Goal: Register for event/course

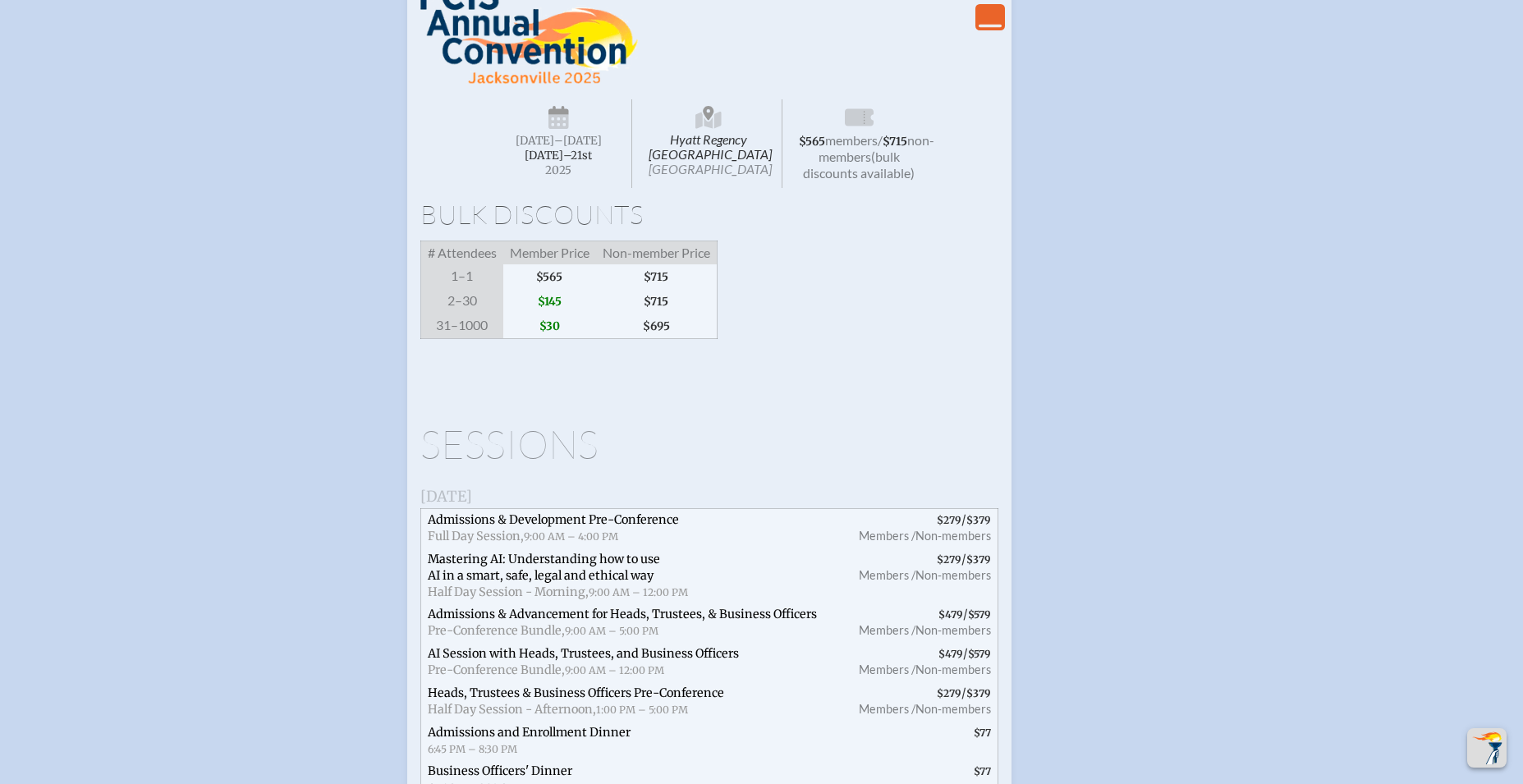
scroll to position [2624, 0]
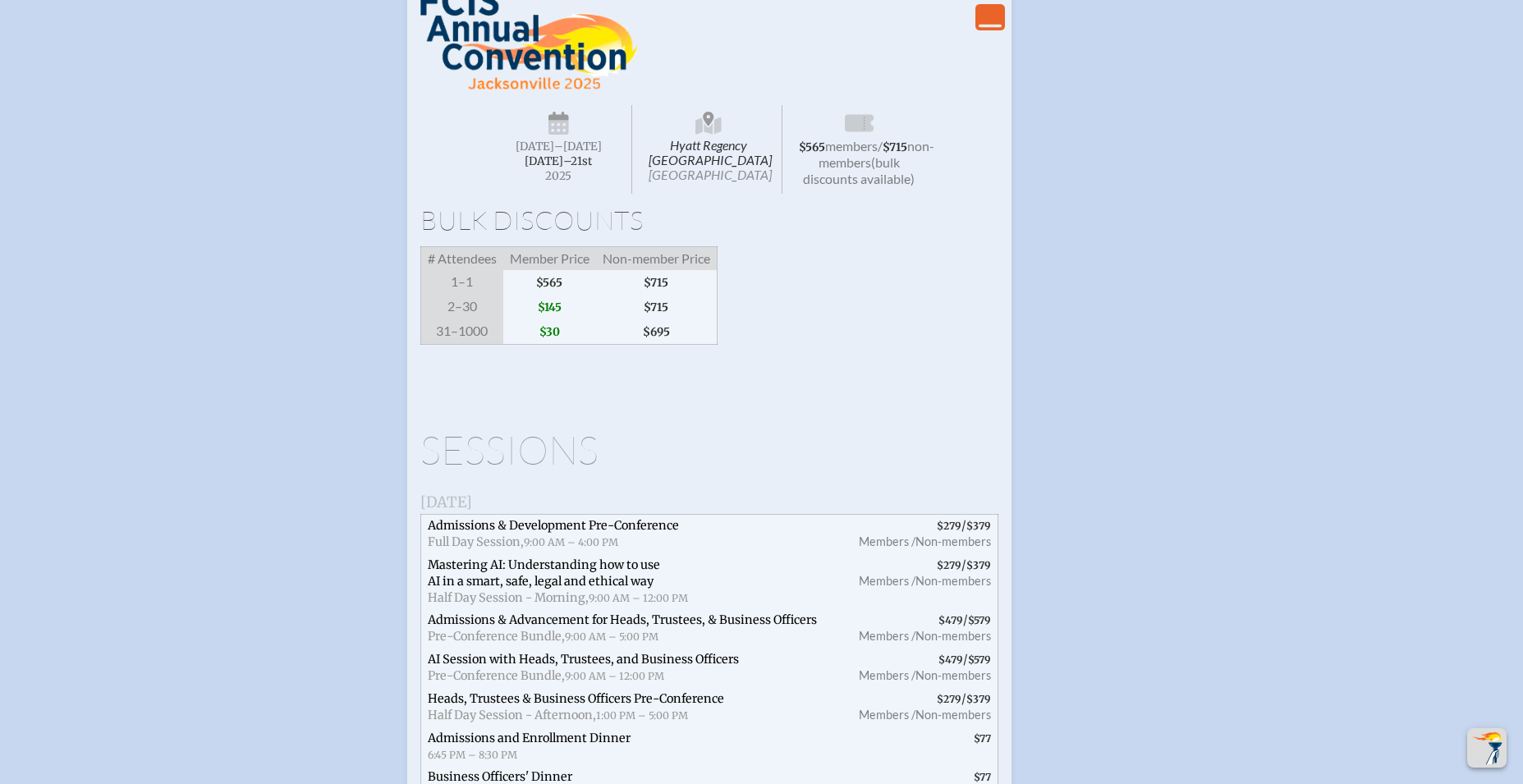
type input "[EMAIL_ADDRESS][DOMAIN_NAME]"
click at [982, 29] on icon "View Less" at bounding box center [990, 17] width 23 height 23
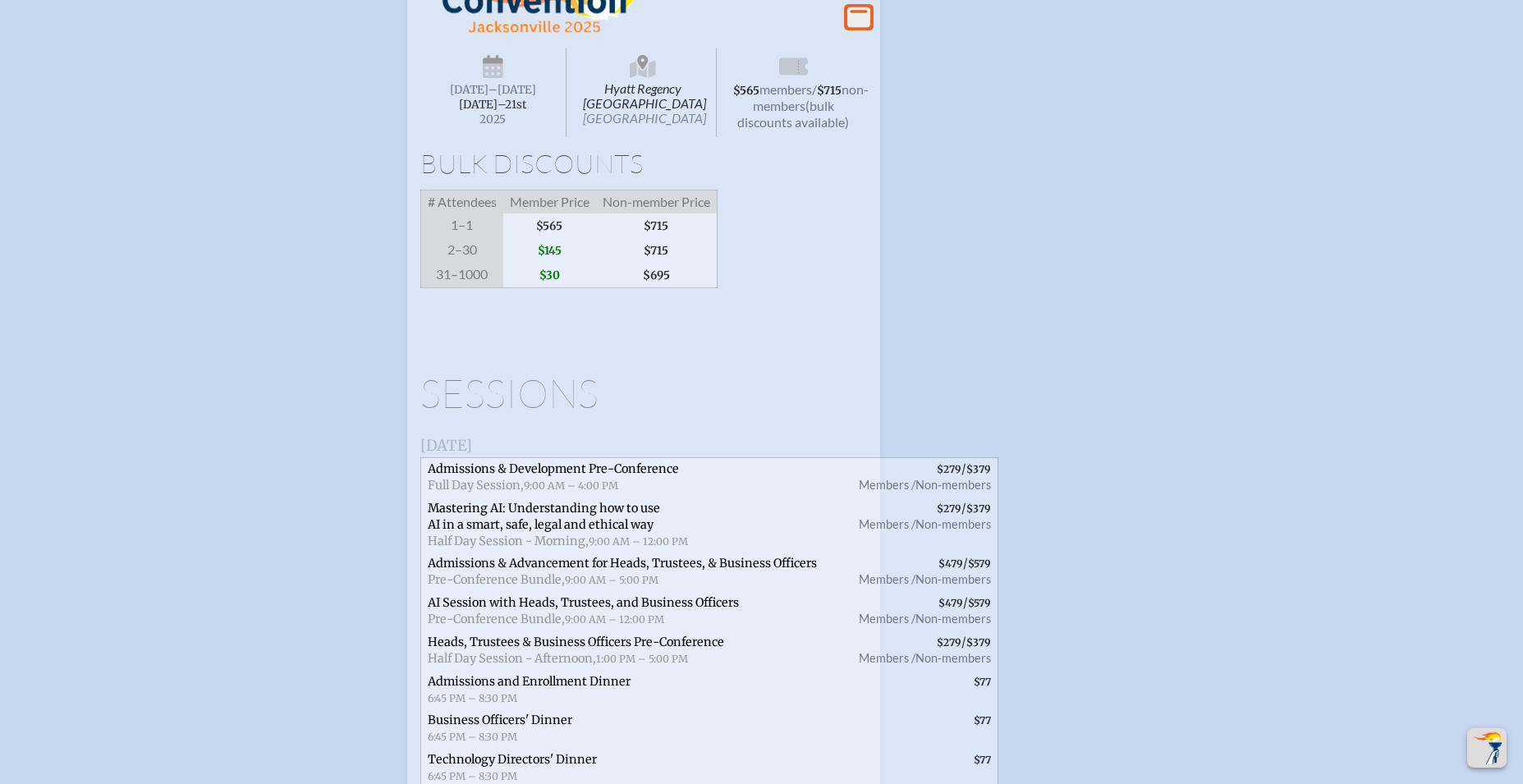
scroll to position [2687, 0]
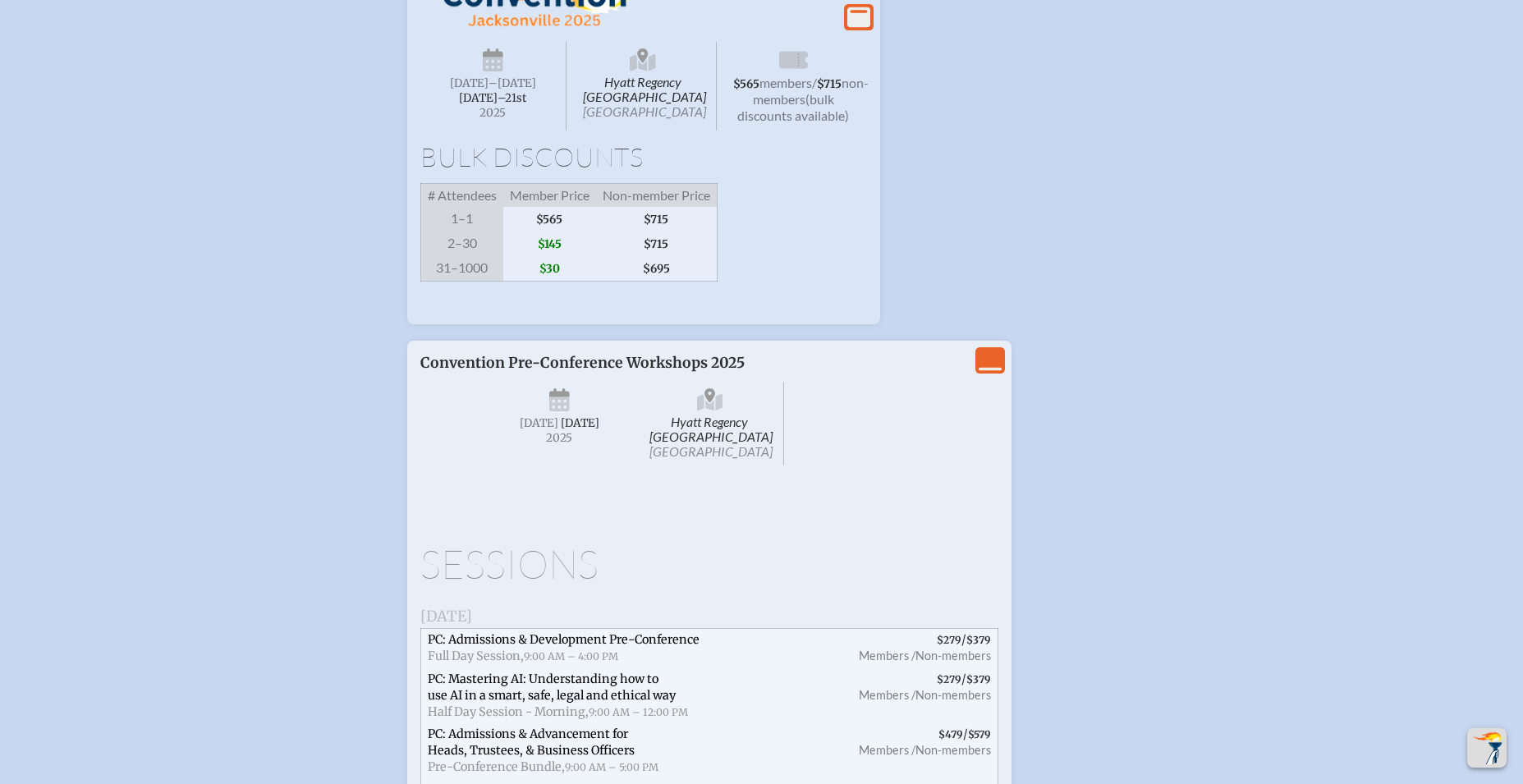
click at [856, 28] on icon at bounding box center [858, 18] width 23 height 20
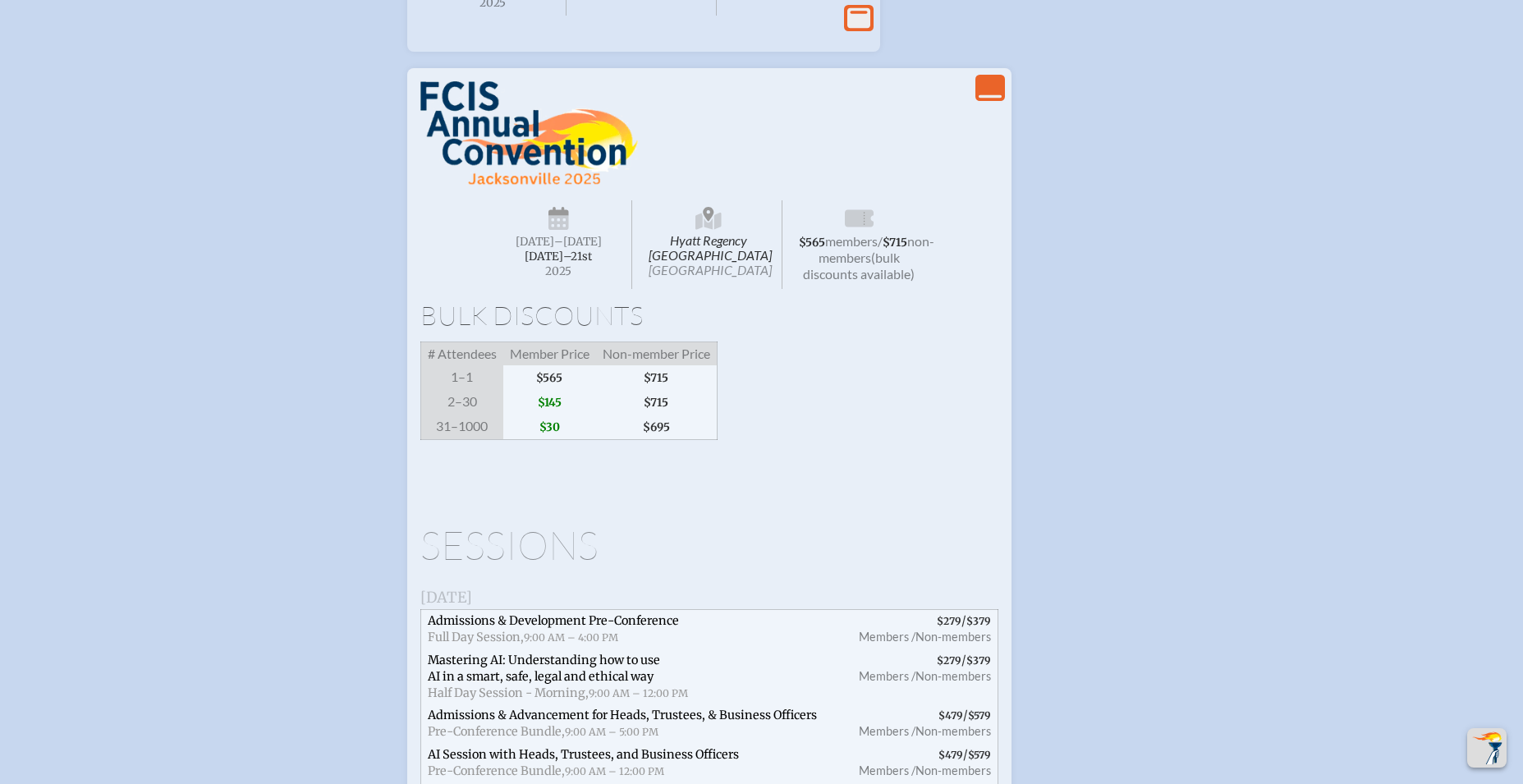
scroll to position [2536, 0]
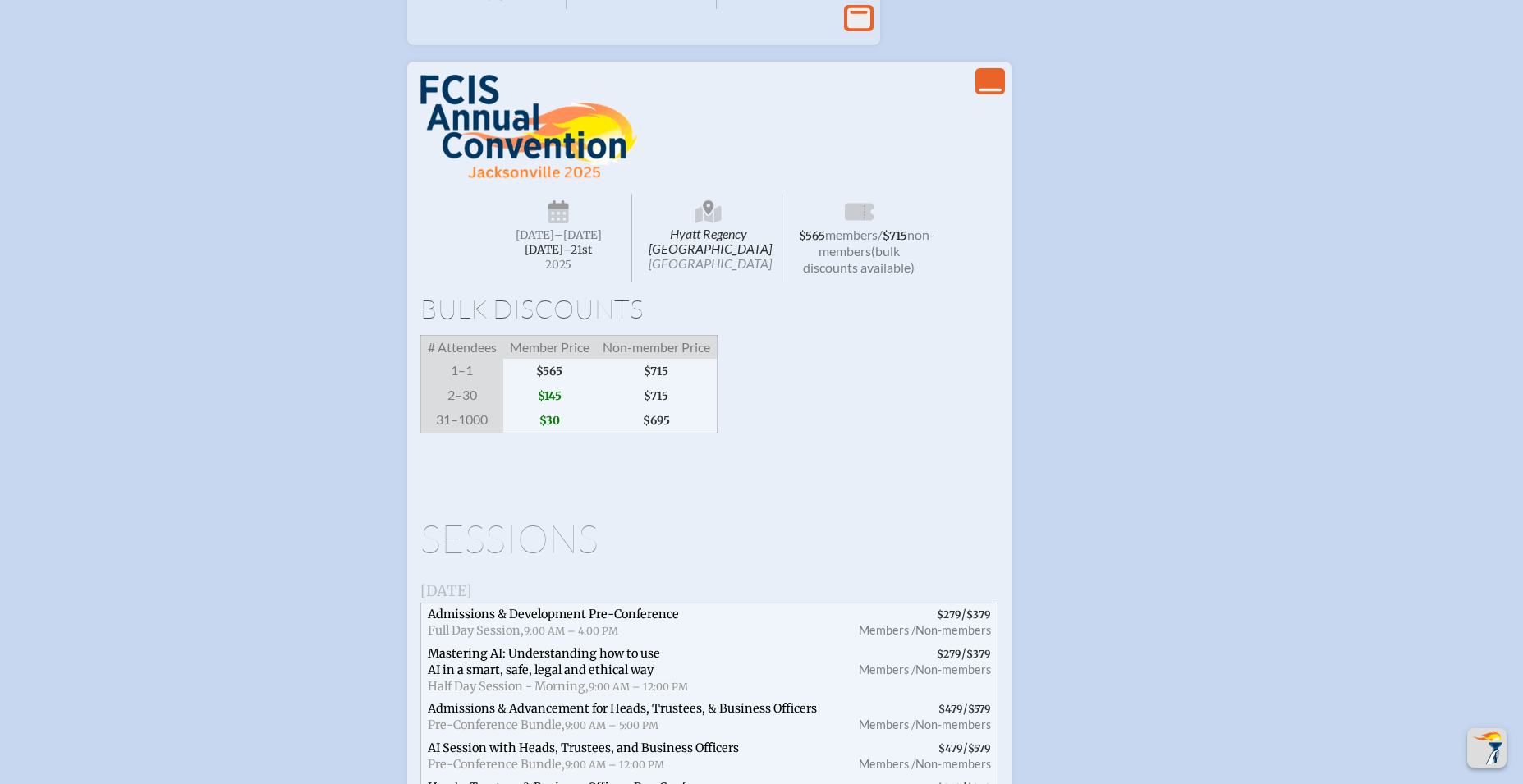
click at [992, 93] on icon "View Less" at bounding box center [990, 80] width 23 height 23
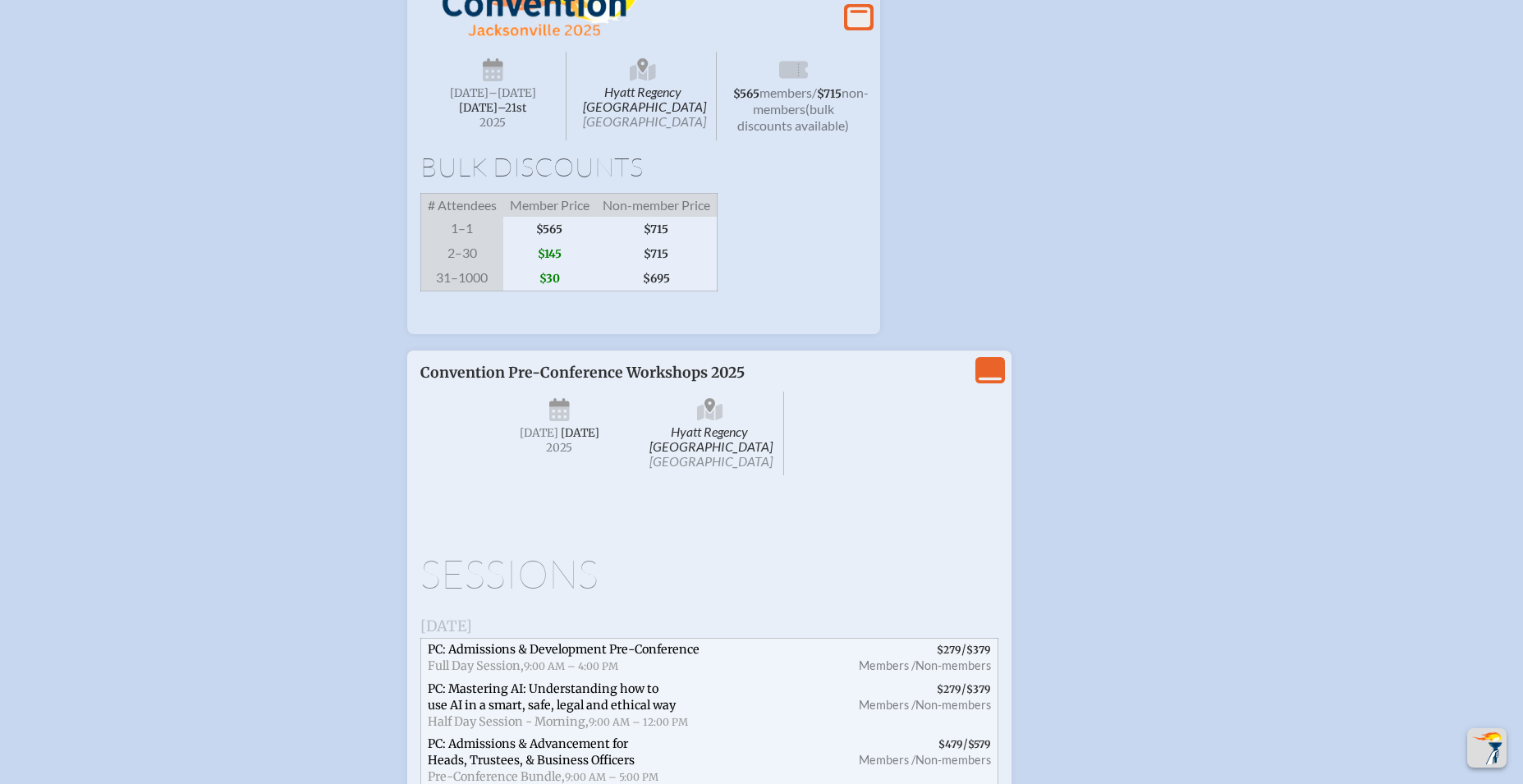
scroll to position [2687, 0]
click at [989, 378] on icon "View Less" at bounding box center [990, 367] width 23 height 23
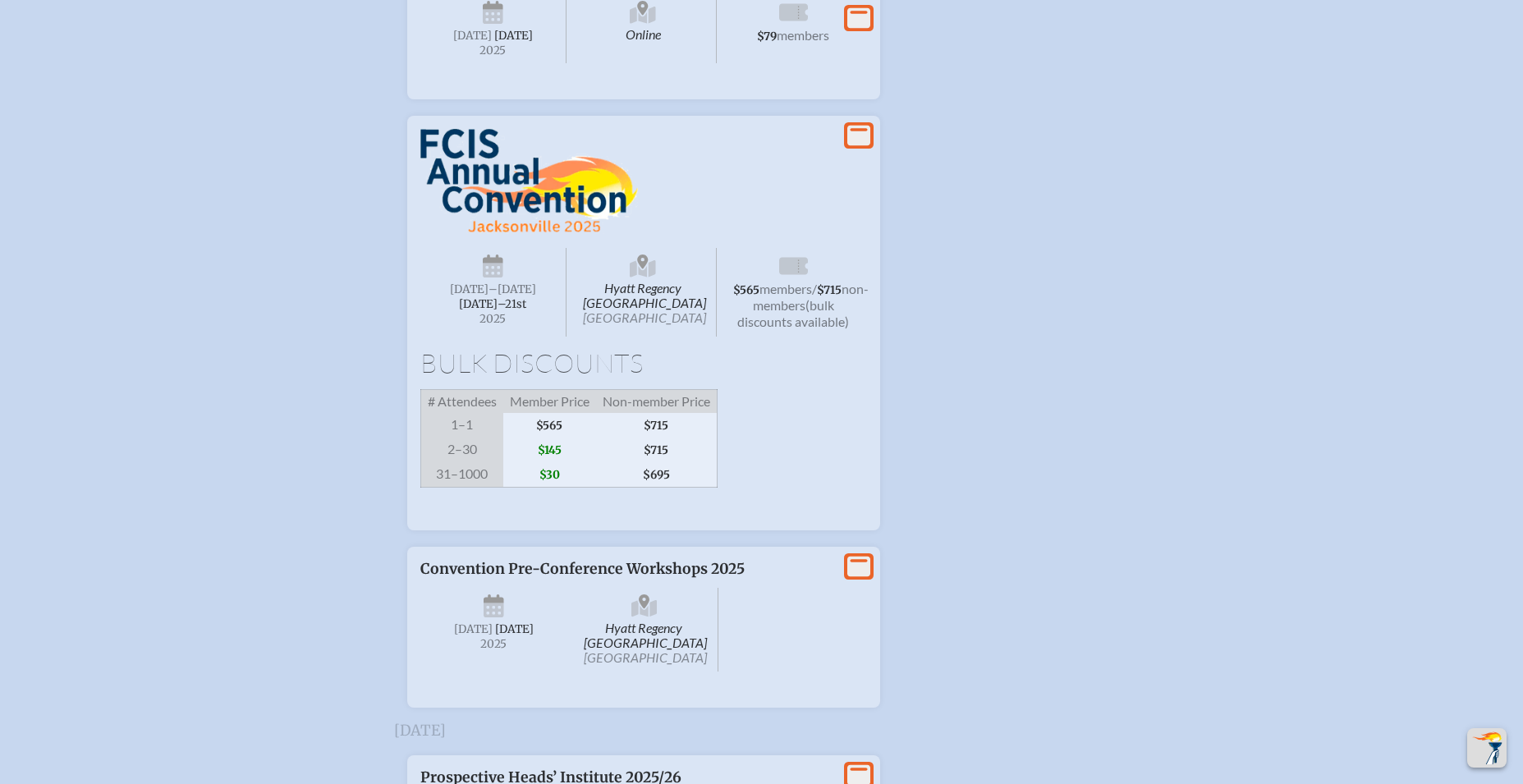
scroll to position [2422, 0]
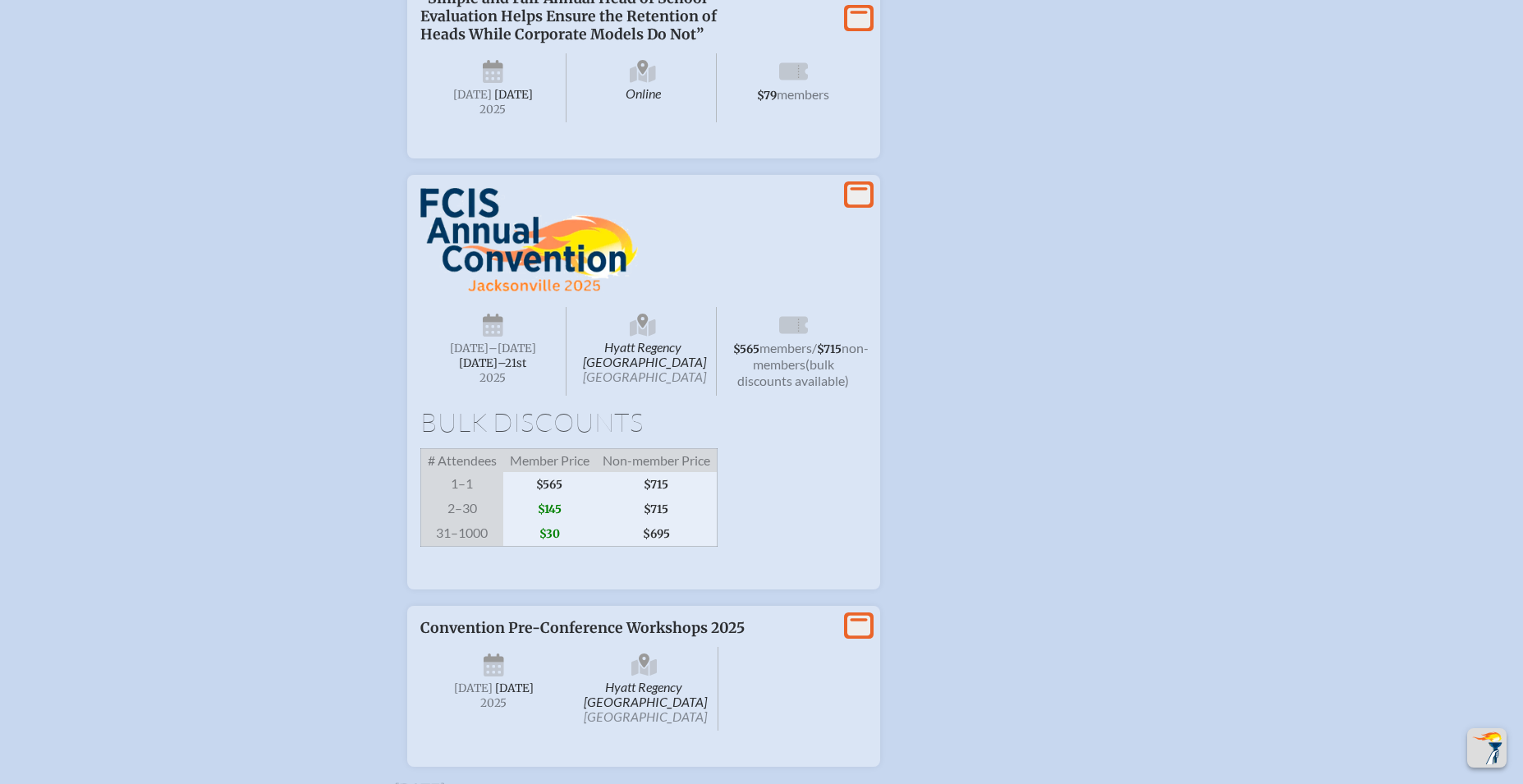
click at [860, 205] on icon at bounding box center [858, 195] width 23 height 20
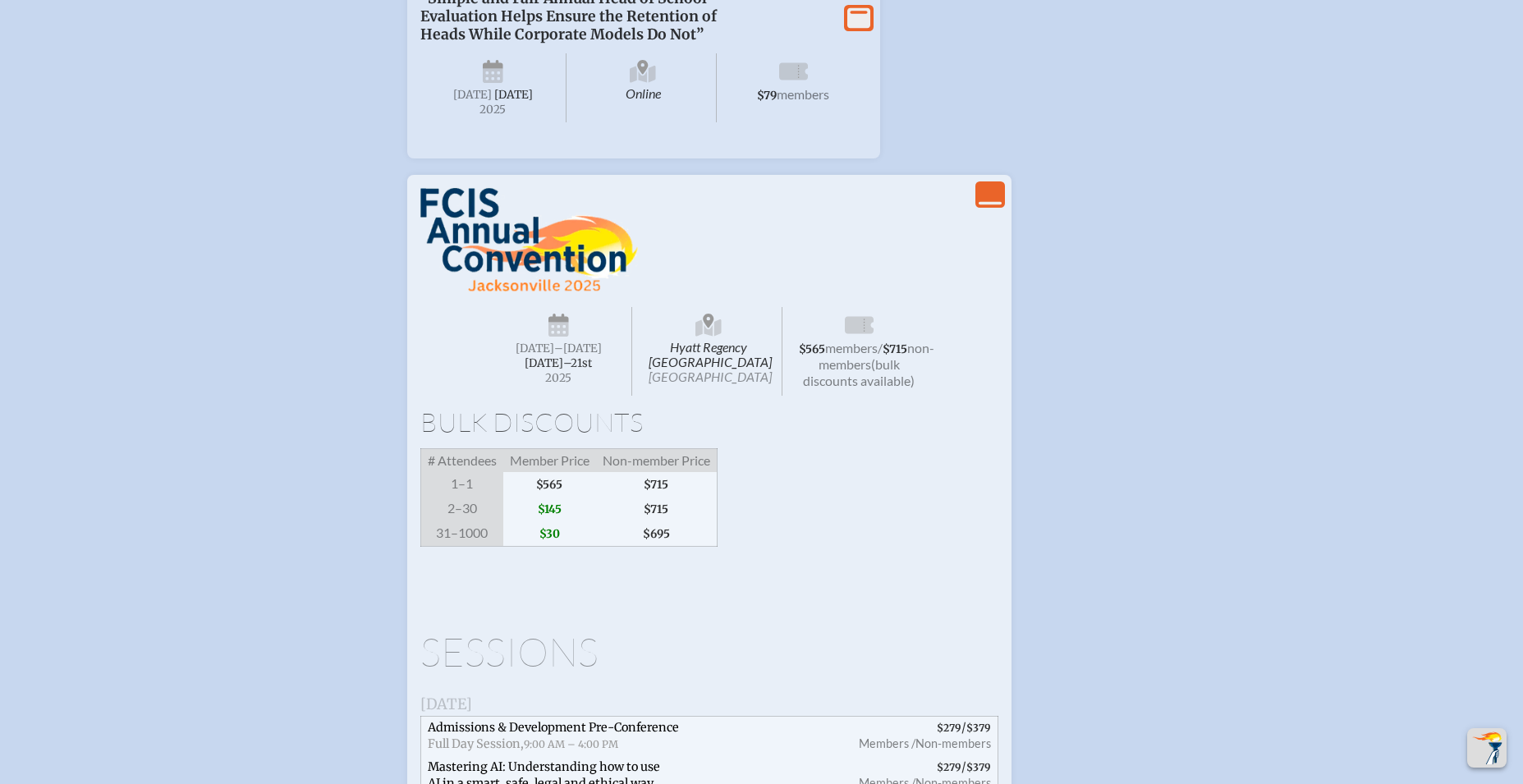
click at [468, 293] on img at bounding box center [529, 240] width 218 height 105
click at [468, 290] on img at bounding box center [529, 238] width 218 height 105
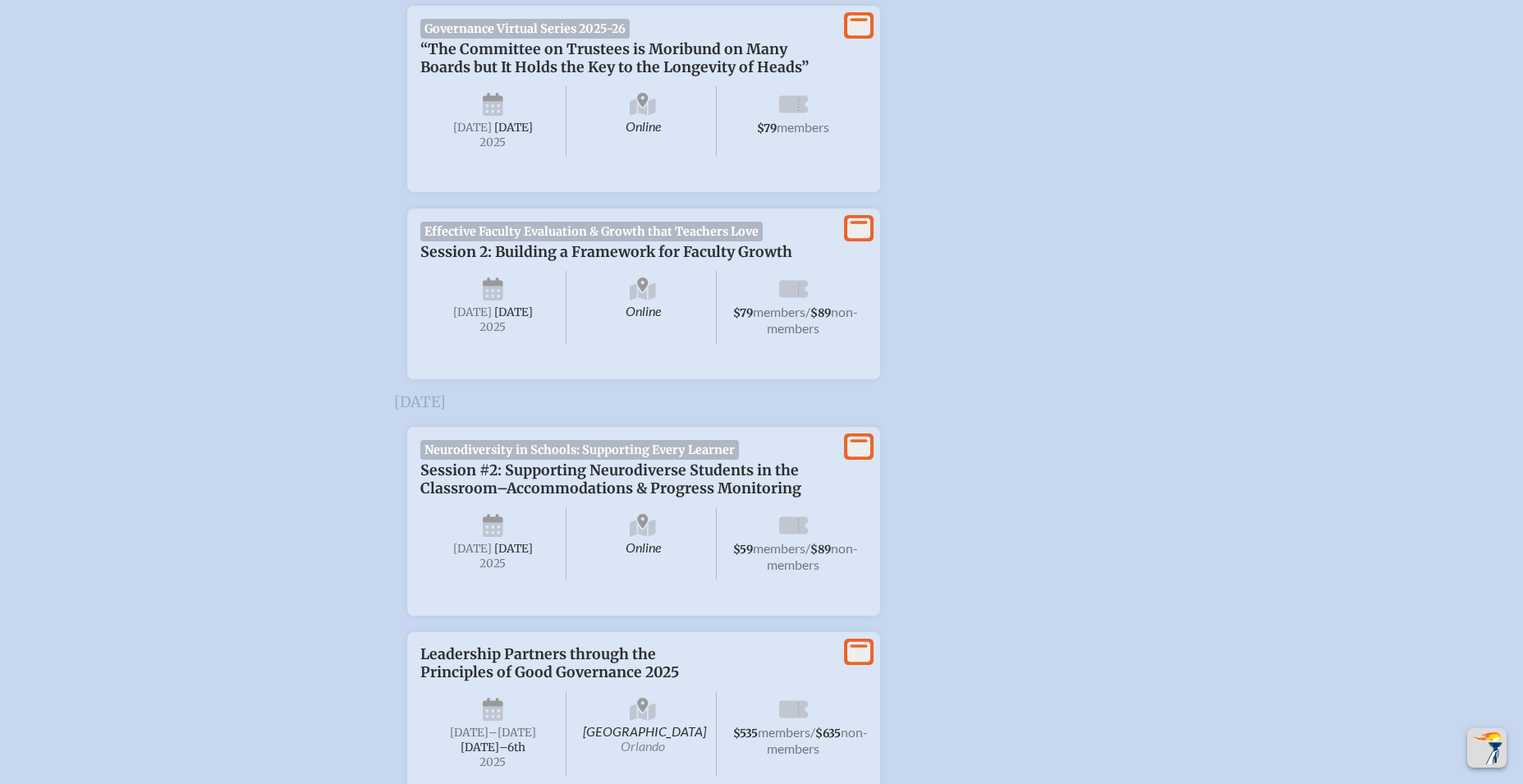
scroll to position [0, 0]
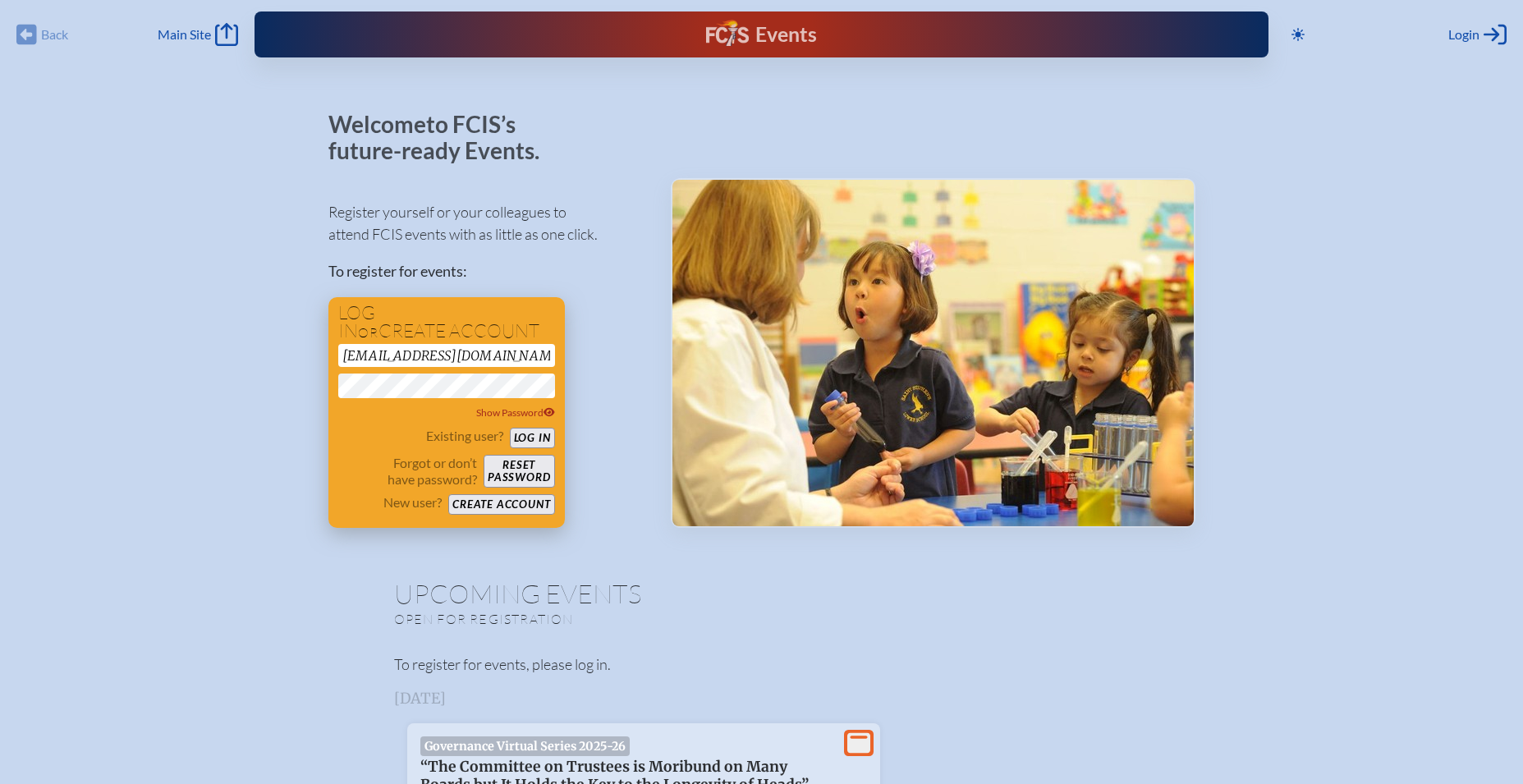
click at [530, 439] on button "Log in" at bounding box center [532, 438] width 45 height 20
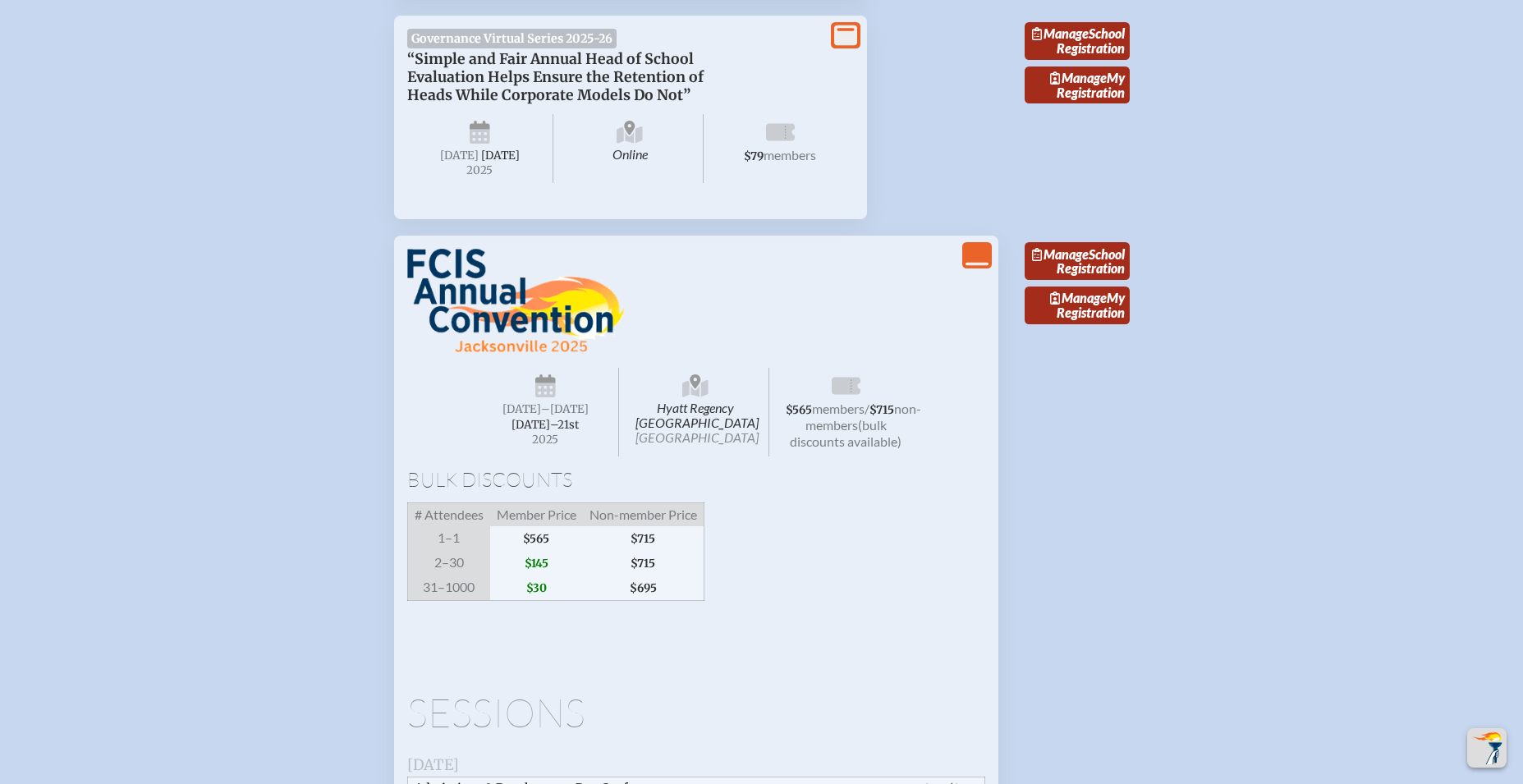
scroll to position [2260, 0]
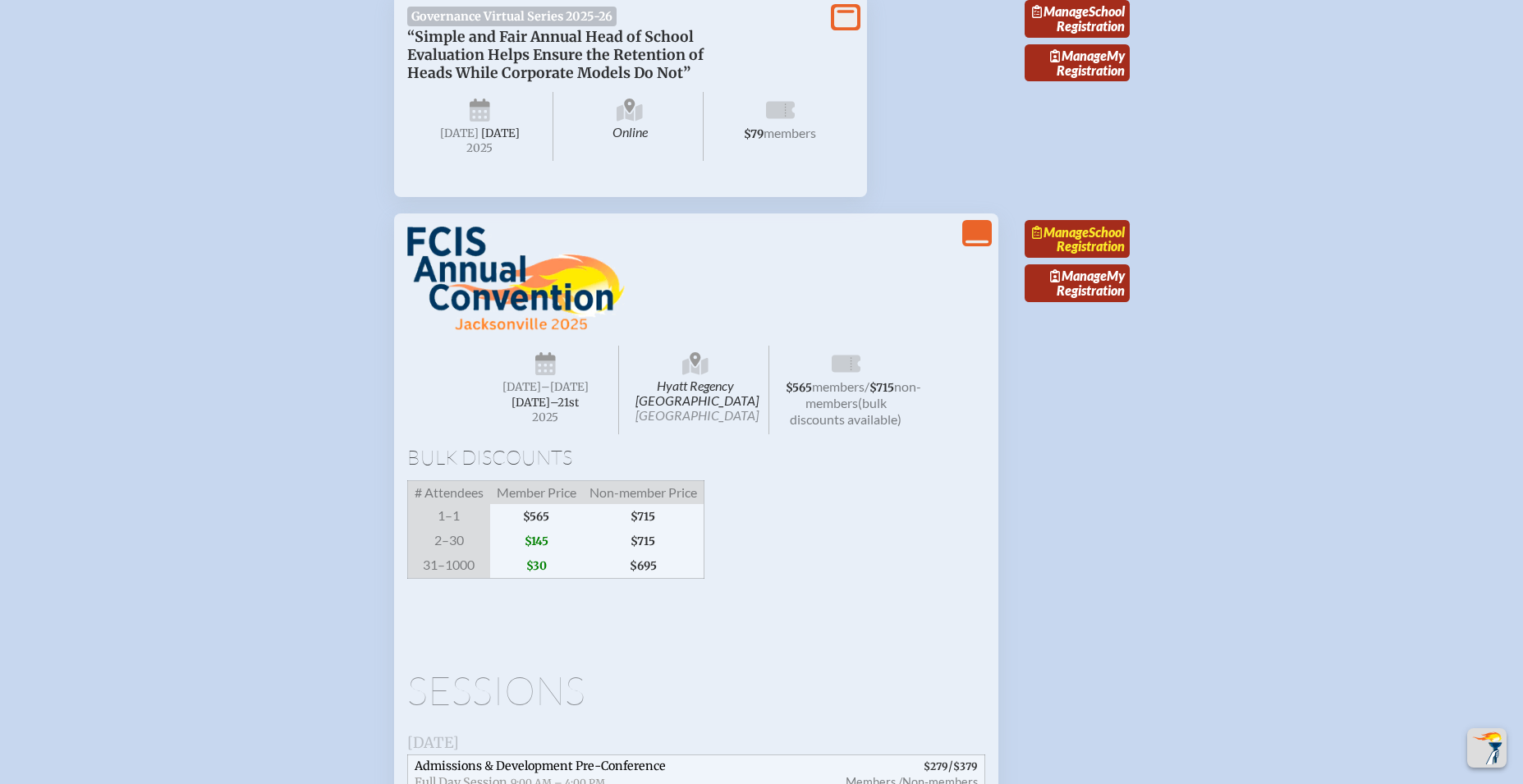
click at [1088, 240] on span "Manage" at bounding box center [1061, 232] width 57 height 15
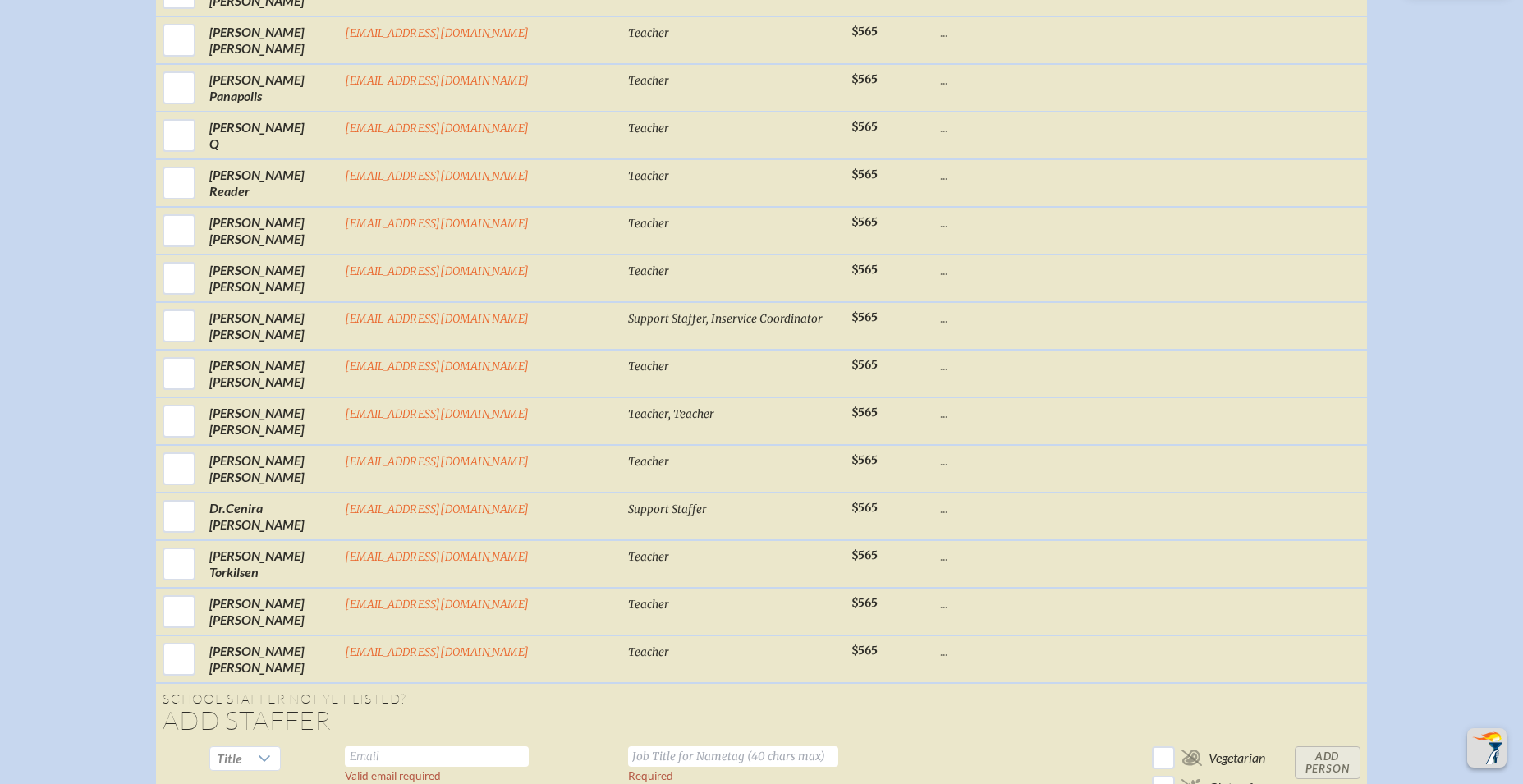
scroll to position [2780, 0]
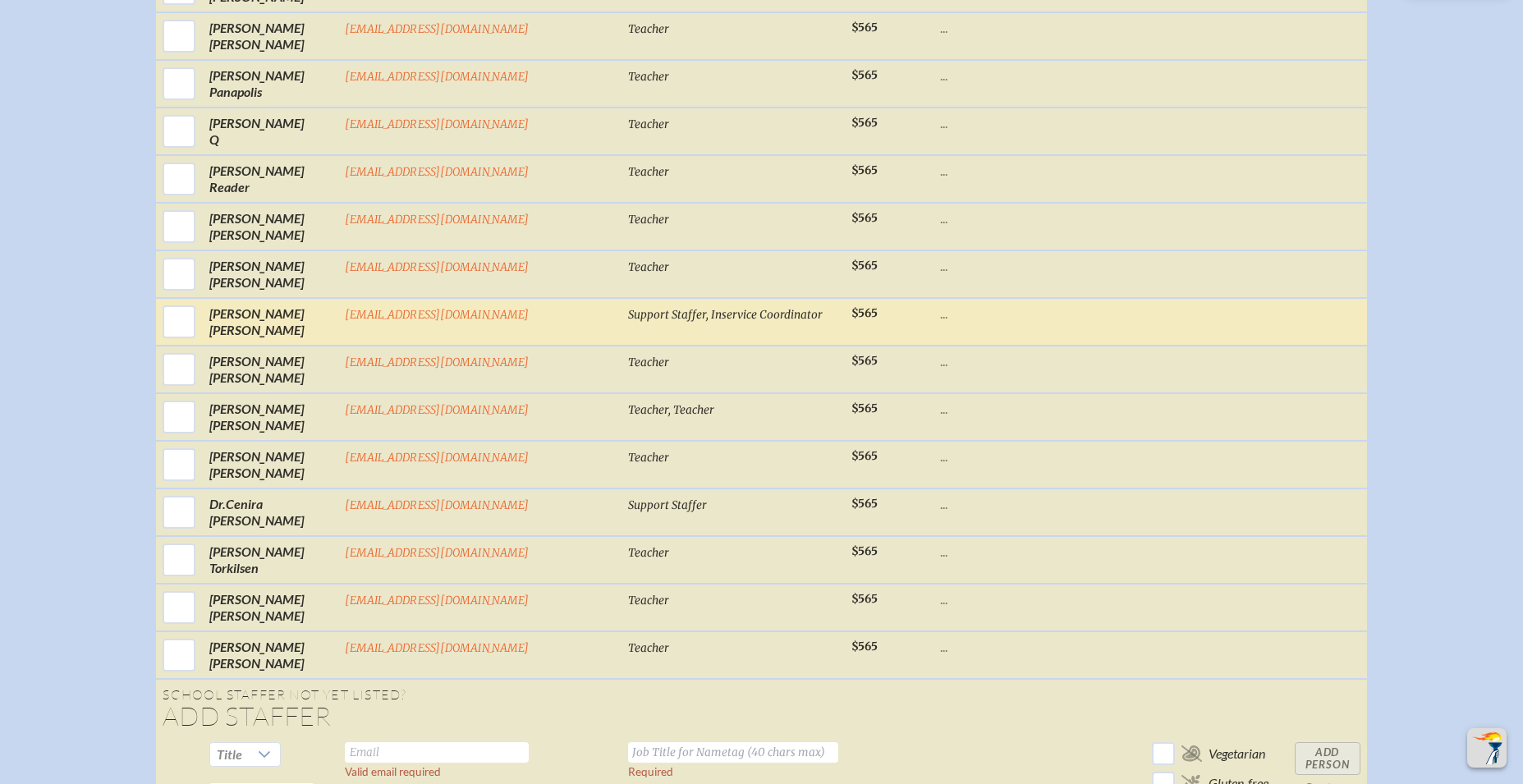
click at [940, 306] on p "..." at bounding box center [1000, 313] width 119 height 16
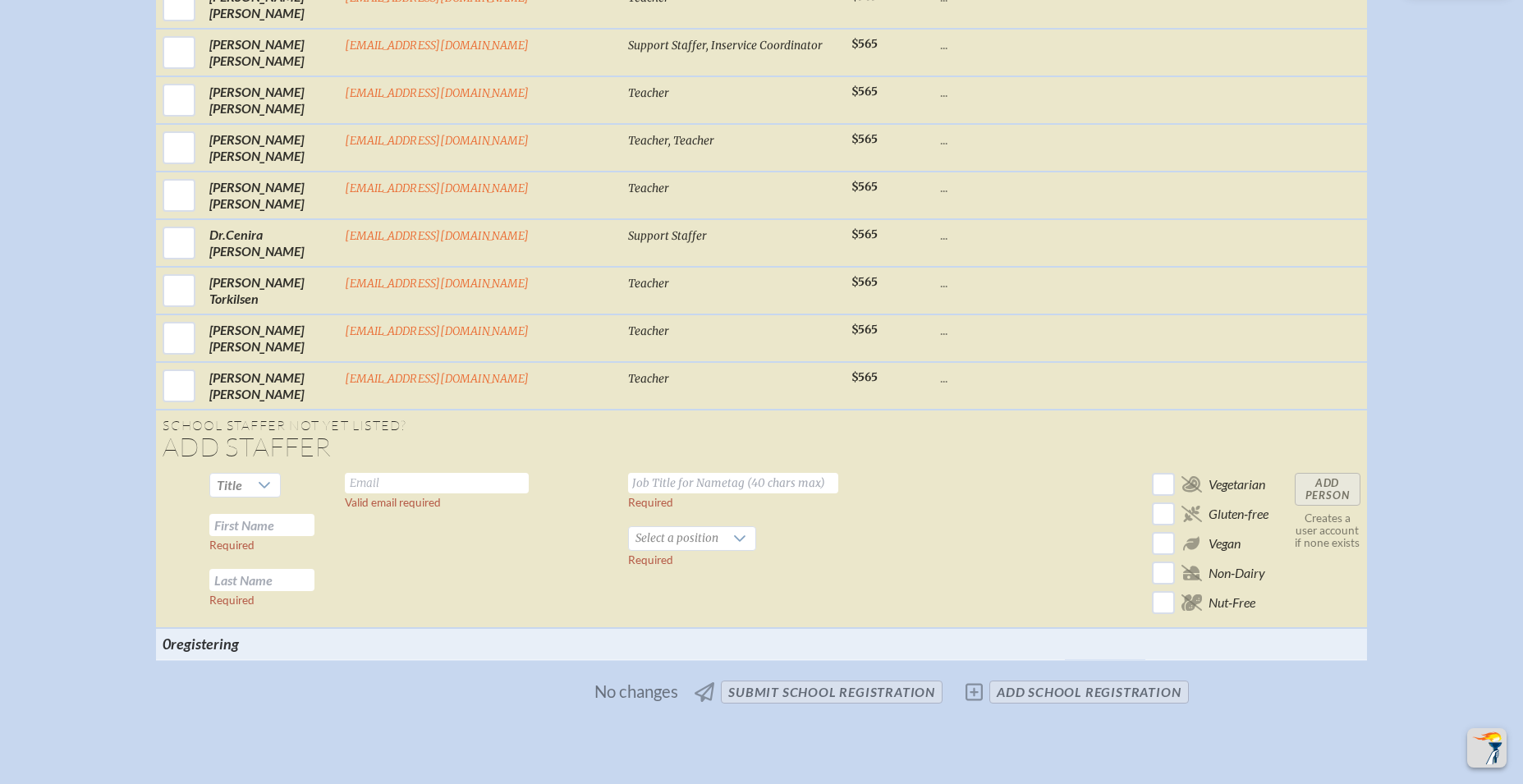
scroll to position [3051, 0]
click at [270, 479] on icon at bounding box center [264, 483] width 12 height 7
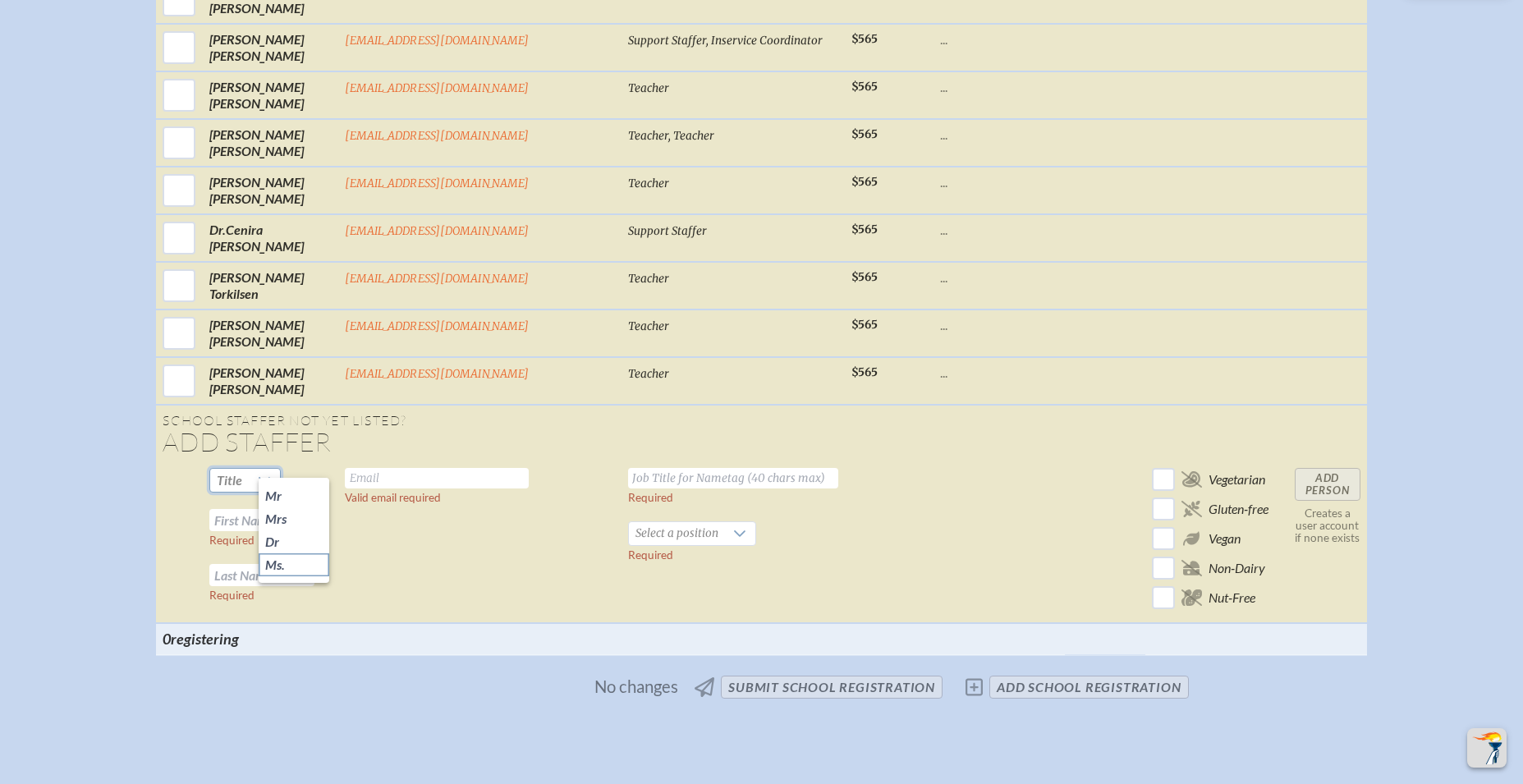
drag, startPoint x: 304, startPoint y: 571, endPoint x: 313, endPoint y: 568, distance: 9.5
click at [304, 571] on li "Ms." at bounding box center [293, 564] width 70 height 23
click at [404, 468] on input "text" at bounding box center [436, 478] width 184 height 20
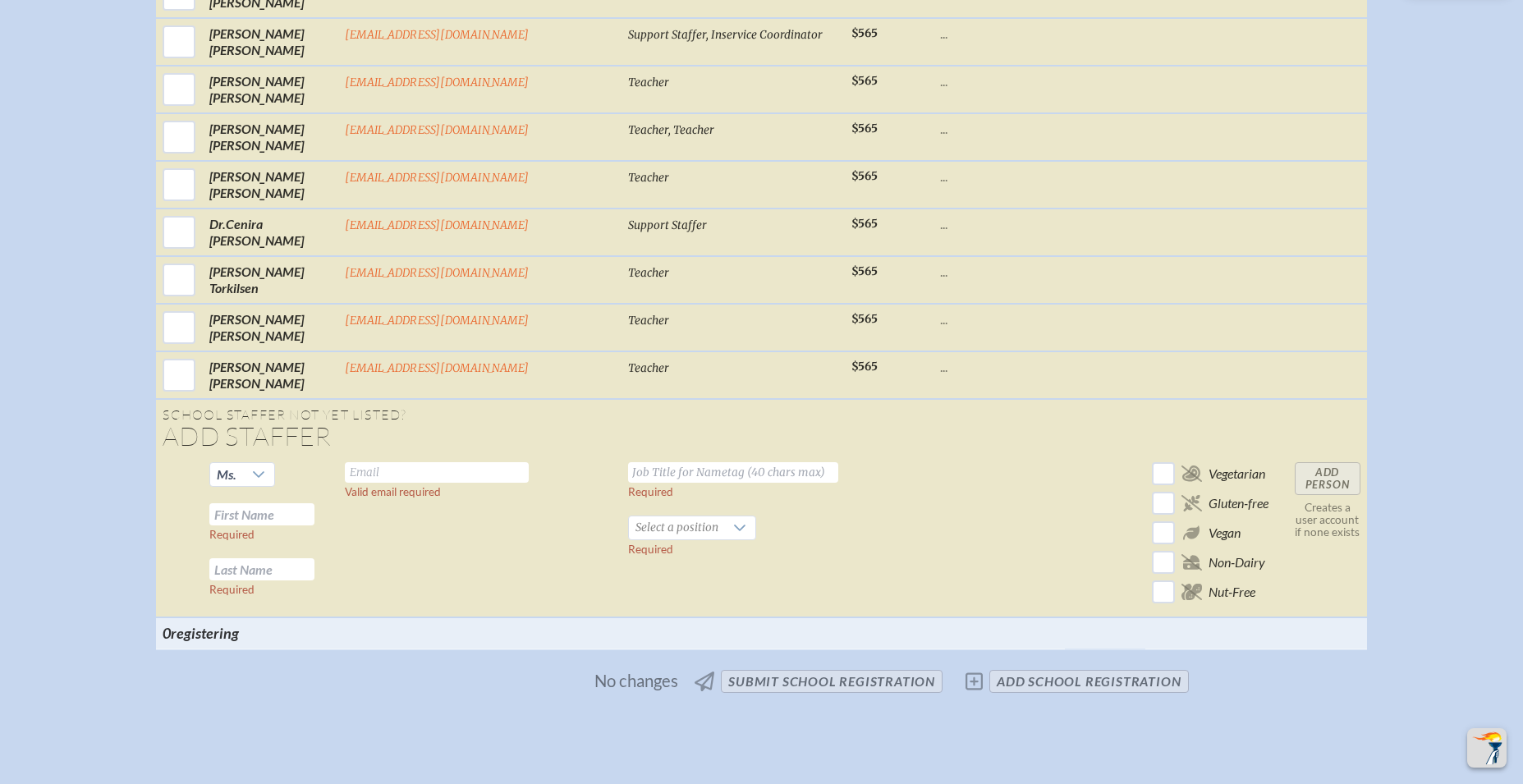
scroll to position [3058, 0]
type input "[EMAIL_ADDRESS][DOMAIN_NAME]"
click at [629, 464] on input "text" at bounding box center [734, 474] width 210 height 20
click at [275, 506] on input "text" at bounding box center [262, 516] width 105 height 22
type input "[PERSON_NAME]"
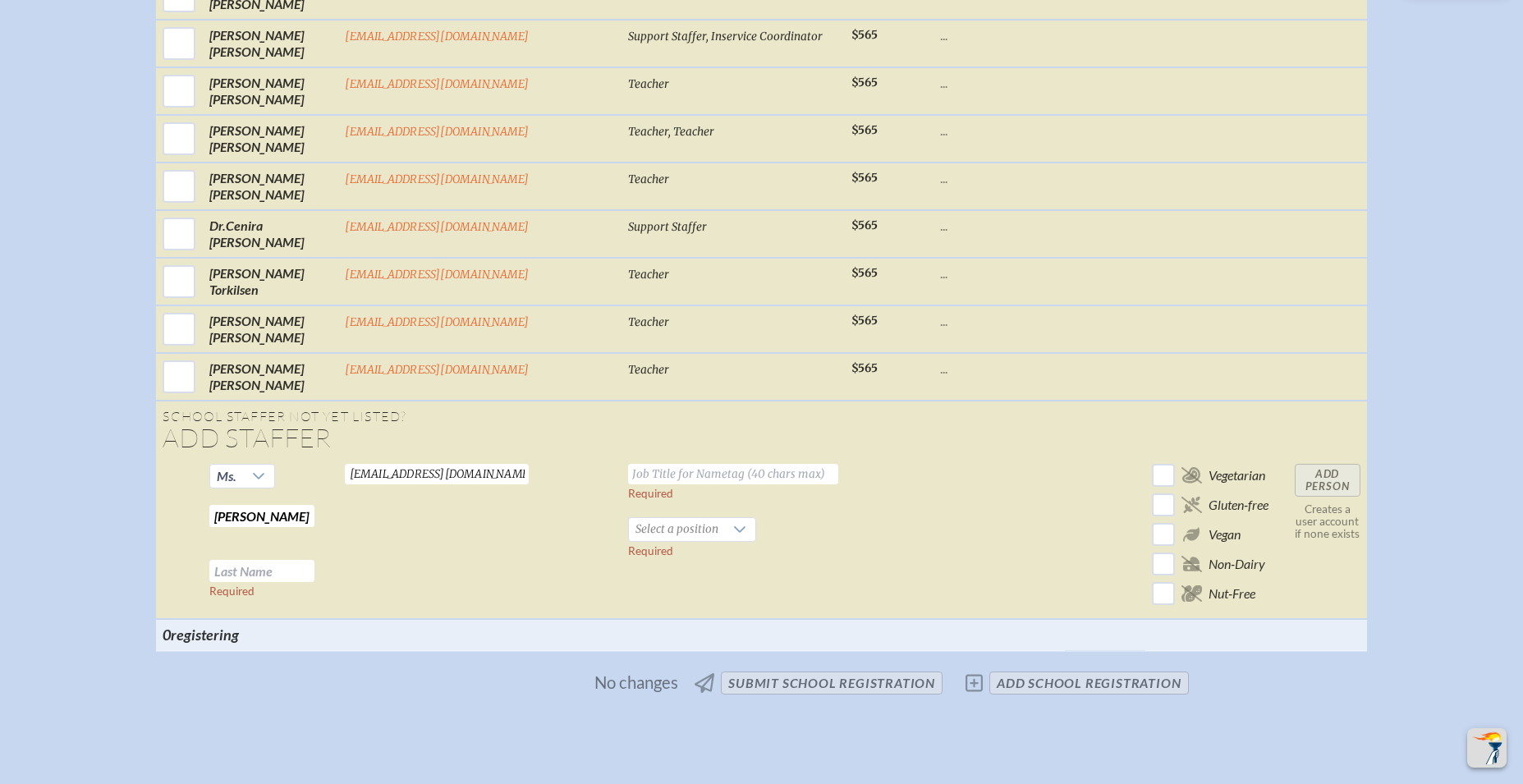
click at [288, 562] on input "text" at bounding box center [262, 571] width 105 height 22
type input "[PERSON_NAME]"
click at [629, 463] on input "text" at bounding box center [734, 473] width 210 height 20
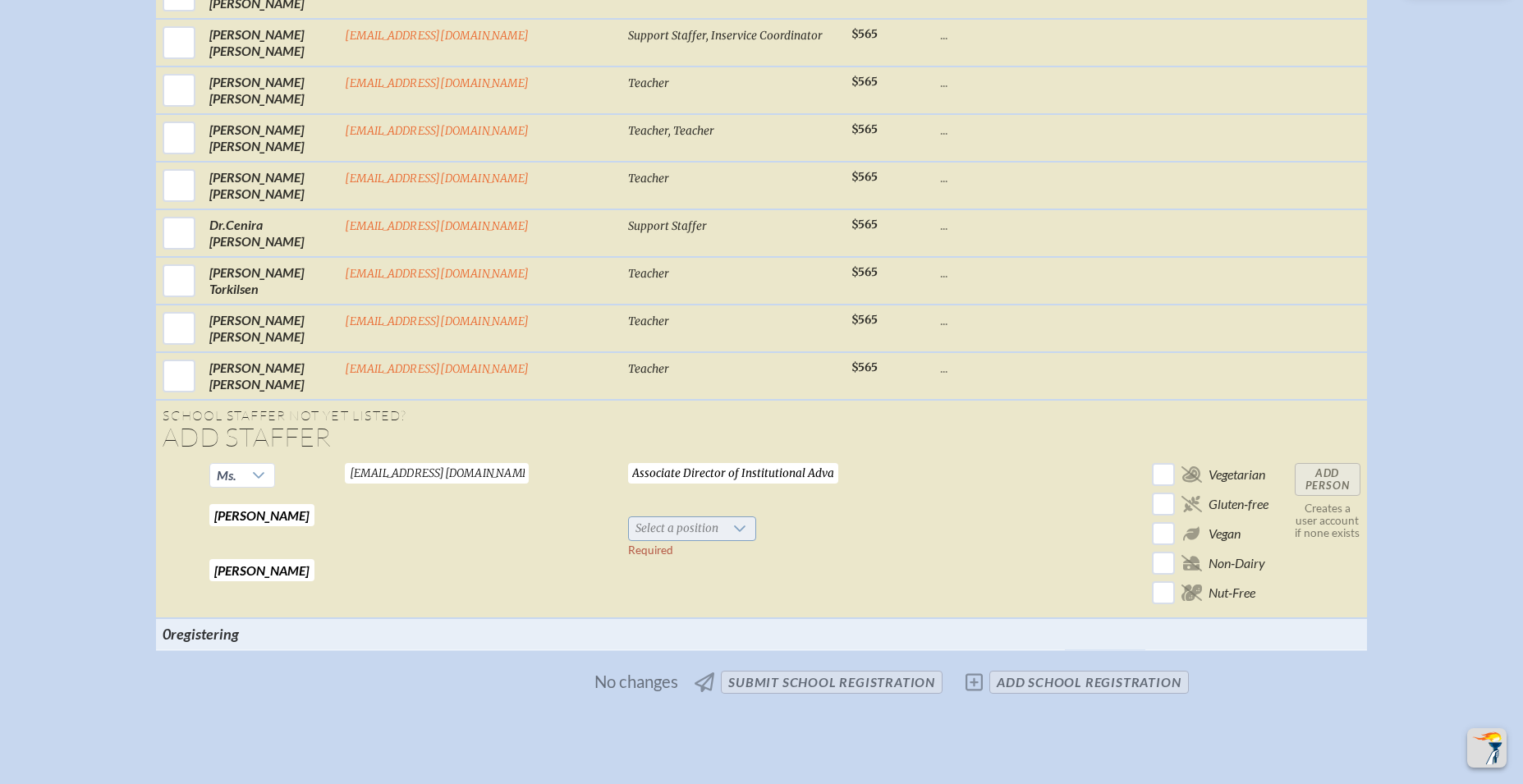
type input "Associate Director of Institutional Advancement"
click at [734, 522] on icon at bounding box center [740, 529] width 14 height 14
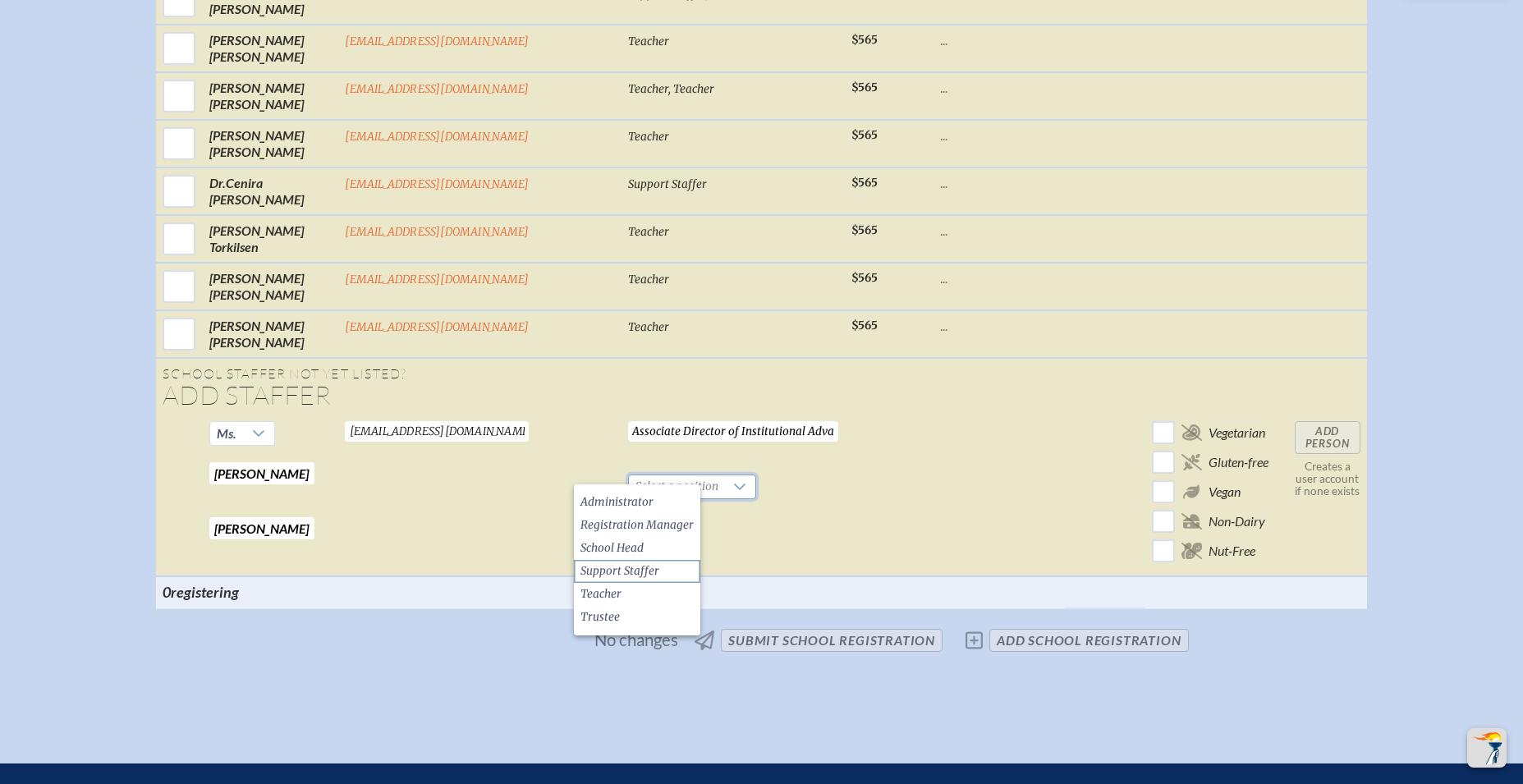
scroll to position [3100, 0]
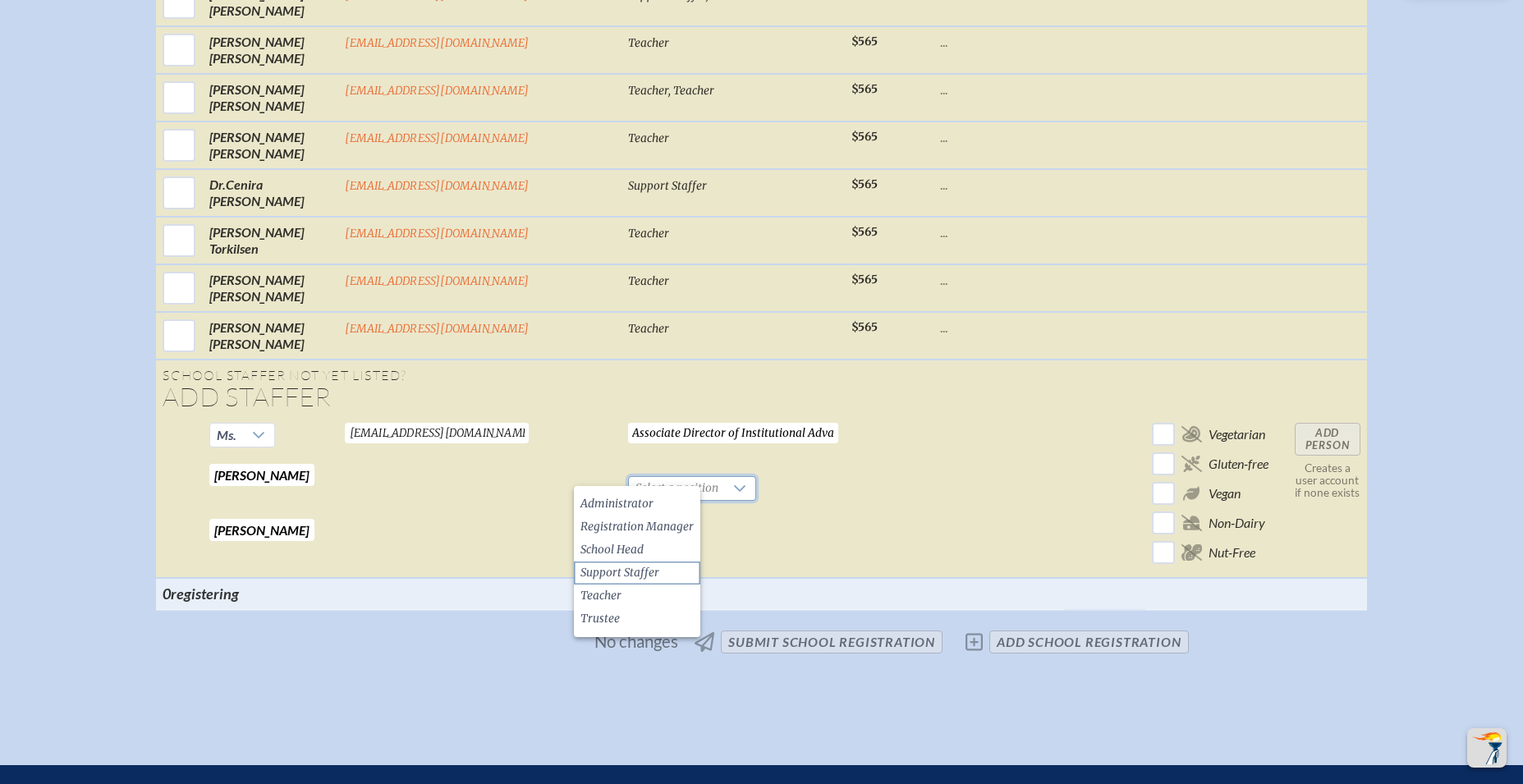
click at [627, 577] on span "Support Staffer" at bounding box center [619, 572] width 79 height 16
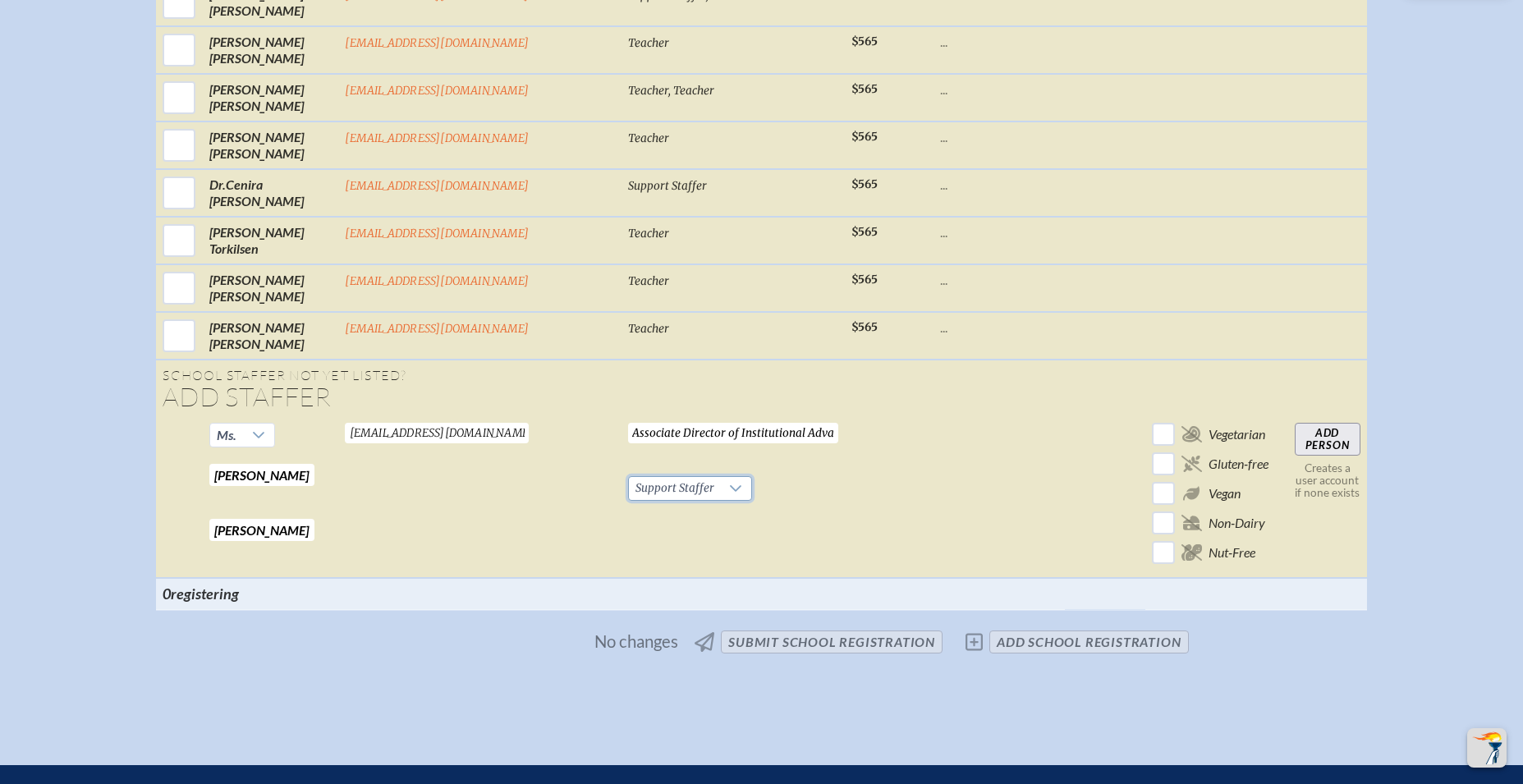
click at [1295, 425] on input "Add Person" at bounding box center [1328, 439] width 66 height 33
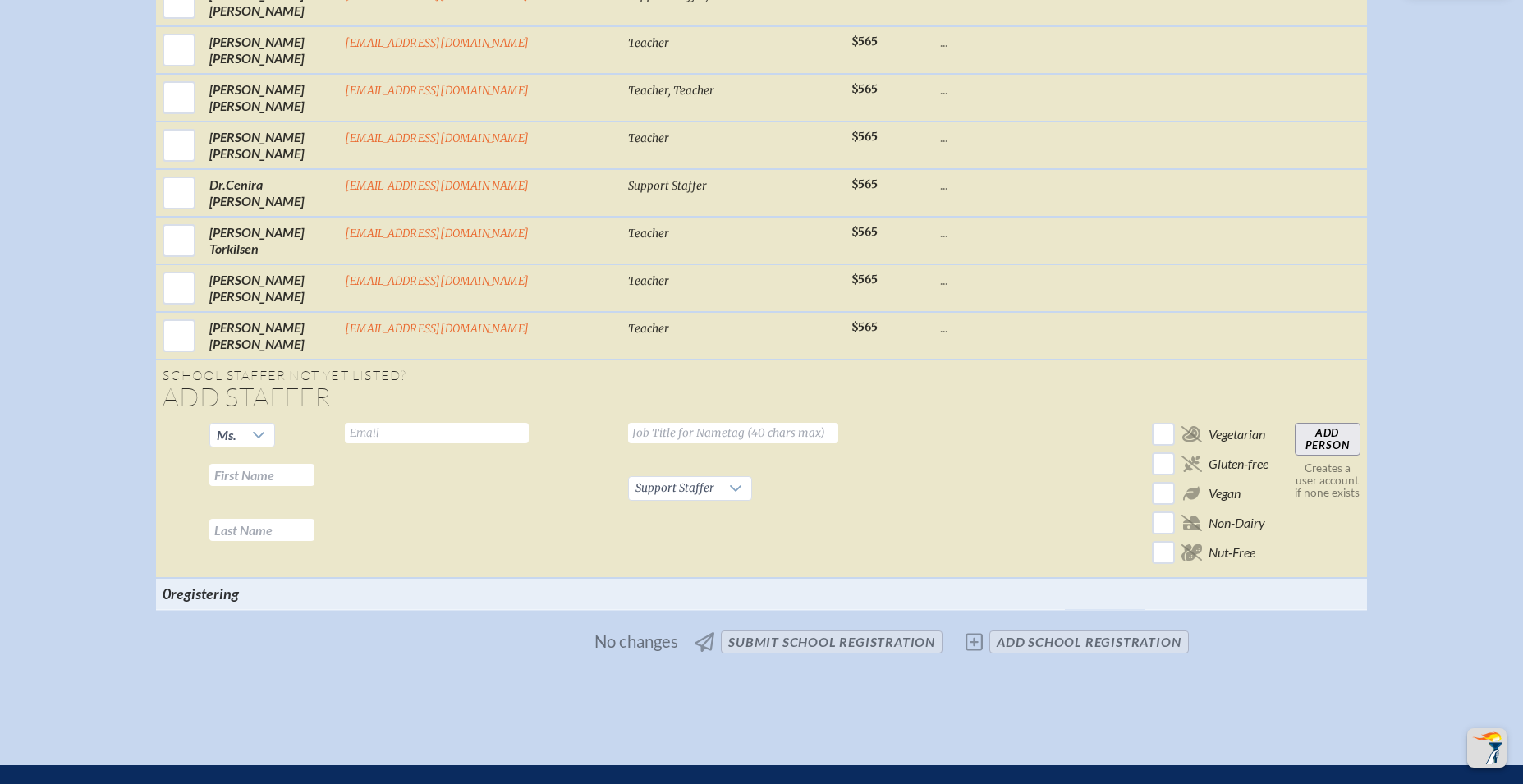
scroll to position [3101, 0]
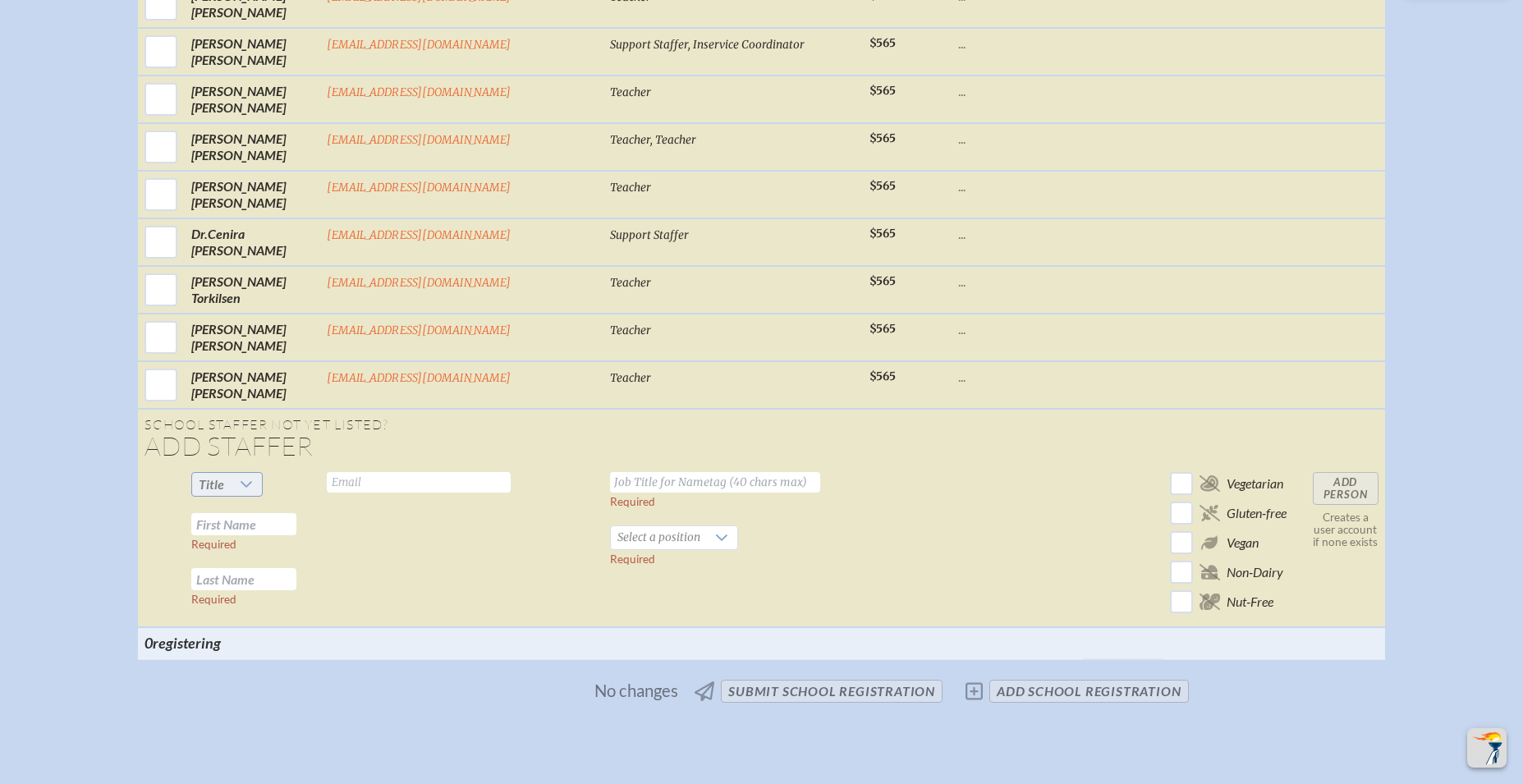
click at [253, 478] on icon at bounding box center [246, 484] width 14 height 14
click at [270, 520] on span "Mrs" at bounding box center [262, 520] width 21 height 16
click at [287, 512] on input "text" at bounding box center [244, 523] width 105 height 22
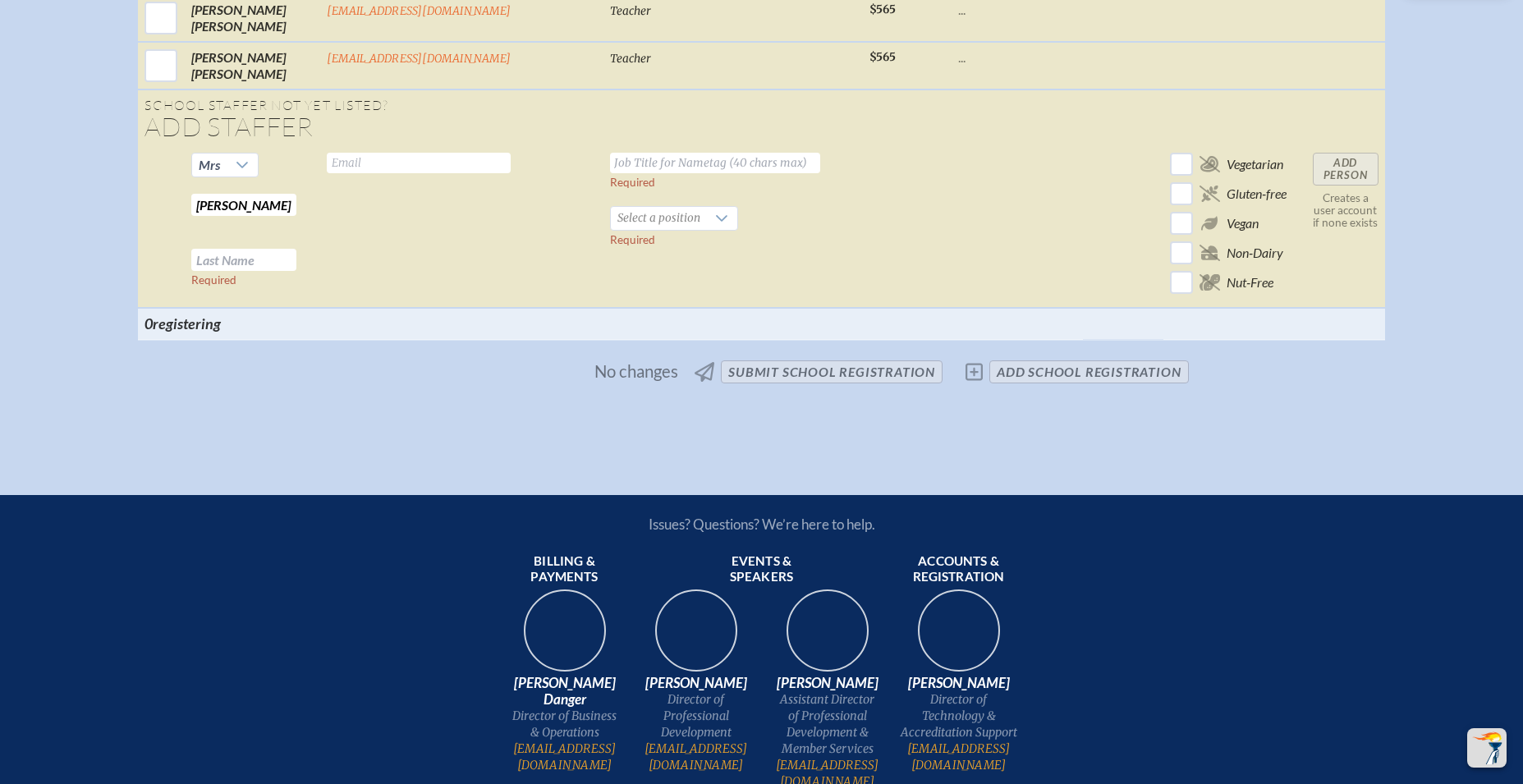
scroll to position [3424, 0]
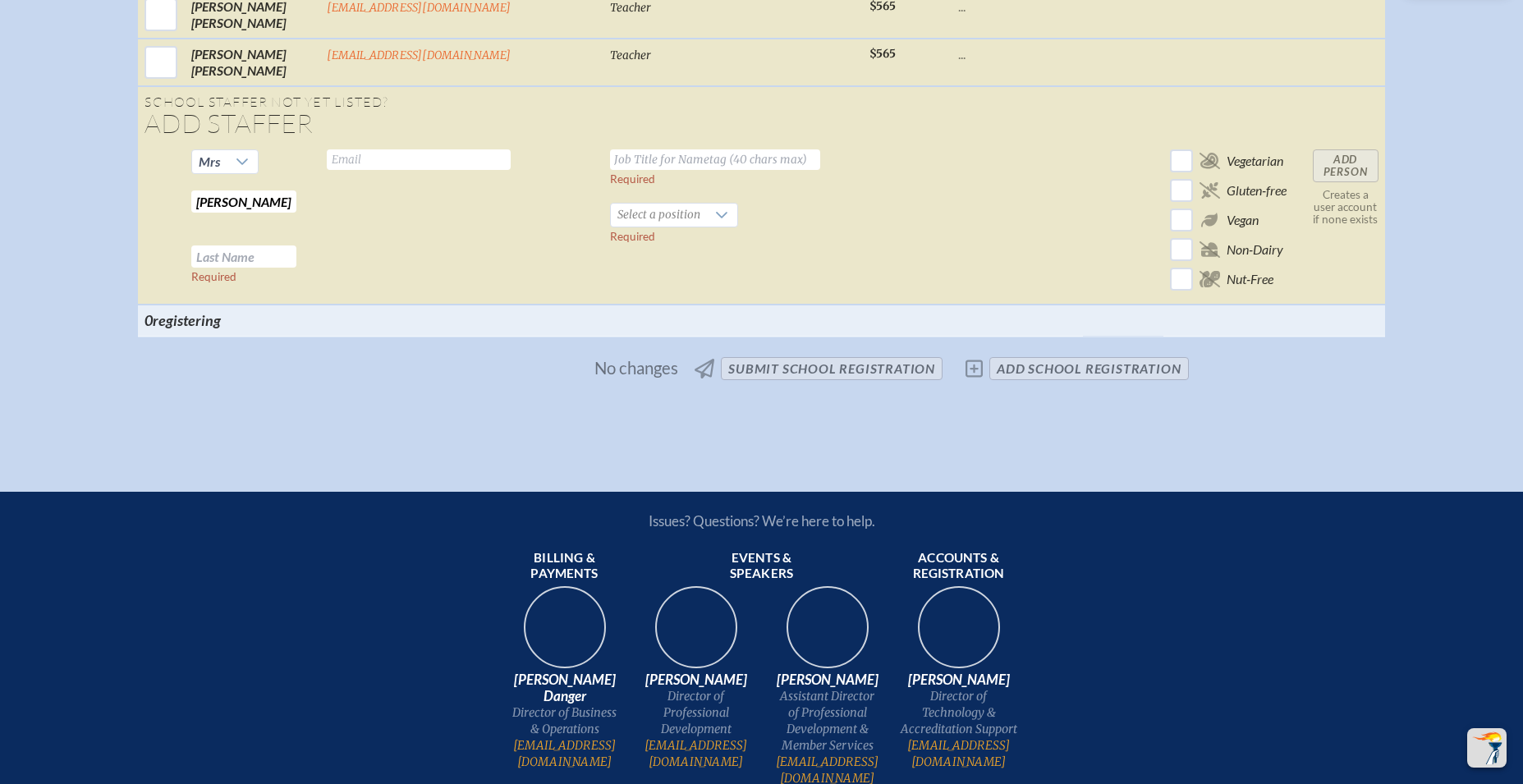
type input "[PERSON_NAME]"
click at [610, 149] on input "text" at bounding box center [715, 159] width 210 height 20
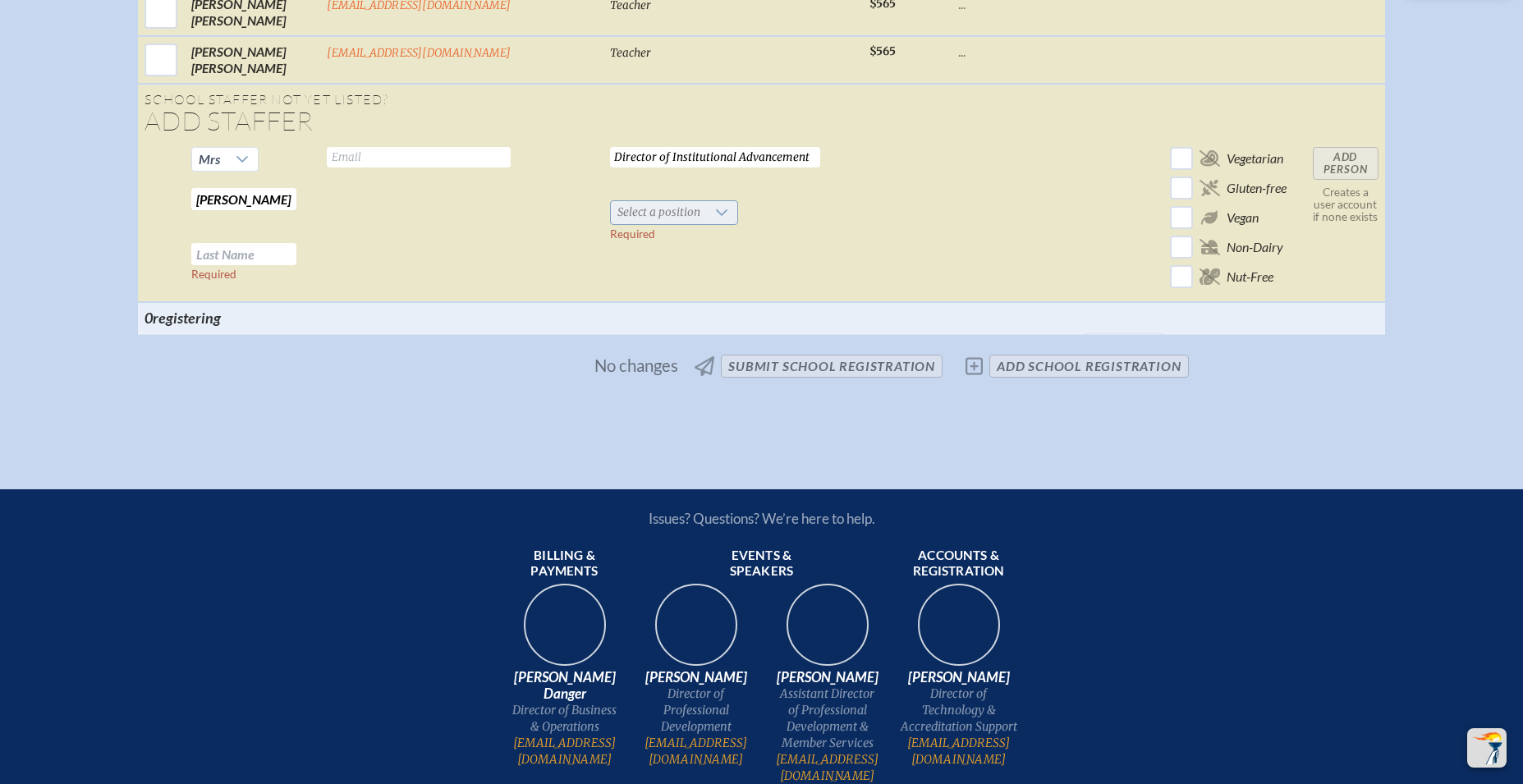
type input "Director of Institutional Advancement"
click at [715, 206] on icon at bounding box center [722, 213] width 14 height 14
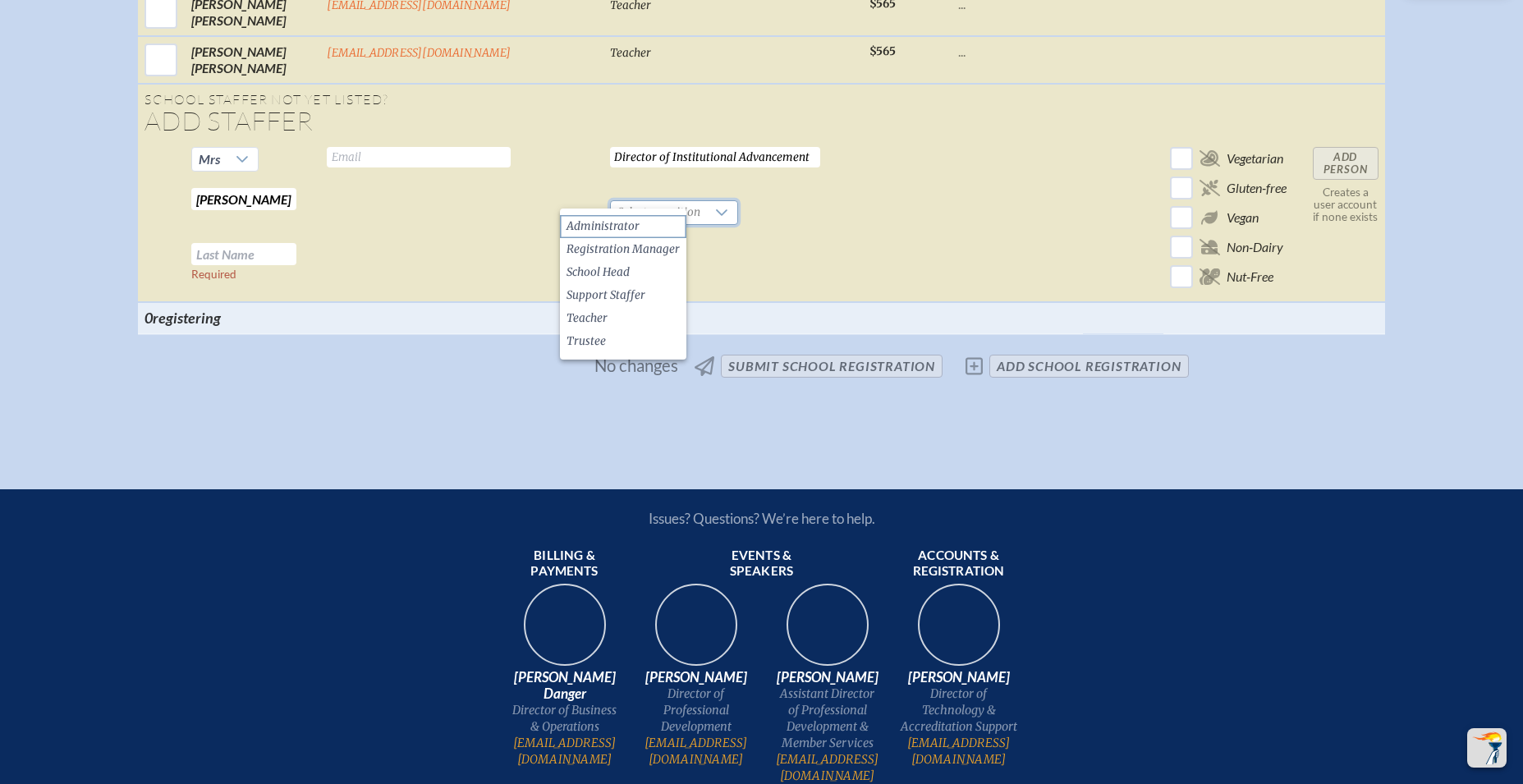
click at [633, 228] on span "Administrator" at bounding box center [603, 226] width 73 height 16
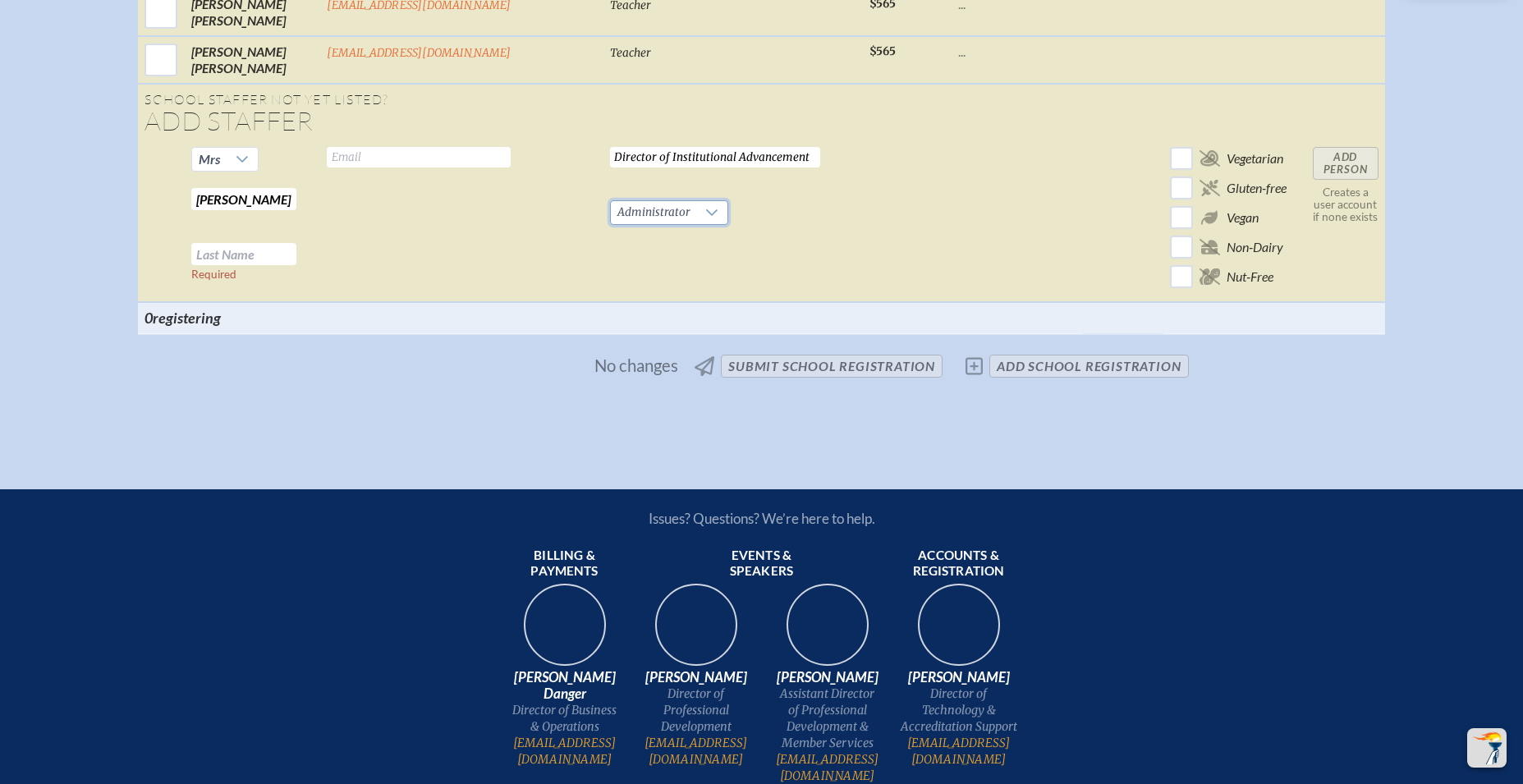
click at [379, 147] on input "text" at bounding box center [418, 157] width 184 height 20
type input "[EMAIL_ADDRESS][DOMAIN_NAME]"
click at [271, 243] on input "text" at bounding box center [244, 254] width 105 height 22
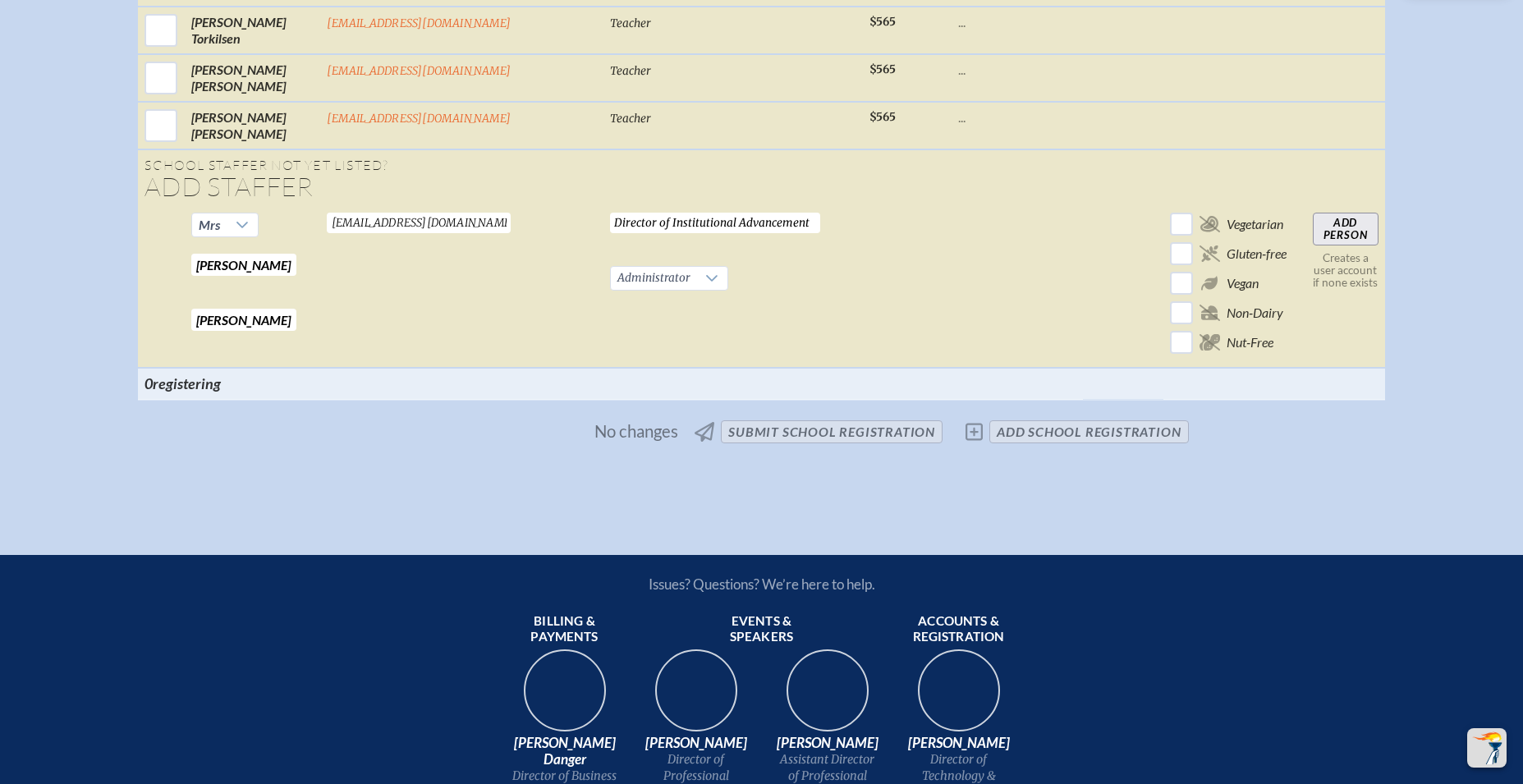
scroll to position [3357, 0]
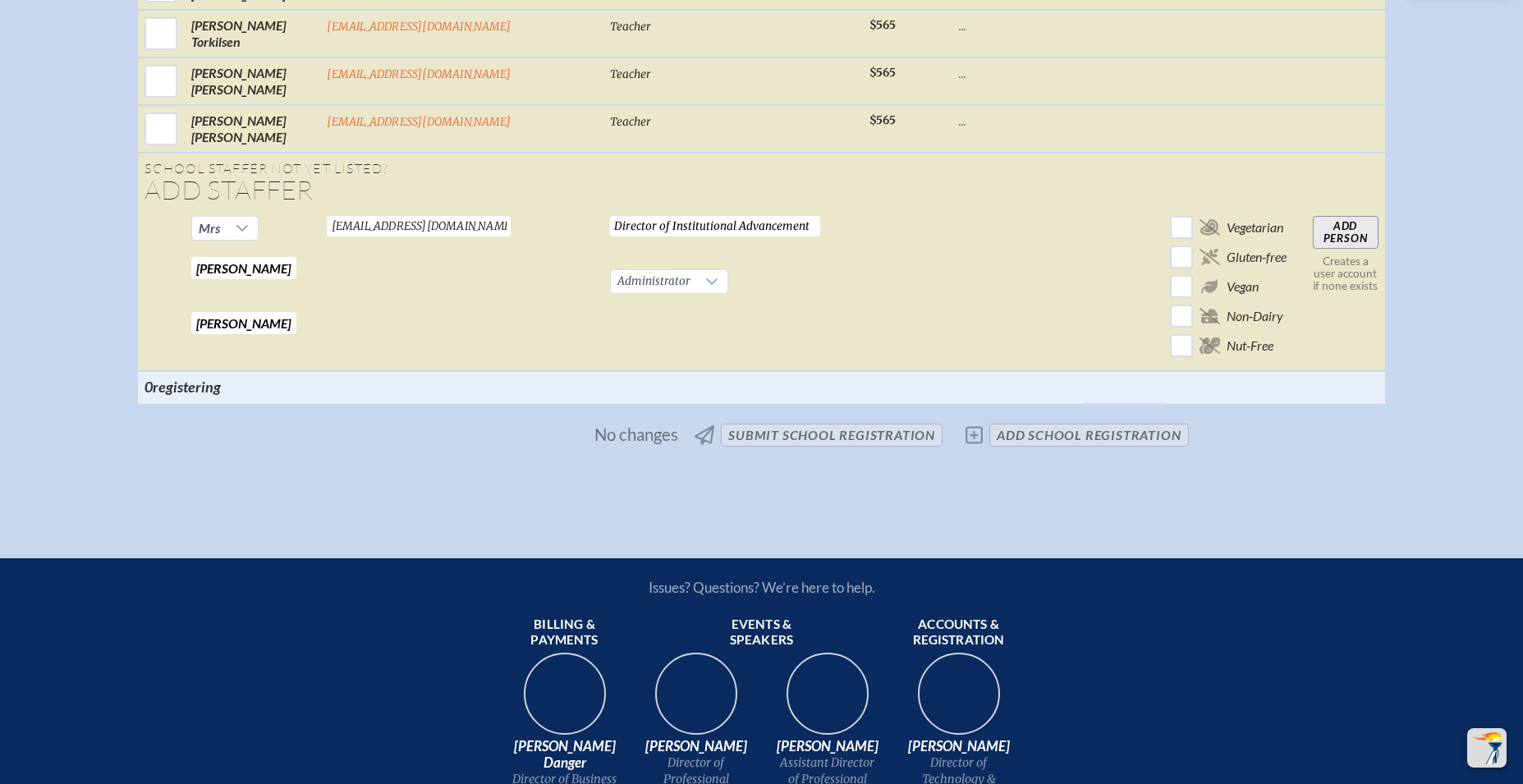
type input "[PERSON_NAME] Grams"
click at [1313, 220] on input "Add Person" at bounding box center [1346, 232] width 66 height 33
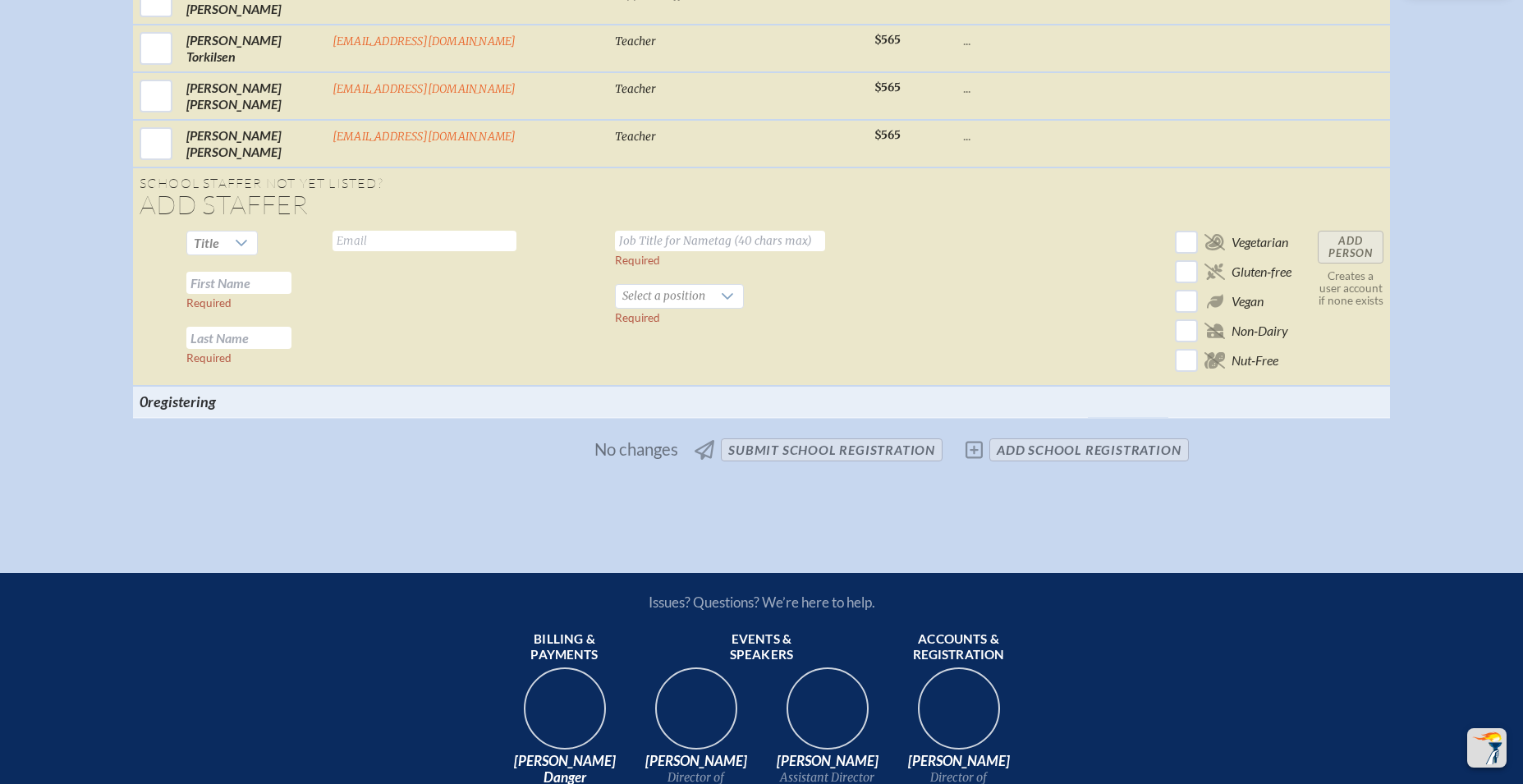
scroll to position [3399, 0]
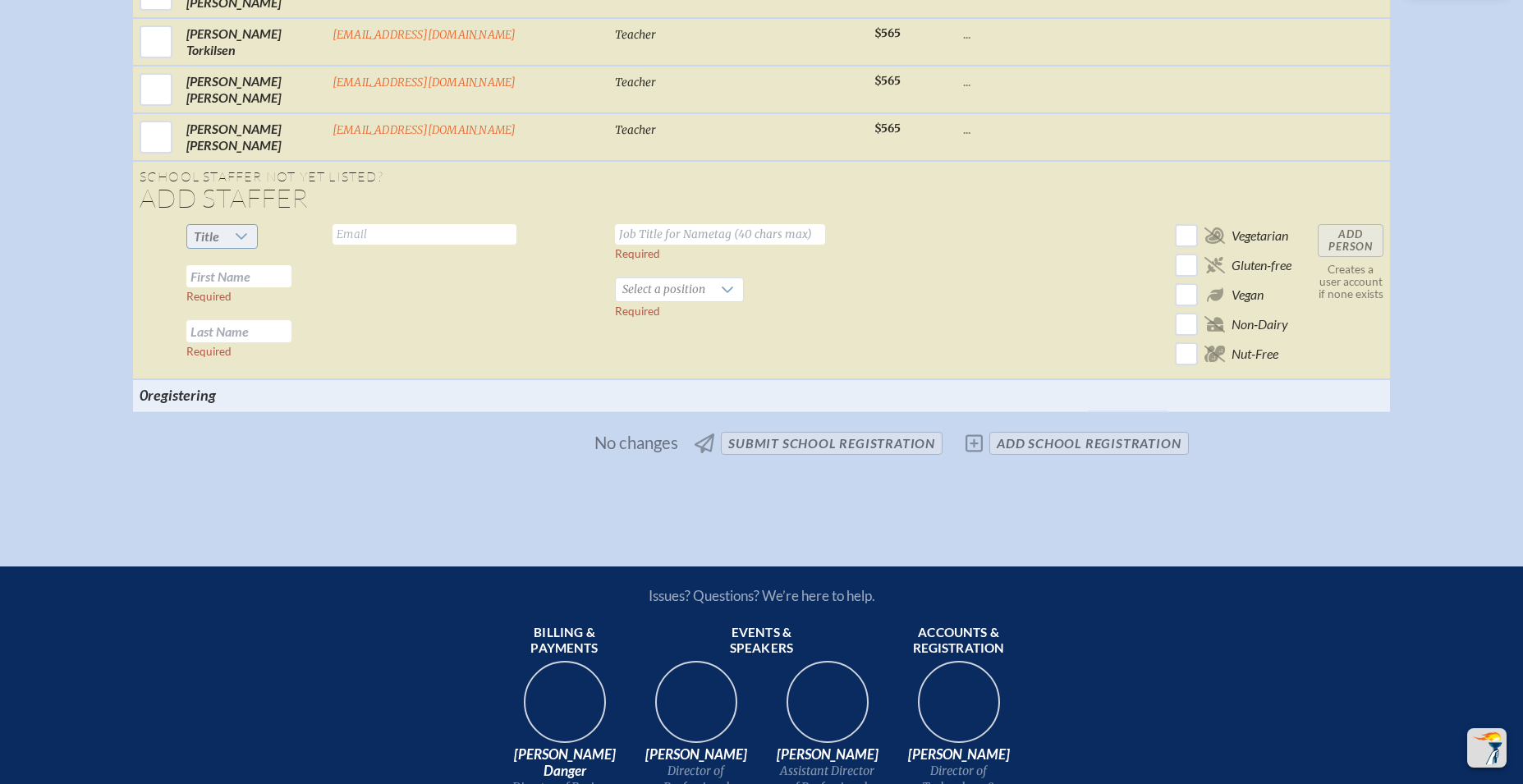
click at [257, 225] on div at bounding box center [241, 236] width 31 height 23
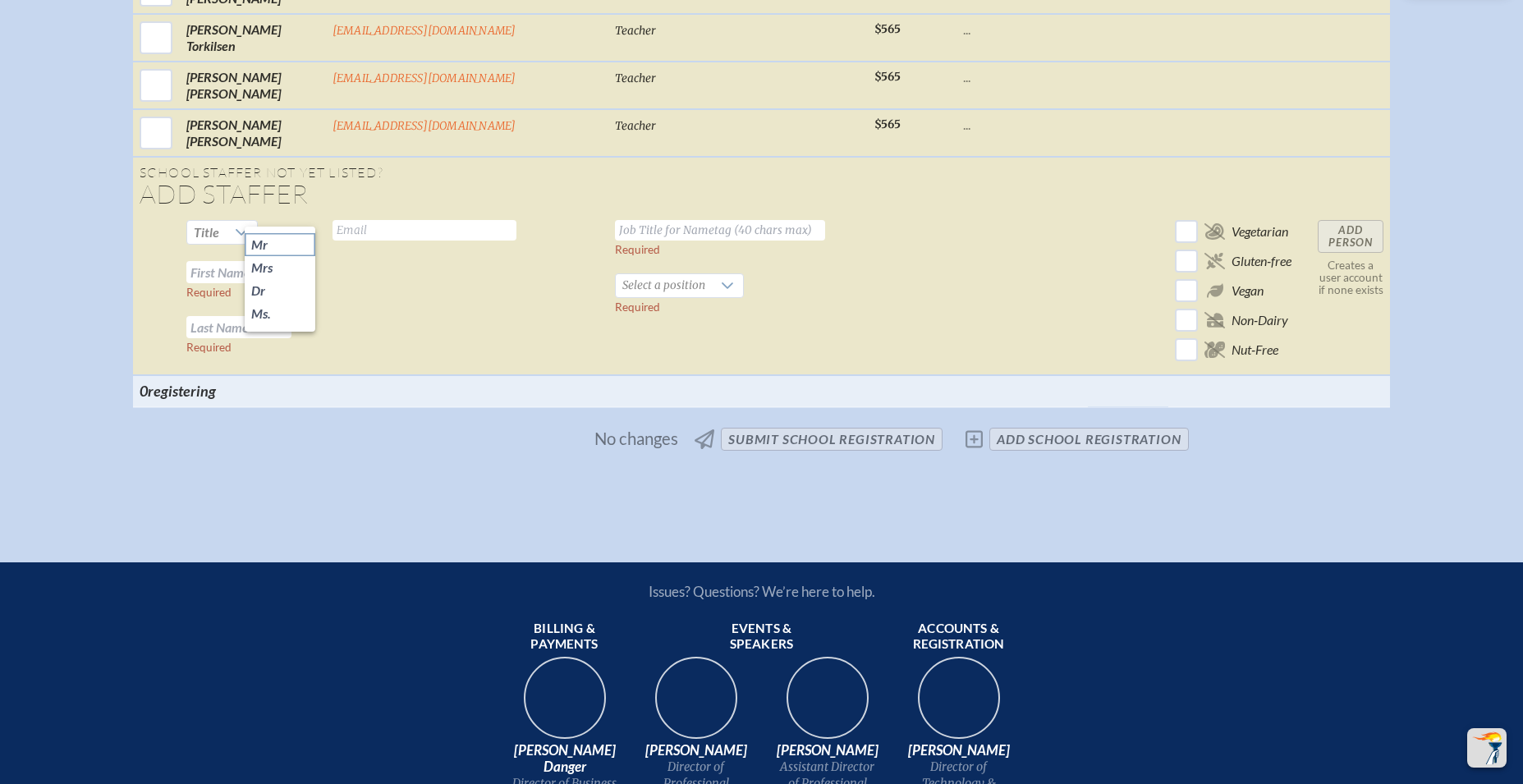
click at [269, 244] on li "Mr" at bounding box center [280, 244] width 70 height 23
click at [260, 261] on input "text" at bounding box center [239, 272] width 105 height 22
type input "[PERSON_NAME]"
click at [265, 316] on input "text" at bounding box center [239, 327] width 105 height 22
type input "Jordan"
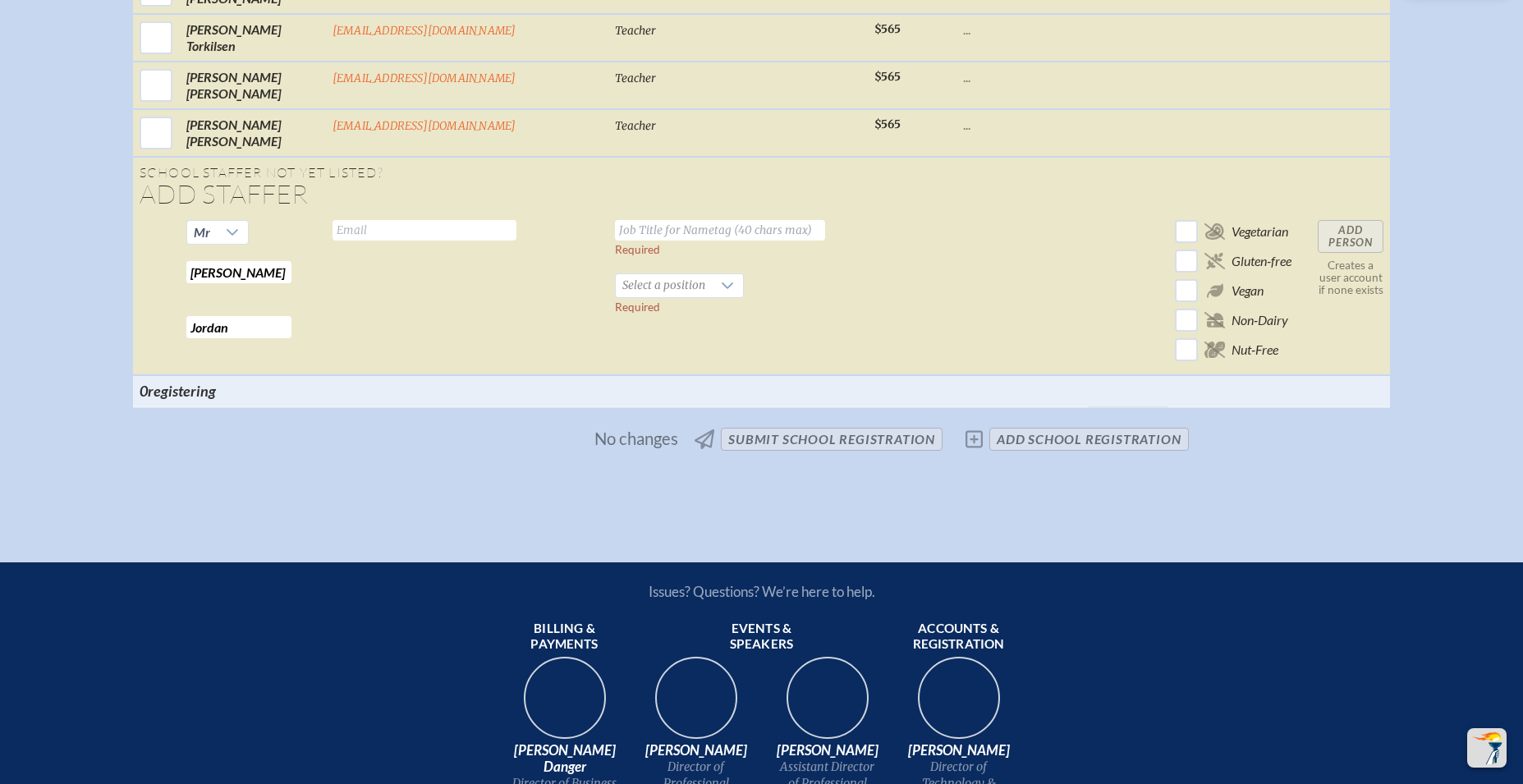
click at [615, 220] on input "text" at bounding box center [720, 230] width 210 height 20
type input "H"
type input "Grade 7 Academic [PERSON_NAME]"
click at [721, 279] on icon at bounding box center [728, 286] width 14 height 14
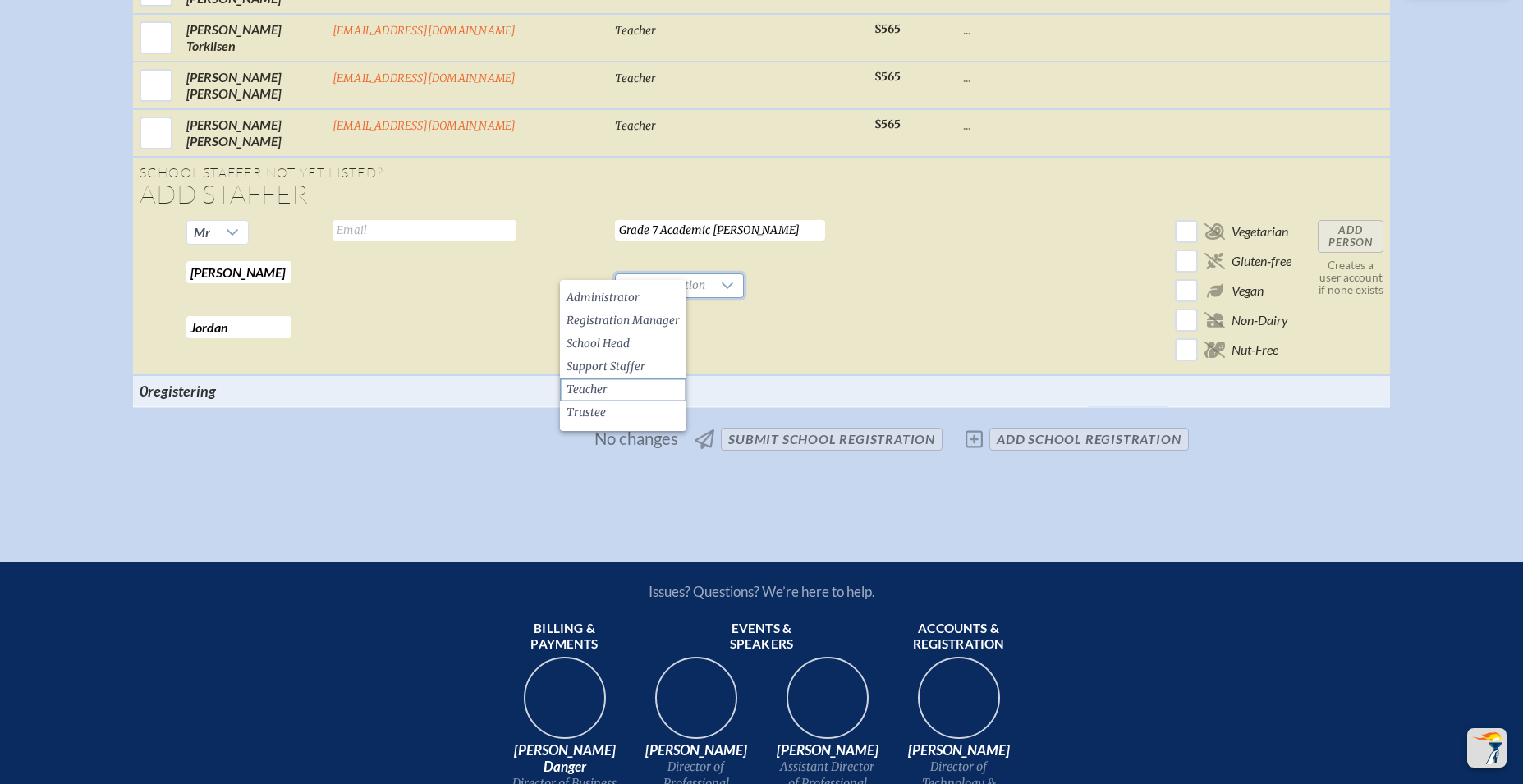
click at [595, 394] on span "Teacher" at bounding box center [587, 389] width 41 height 16
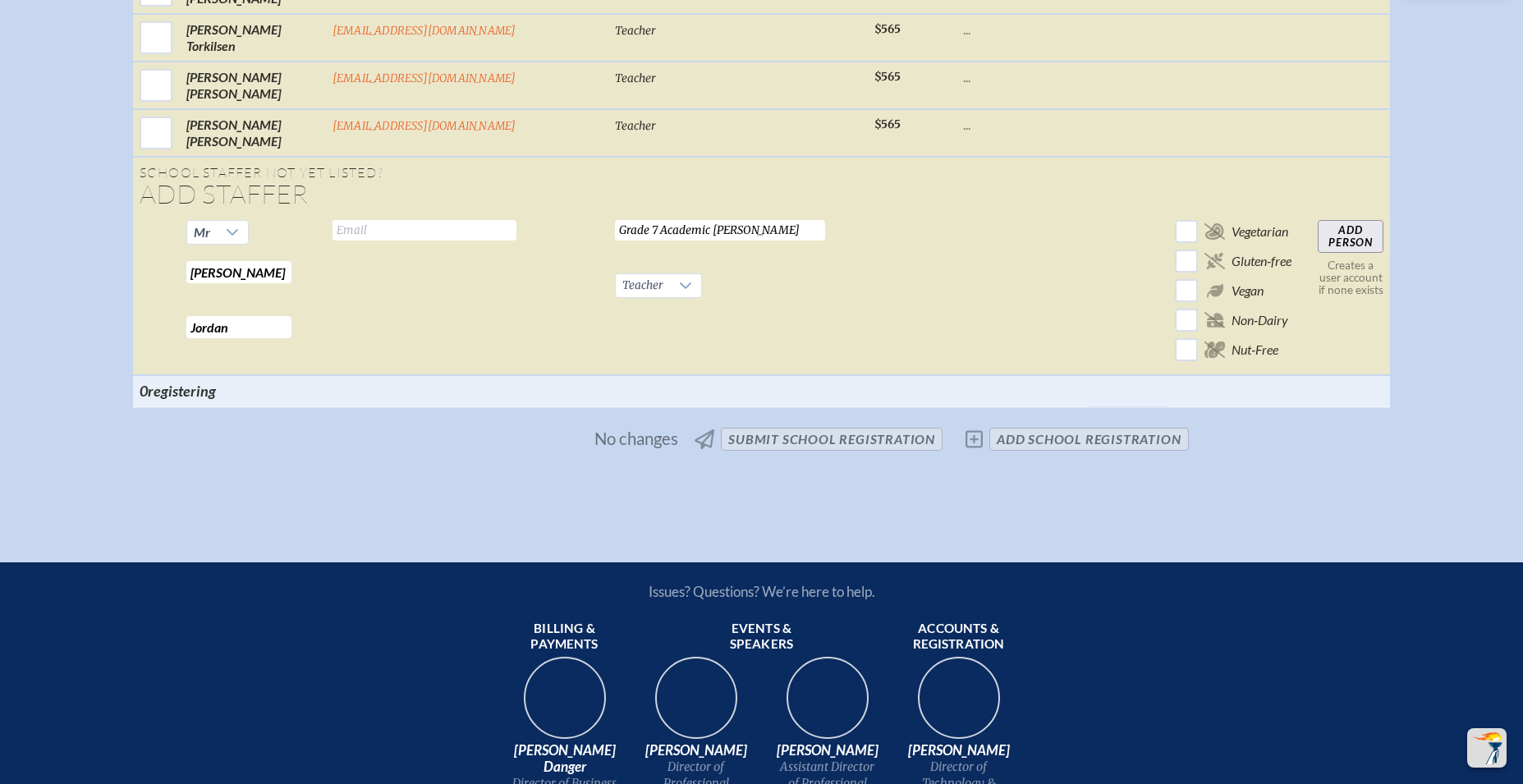
click at [432, 220] on input "text" at bounding box center [424, 230] width 184 height 20
type input "j"
type input "[EMAIL_ADDRESS][DOMAIN_NAME]"
click at [1318, 221] on input "Add Person" at bounding box center [1351, 236] width 66 height 33
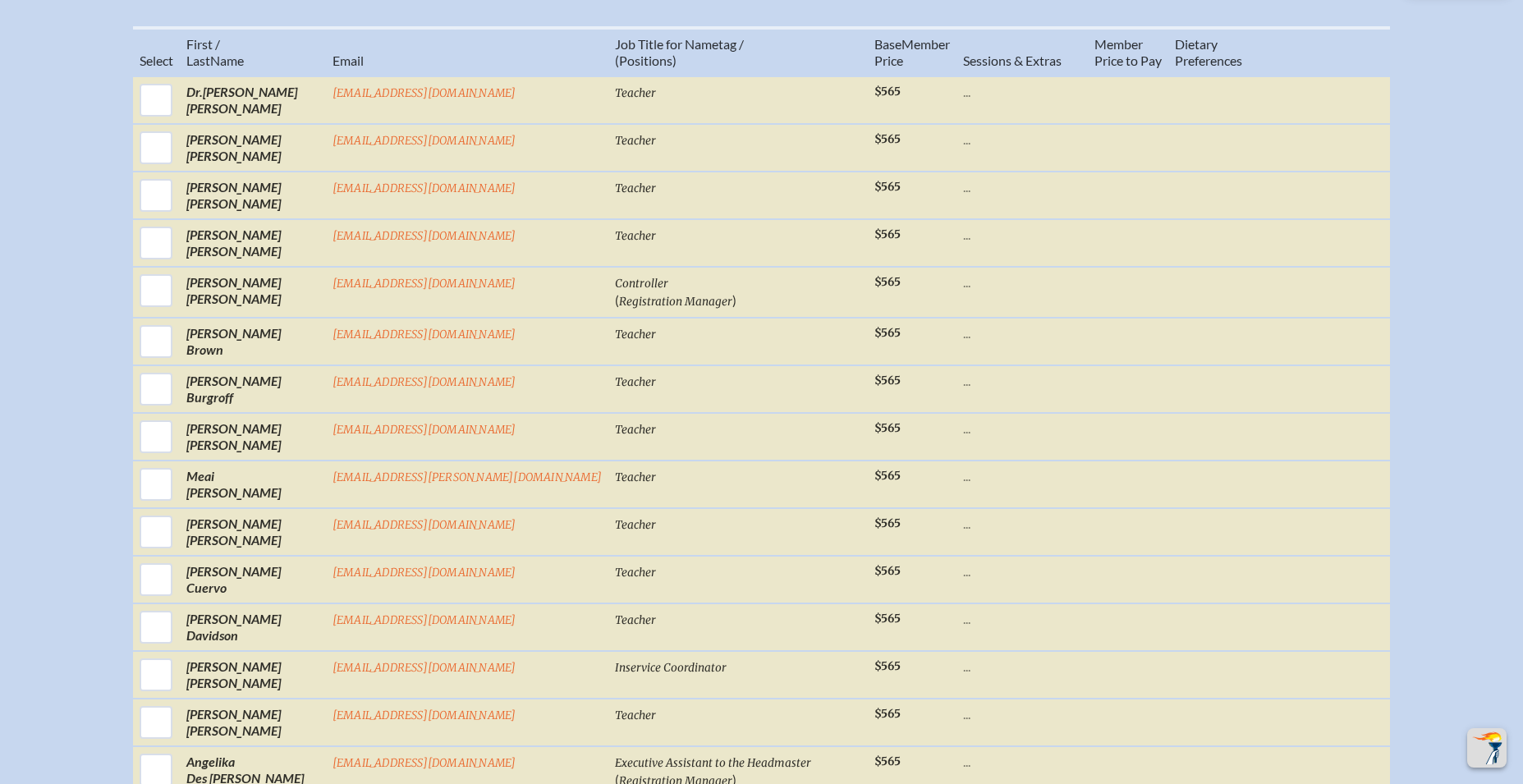
scroll to position [773, 0]
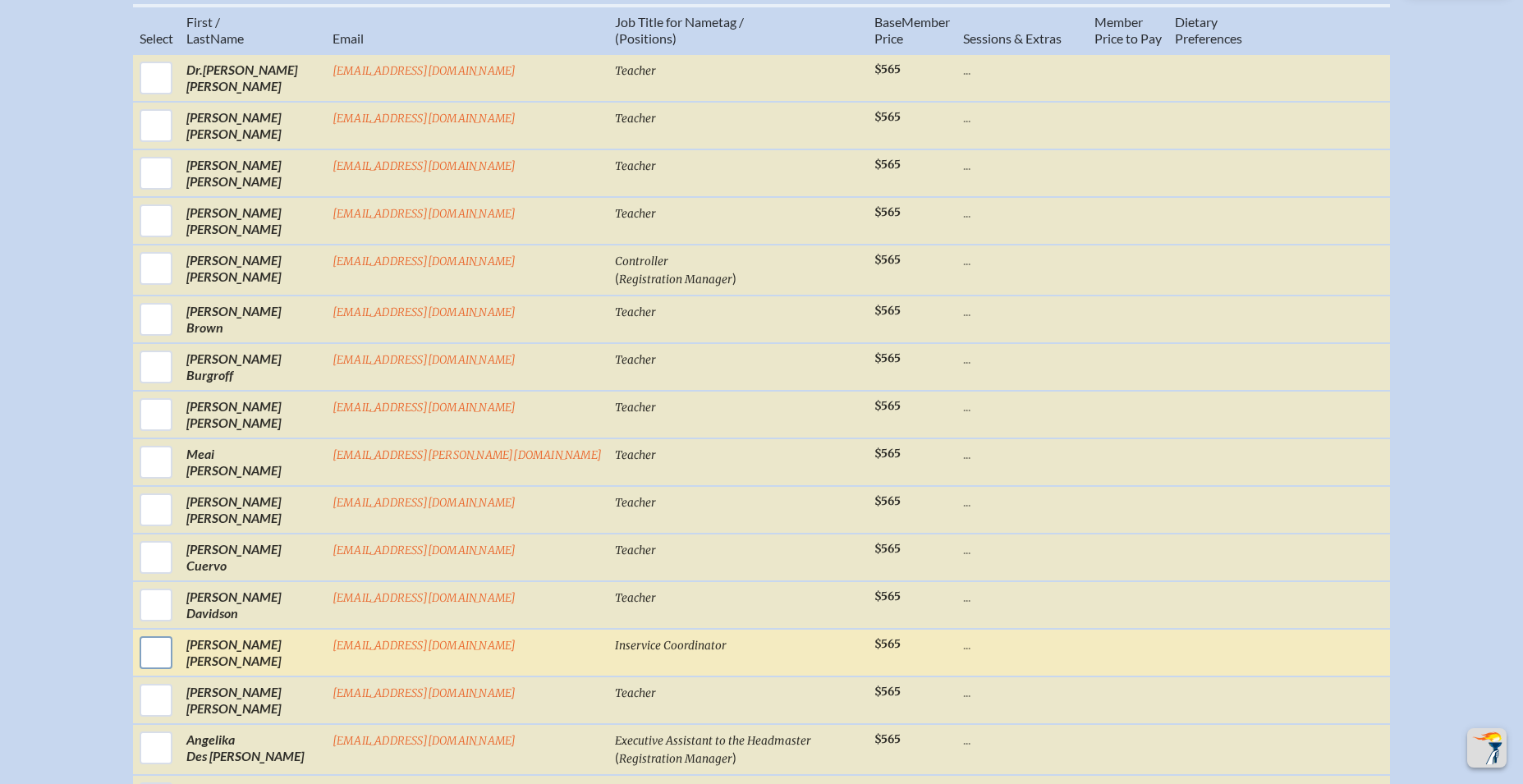
click at [176, 646] on input "checkbox" at bounding box center [156, 652] width 41 height 41
checkbox input "true"
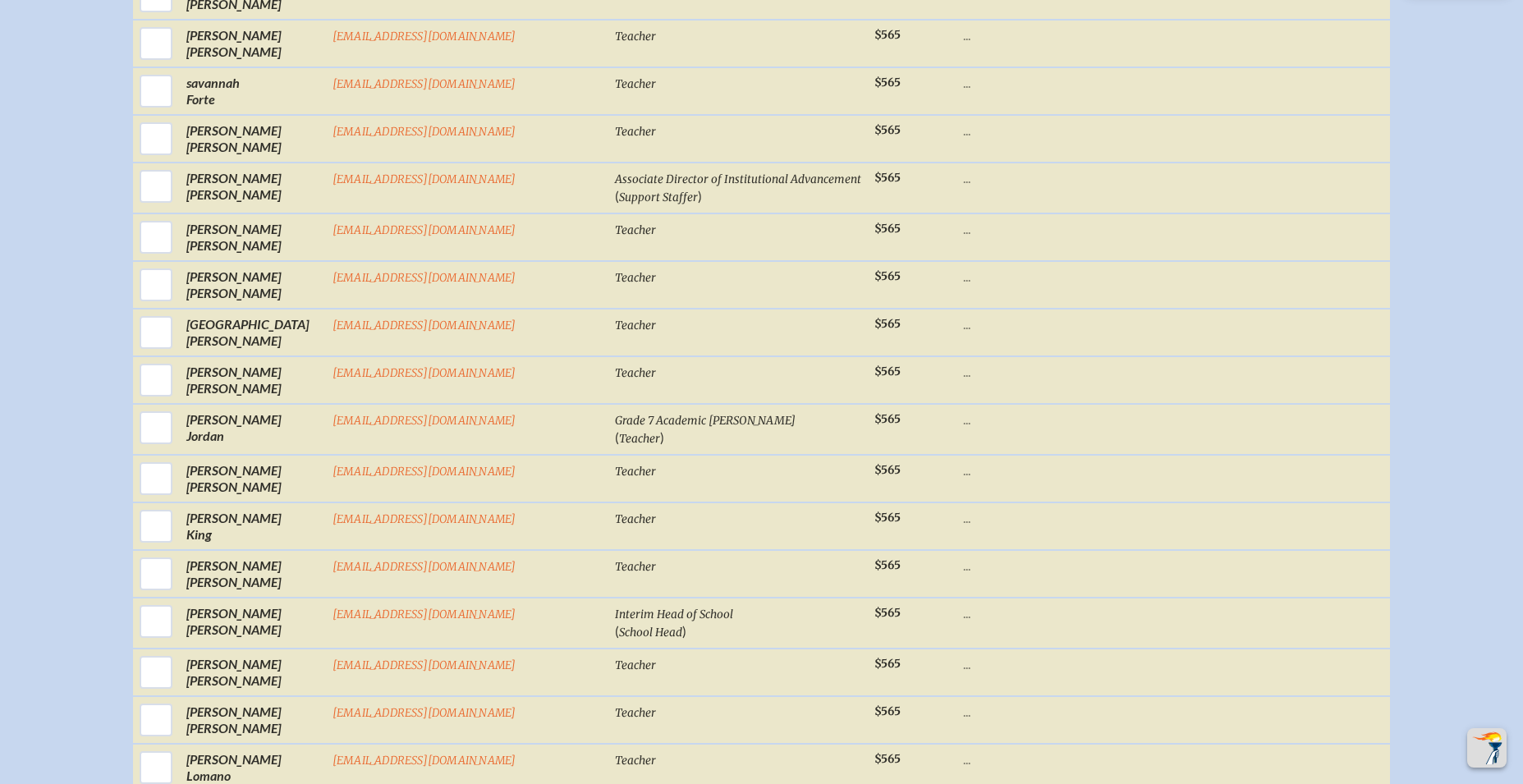
scroll to position [1689, 0]
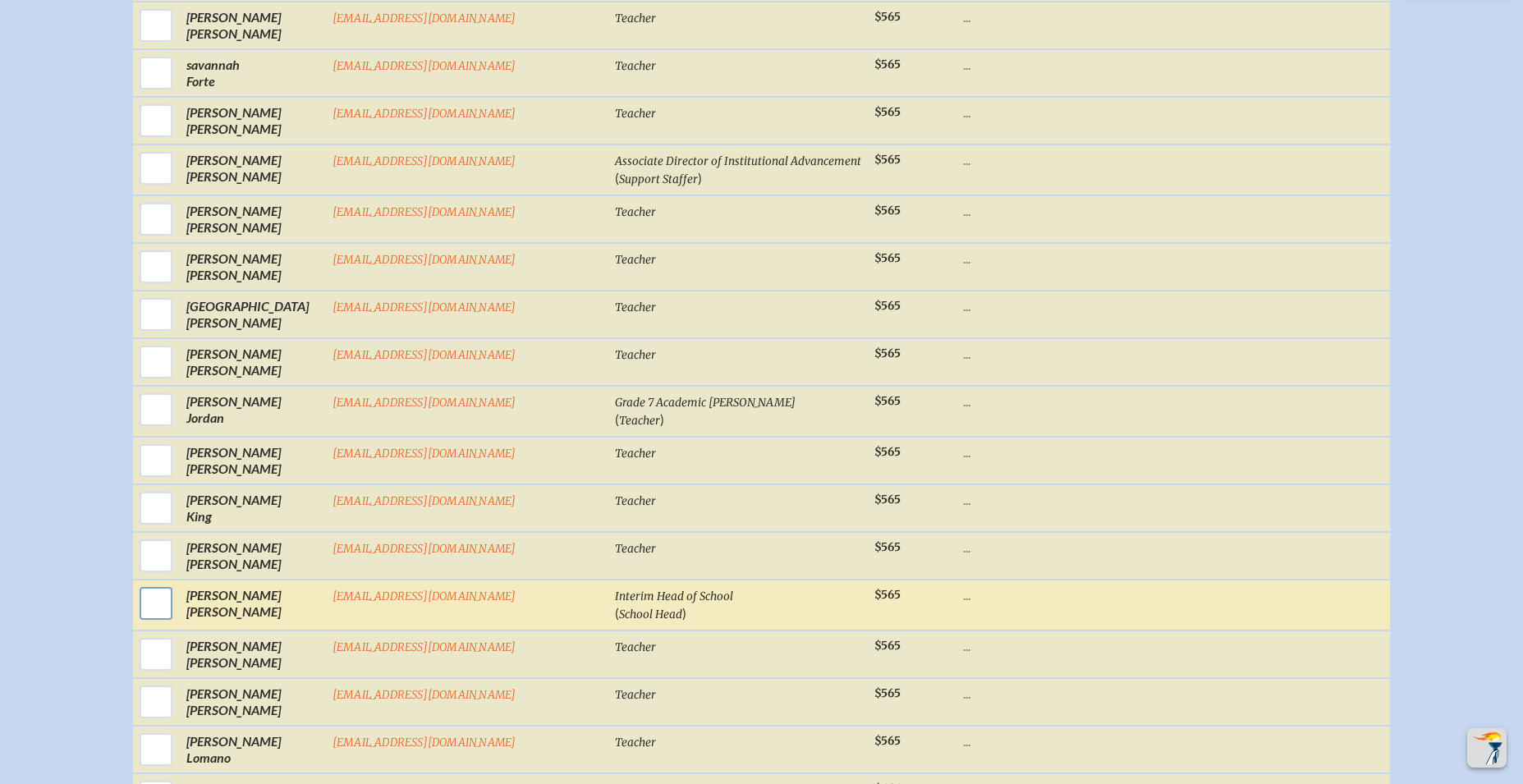
click at [176, 583] on input "checkbox" at bounding box center [156, 603] width 41 height 41
checkbox input "true"
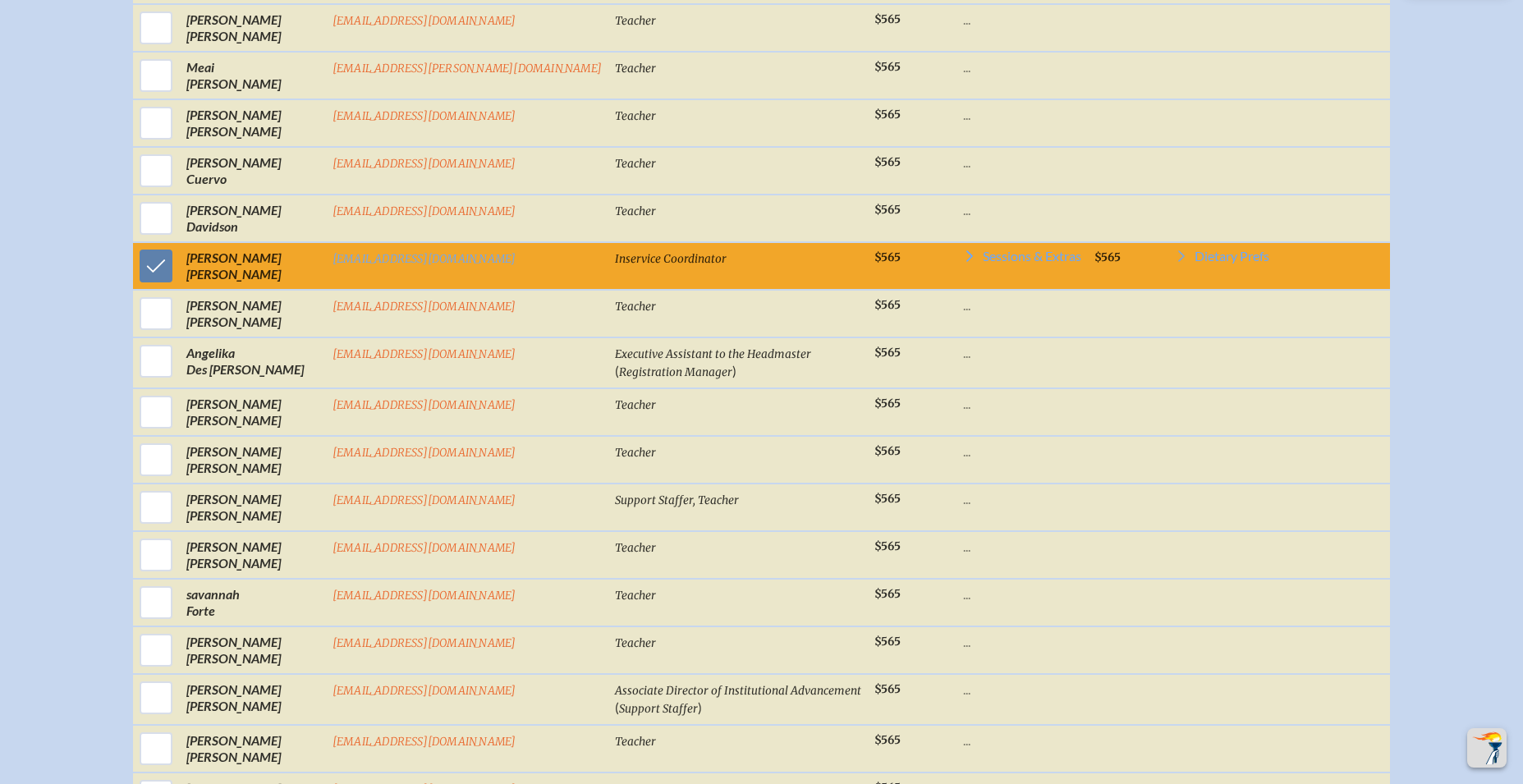
scroll to position [1167, 0]
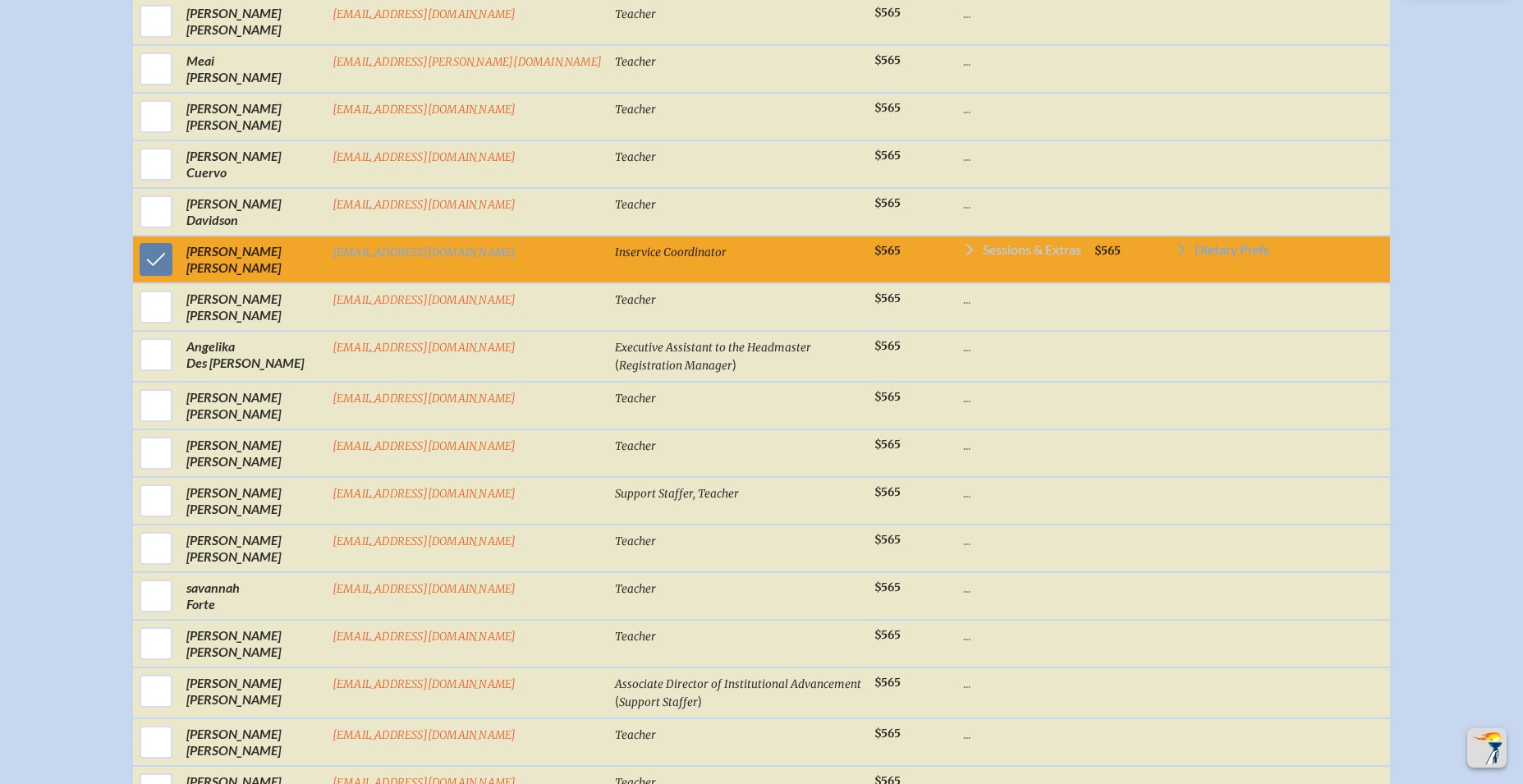
click at [983, 243] on span "Sessions & Extras" at bounding box center [1032, 250] width 98 height 14
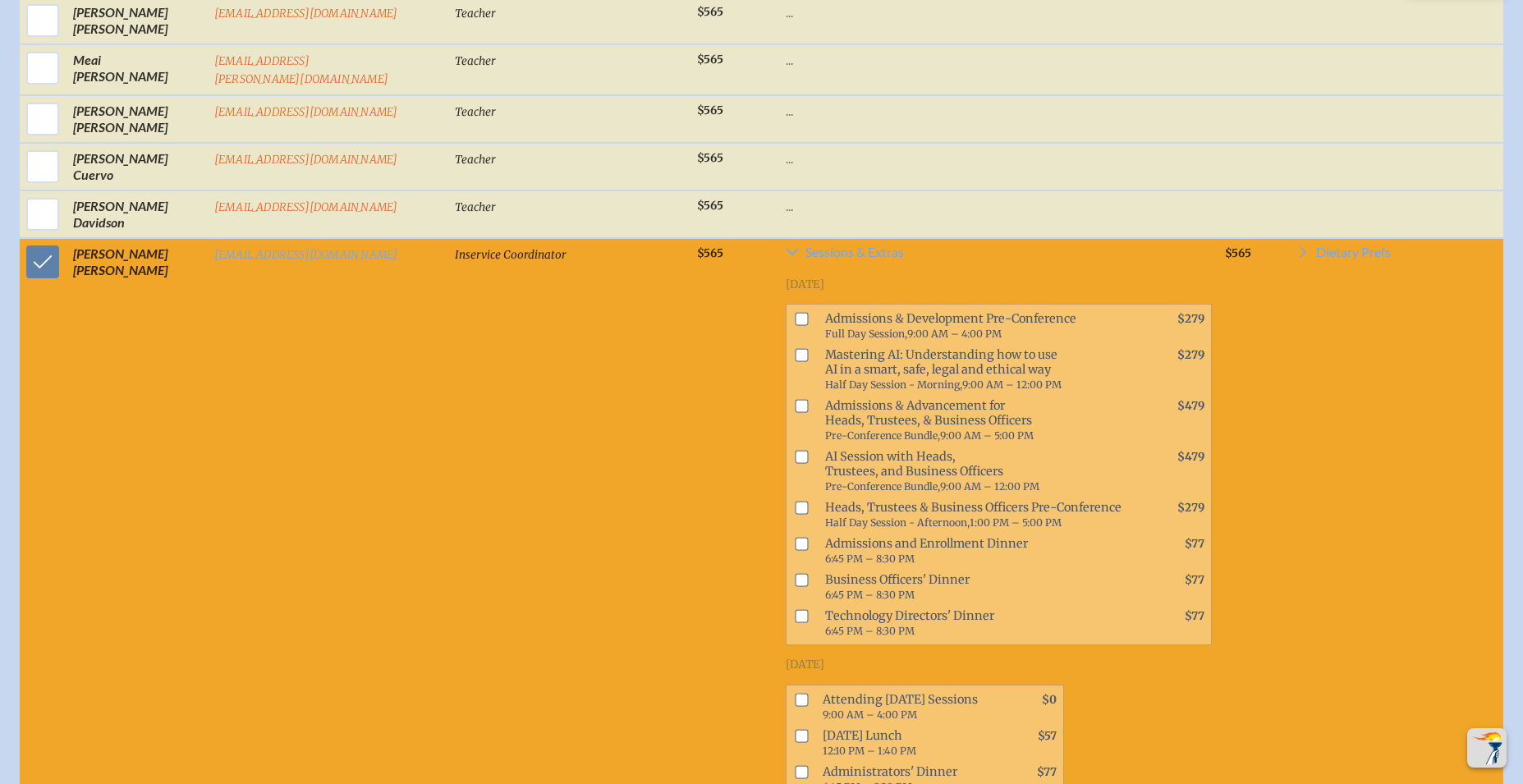
click at [455, 248] on span "Inservice Coordinator" at bounding box center [511, 255] width 112 height 14
click at [795, 349] on input "checkbox" at bounding box center [802, 356] width 14 height 14
checkbox input "true"
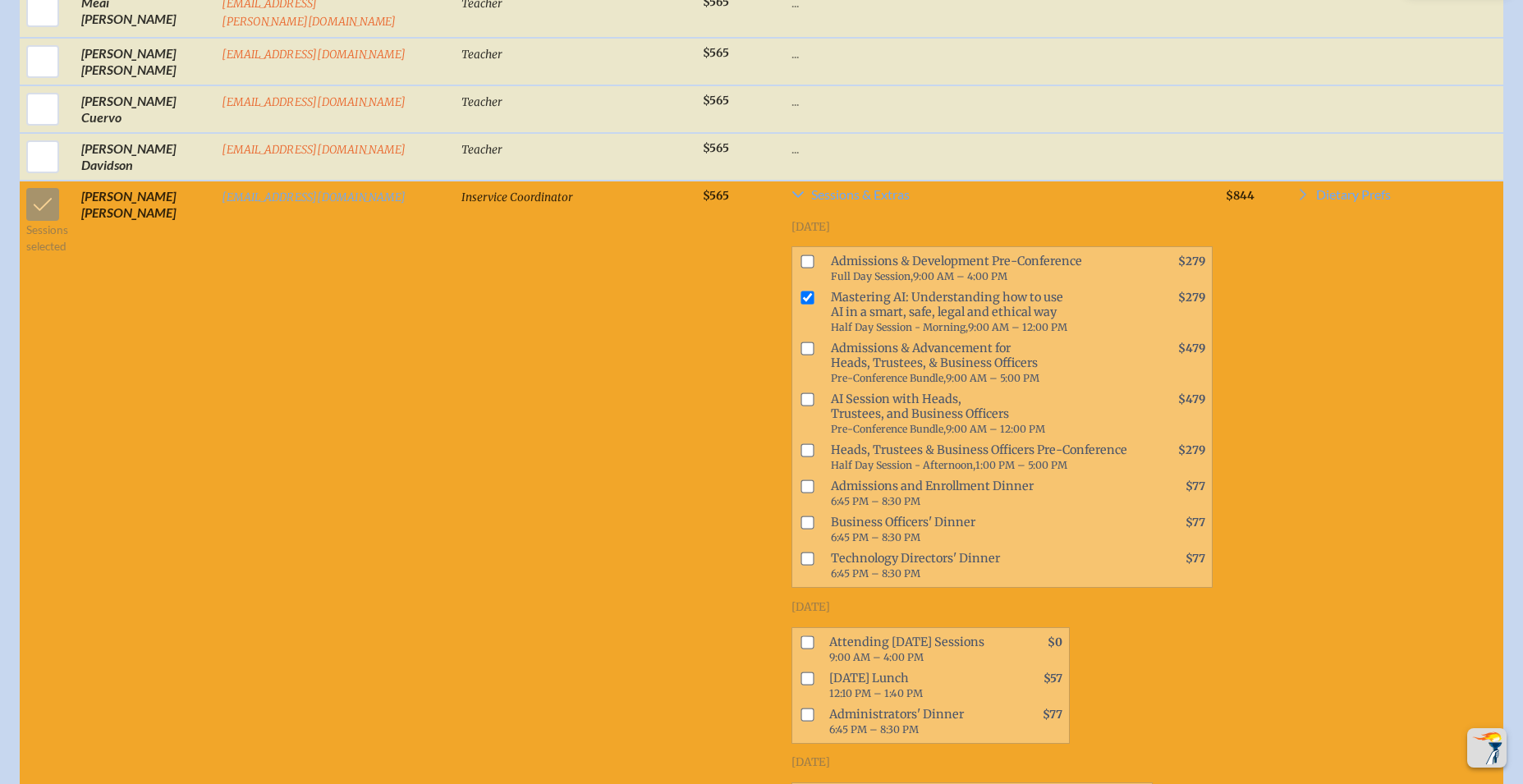
scroll to position [1243, 0]
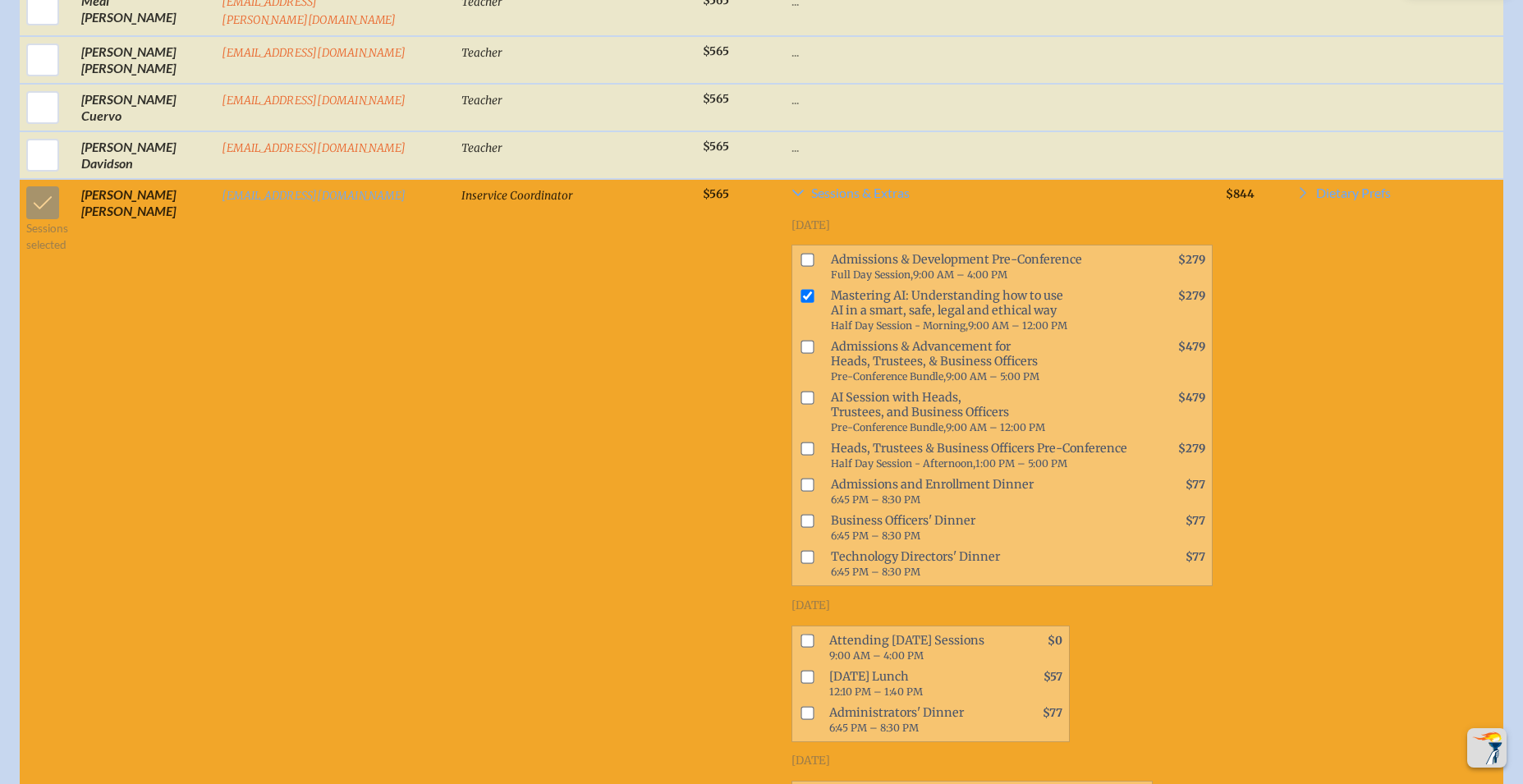
click at [801, 633] on input "checkbox" at bounding box center [808, 640] width 14 height 14
checkbox input "true"
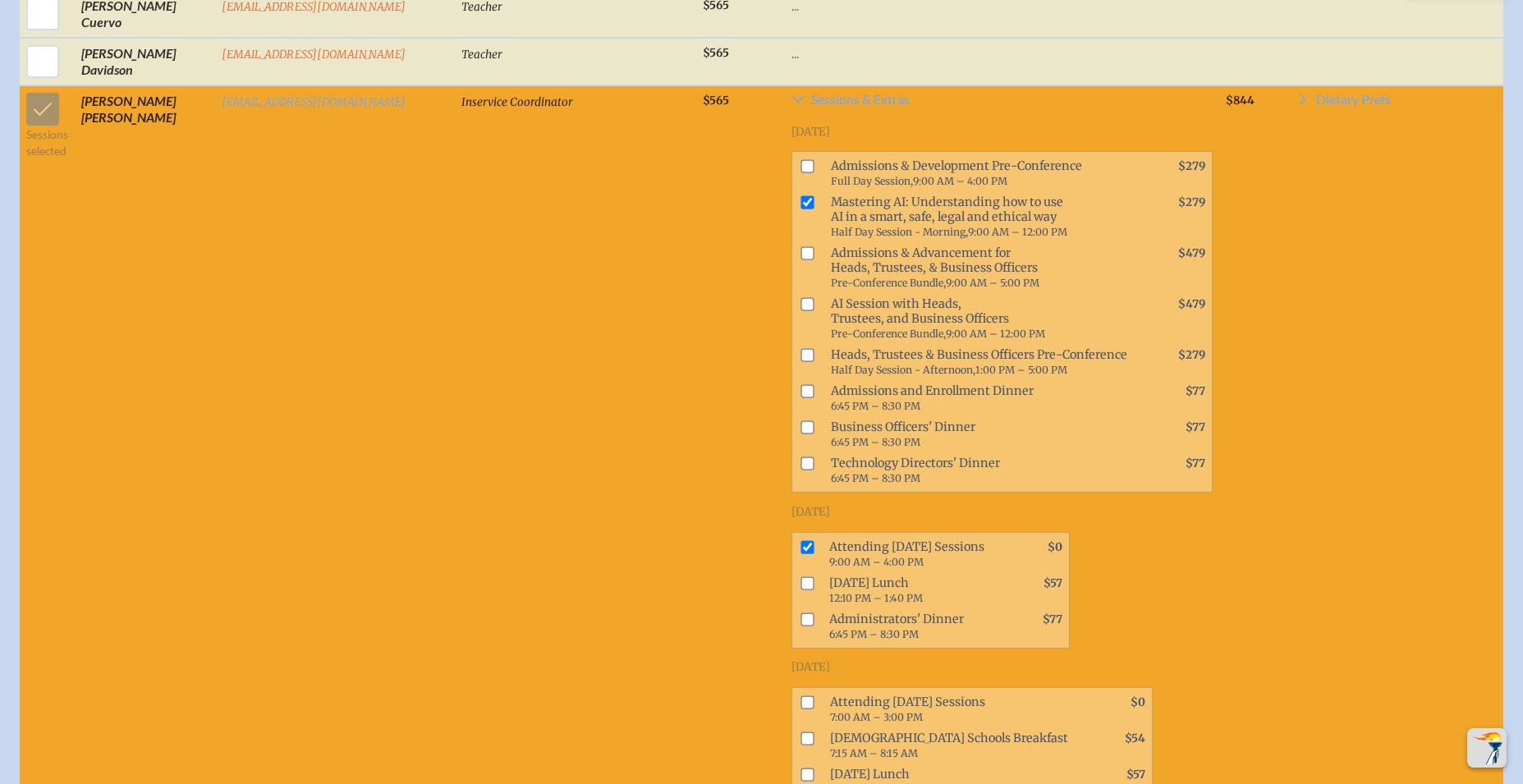
scroll to position [1317, 0]
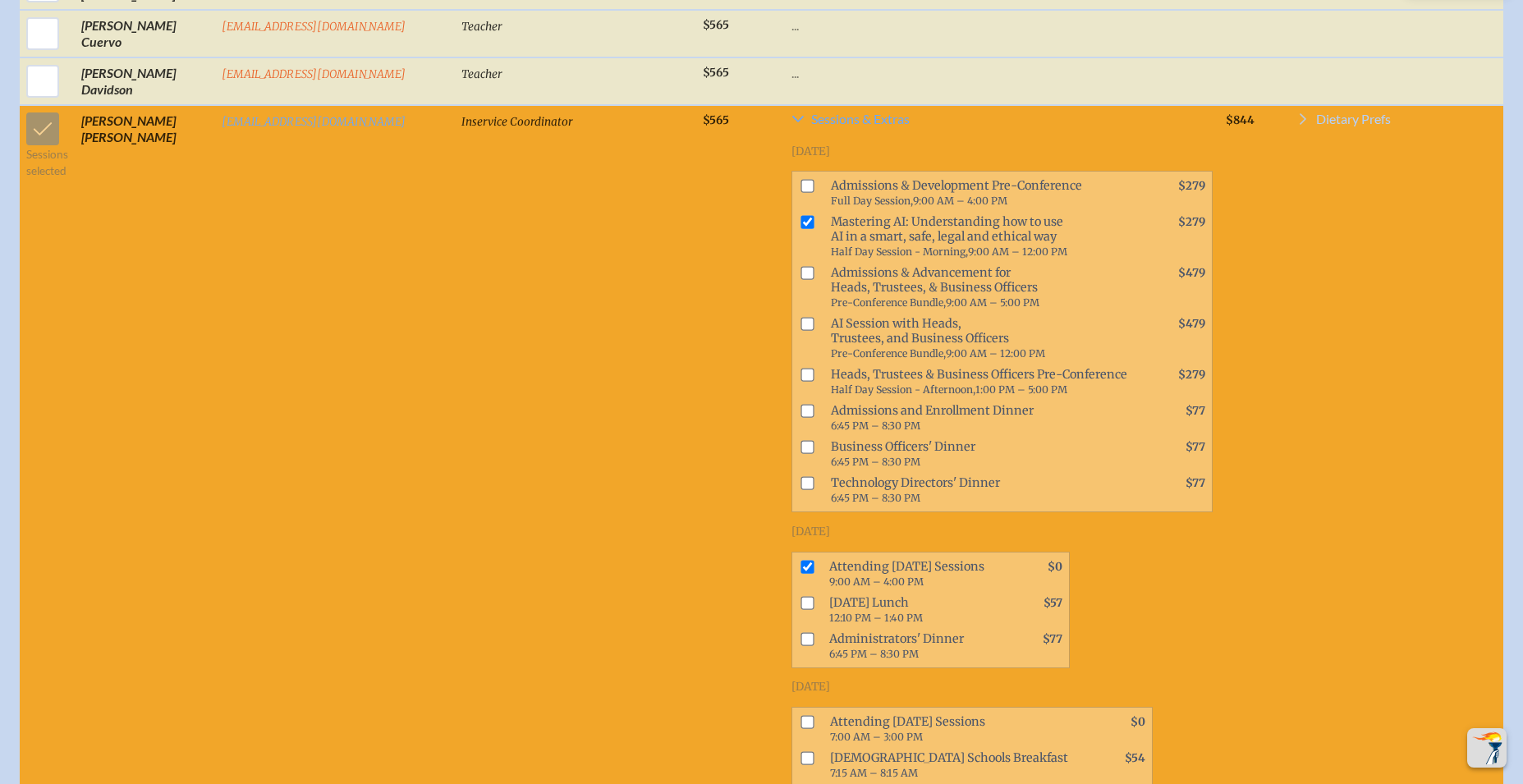
click at [1337, 113] on span "Dietary Prefs" at bounding box center [1354, 119] width 75 height 14
click at [1304, 174] on input "checkbox" at bounding box center [1309, 185] width 29 height 29
checkbox input "true"
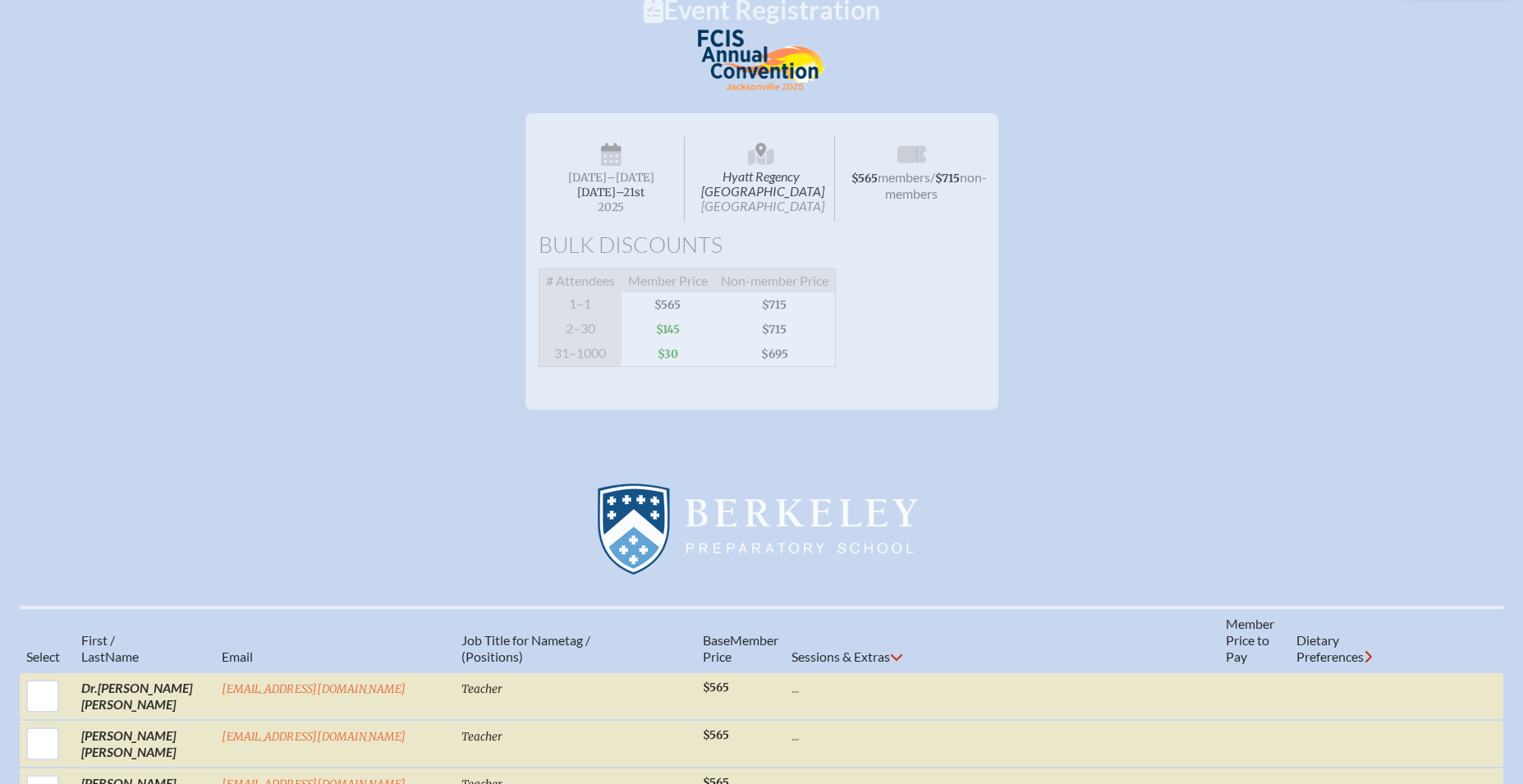
scroll to position [198, 0]
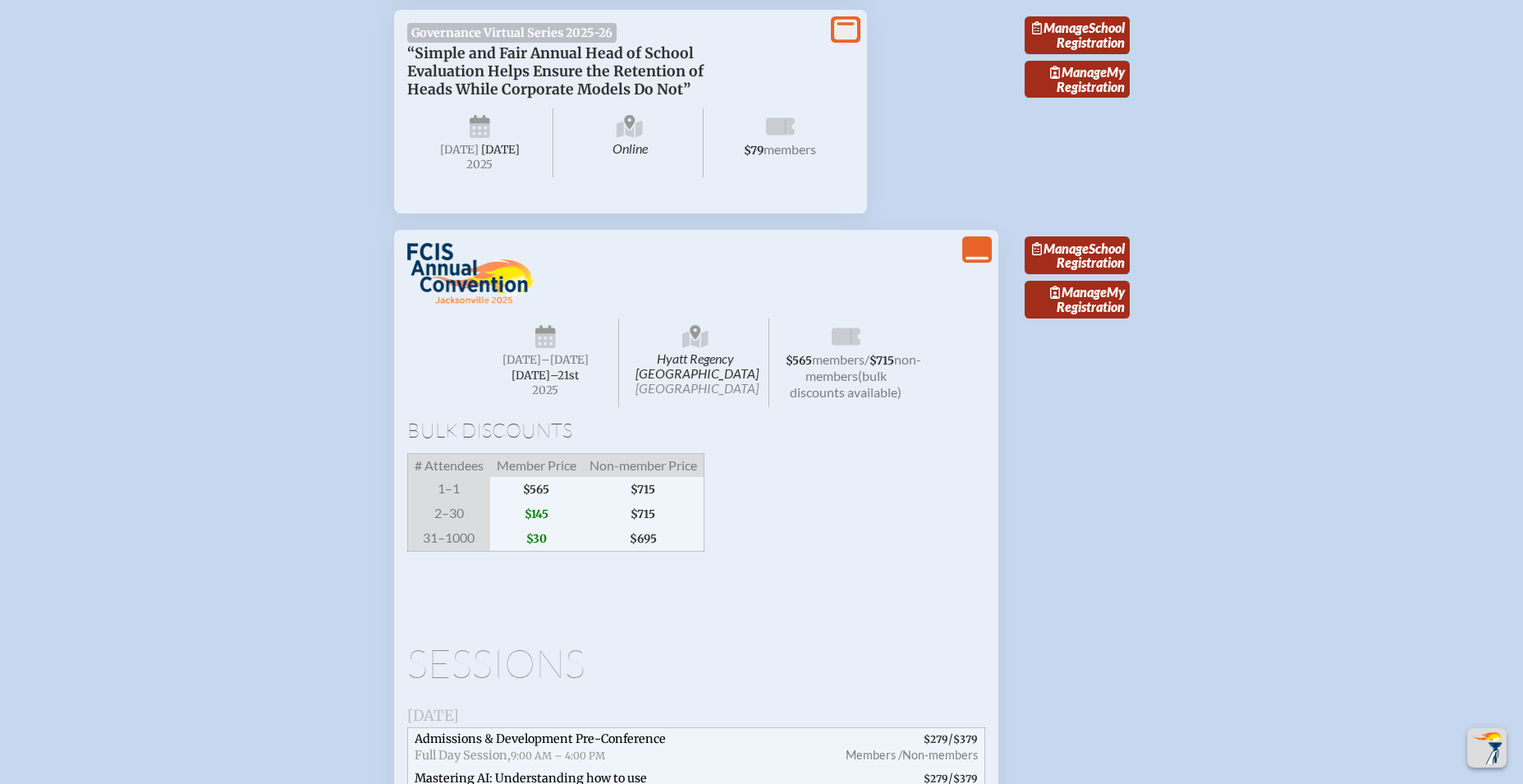
scroll to position [2264, 0]
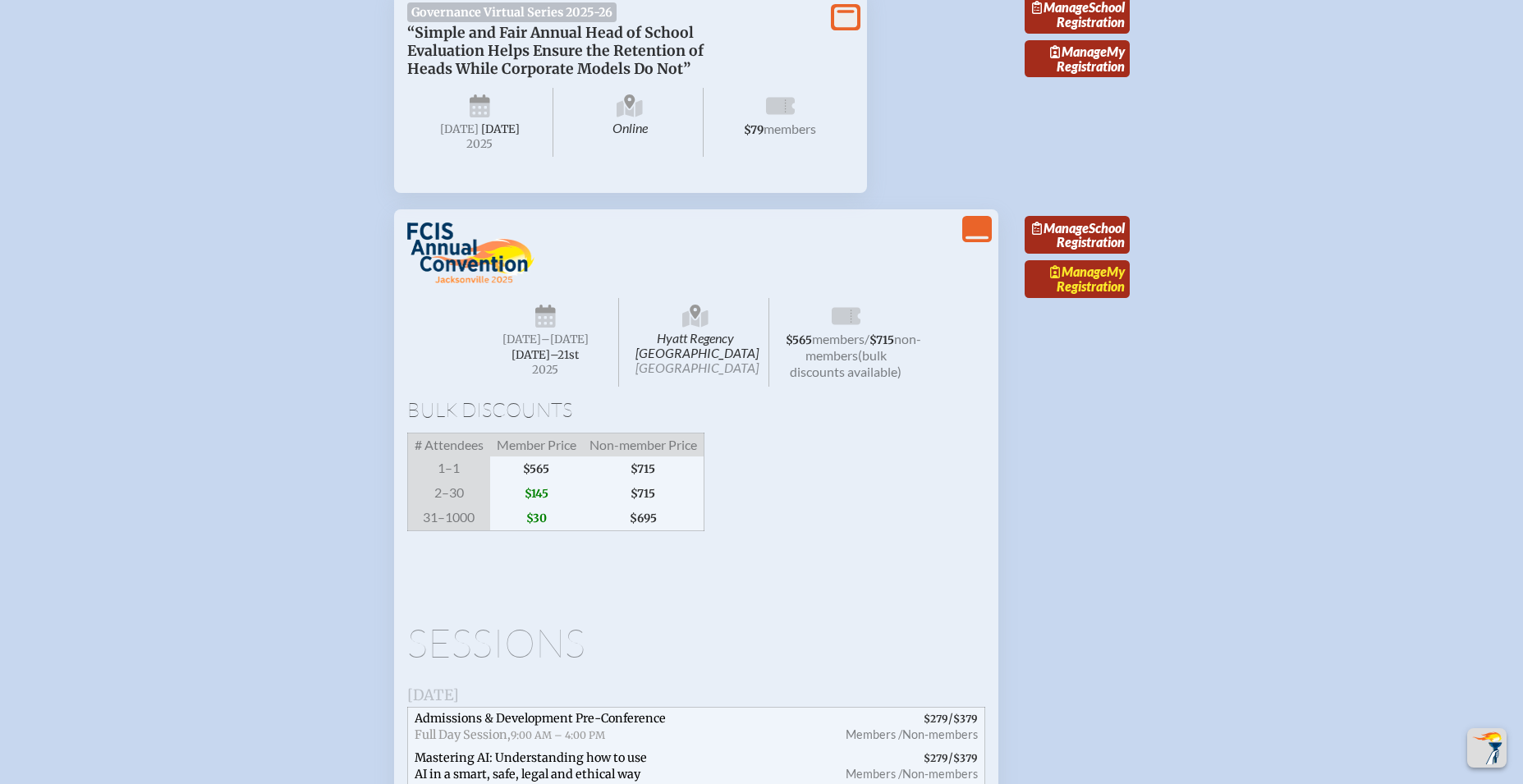
click at [1094, 298] on link "Manage My Registration" at bounding box center [1077, 279] width 105 height 38
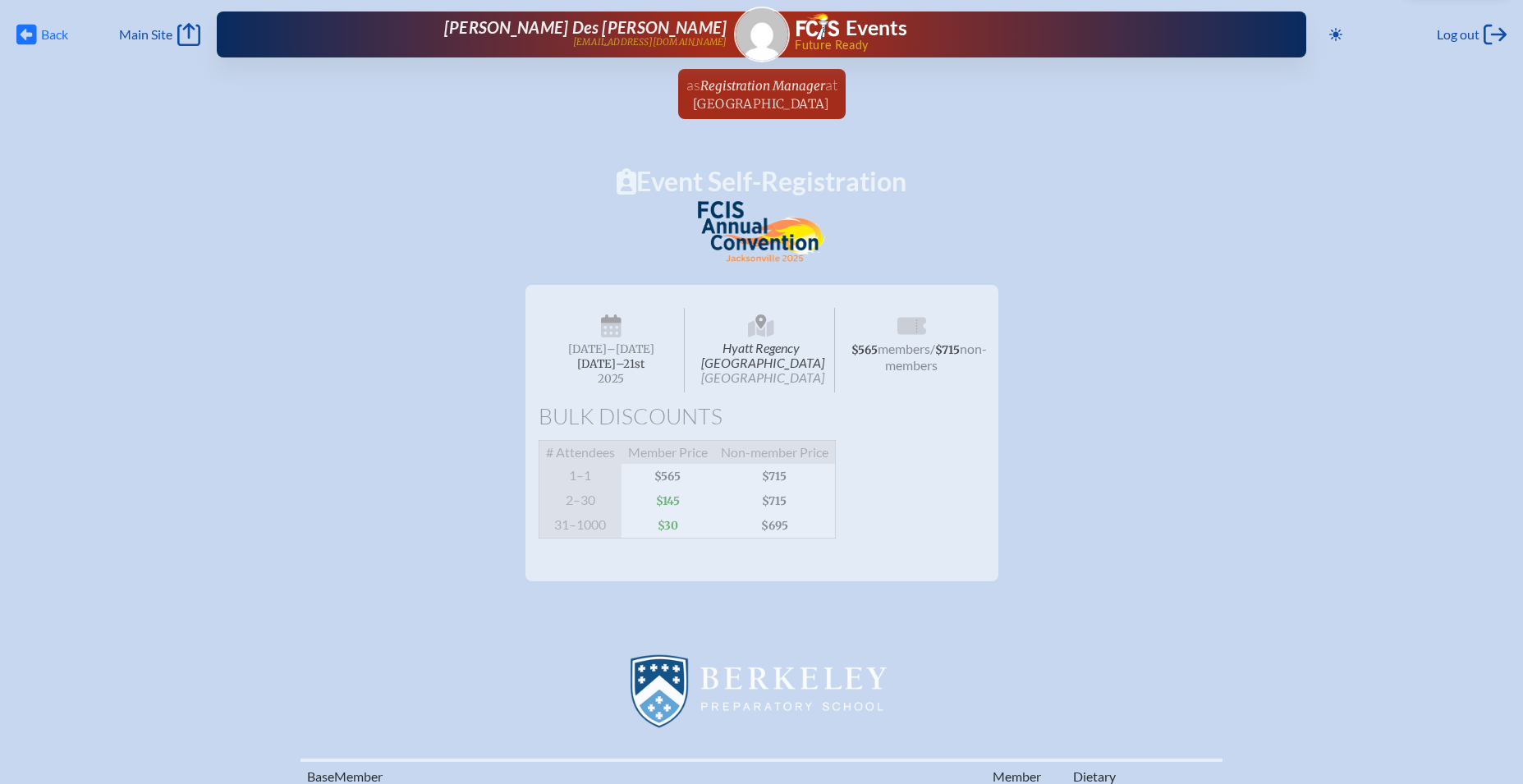
click at [42, 39] on span "Back" at bounding box center [54, 34] width 27 height 16
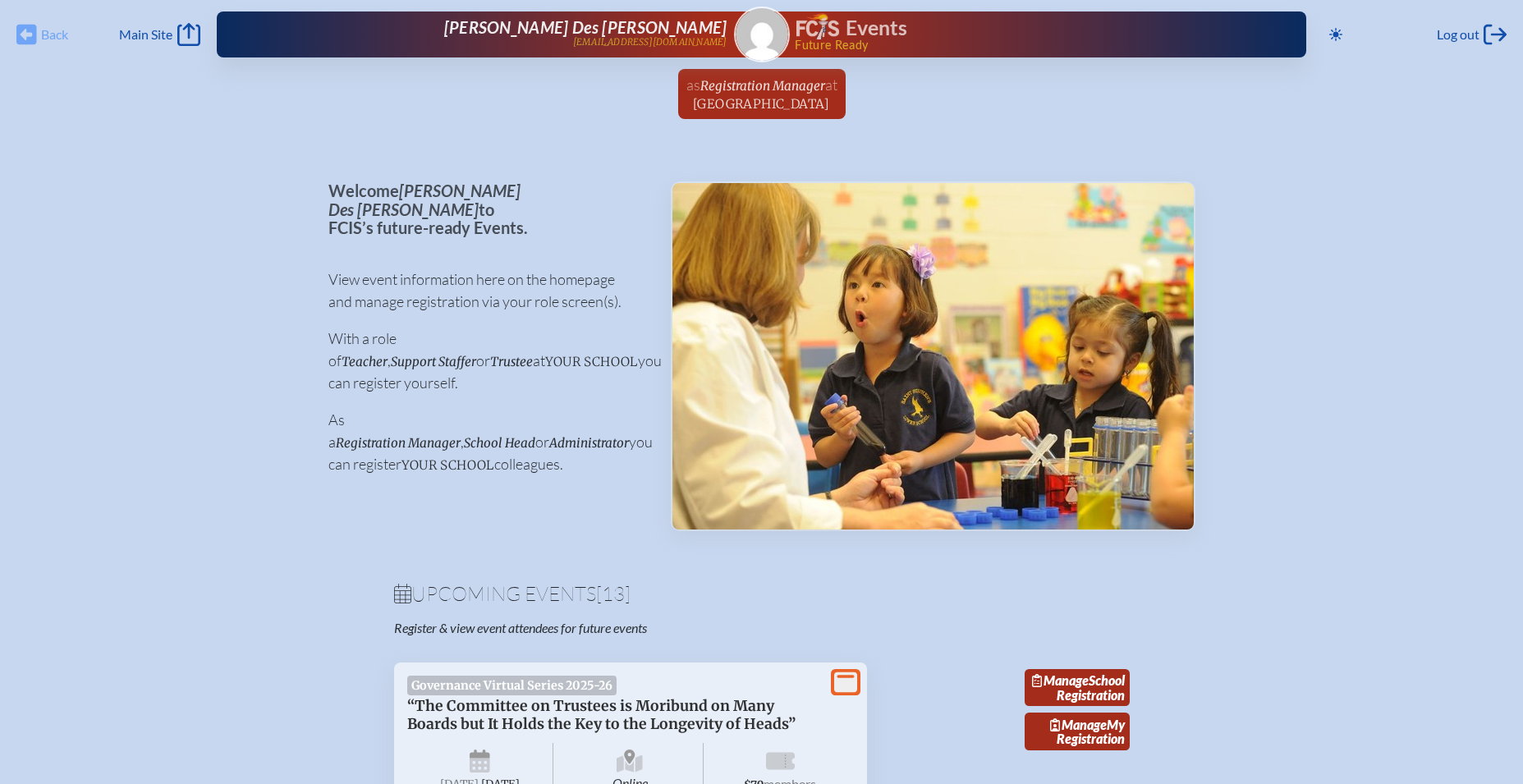
scroll to position [2346, 0]
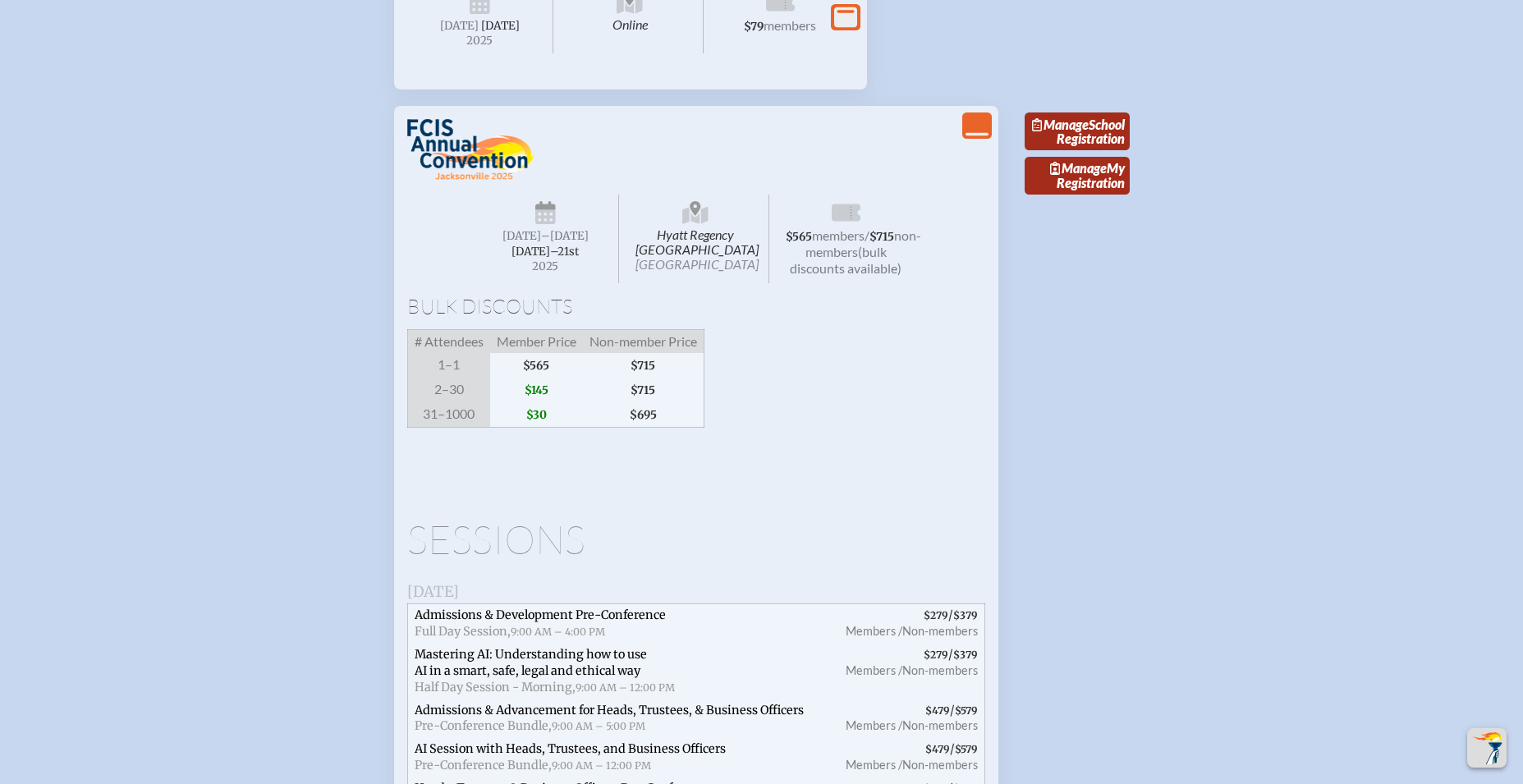
scroll to position [2373, 0]
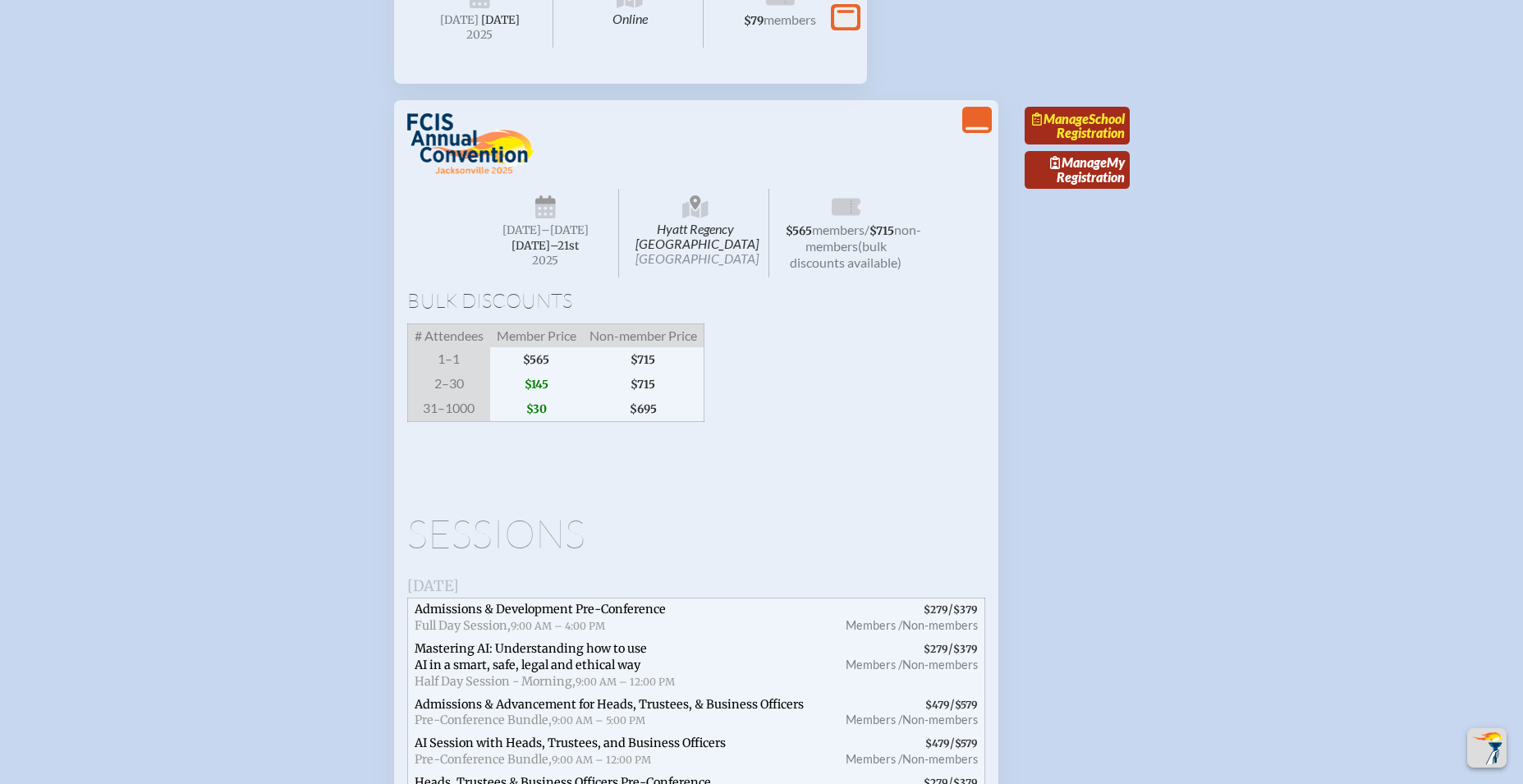
click at [1108, 145] on link "Manage School Registration" at bounding box center [1077, 125] width 105 height 38
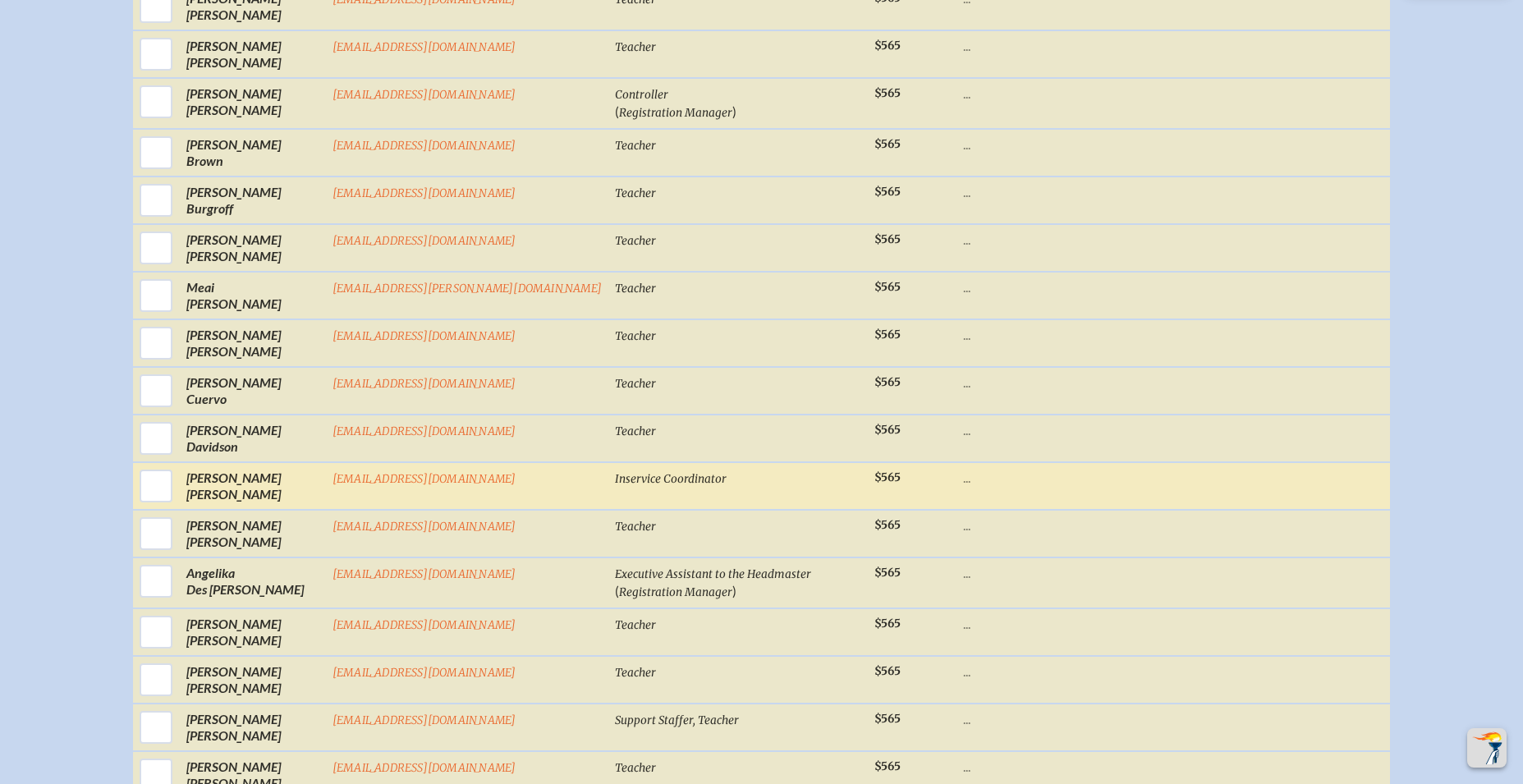
scroll to position [922, 0]
click at [176, 492] on input "checkbox" at bounding box center [156, 485] width 41 height 41
checkbox input "true"
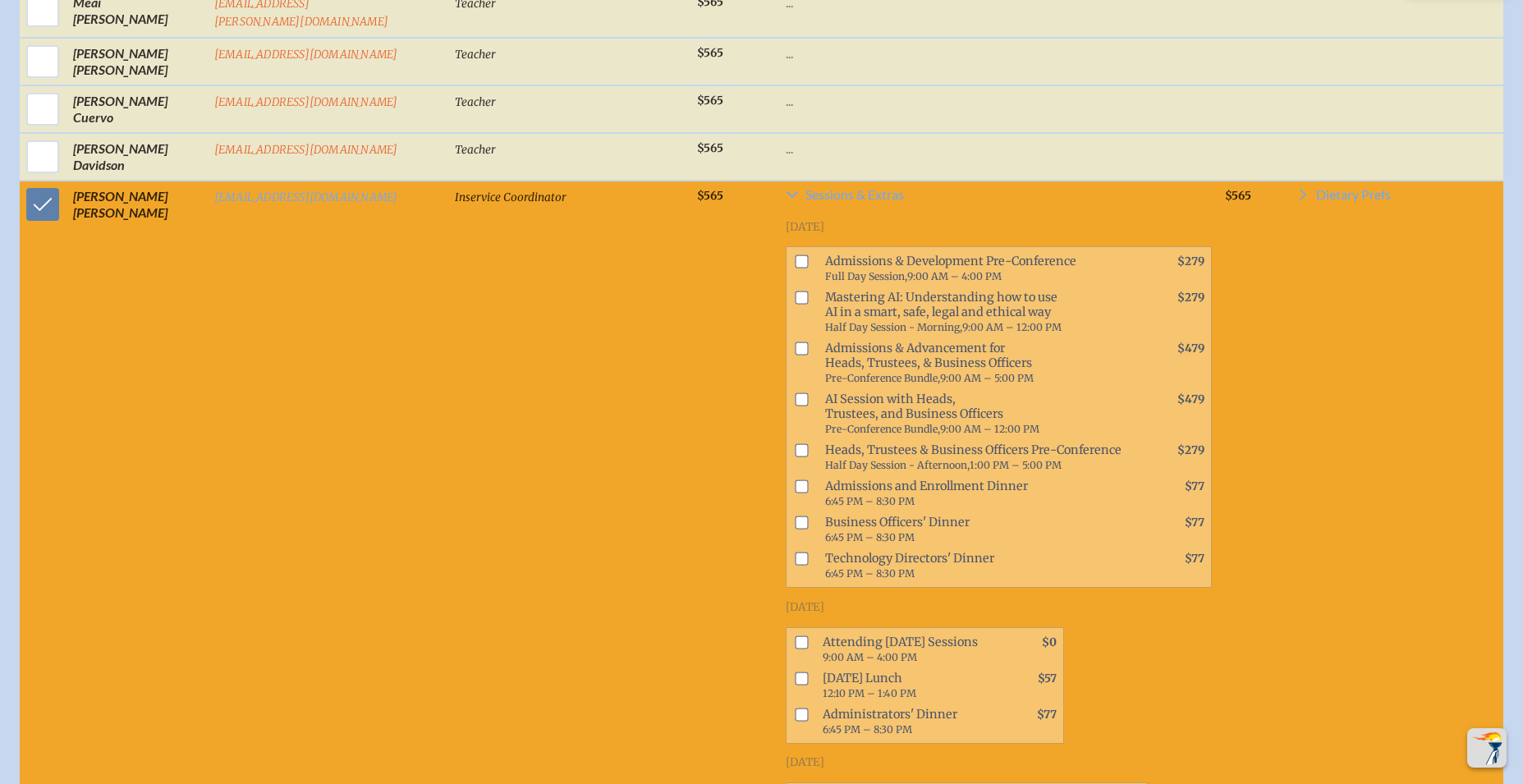
scroll to position [1223, 0]
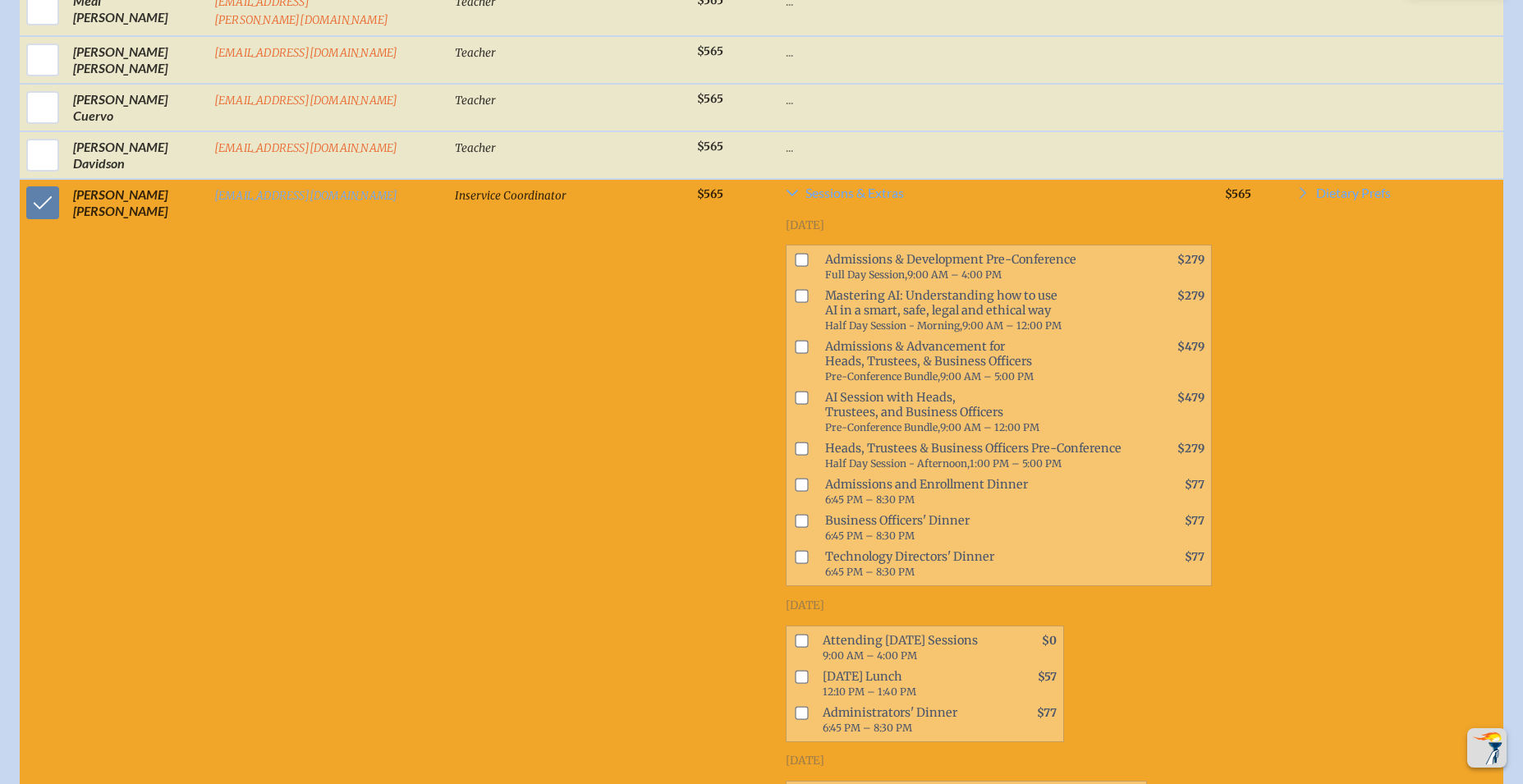
click at [795, 303] on input "checkbox" at bounding box center [802, 296] width 14 height 14
checkbox input "true"
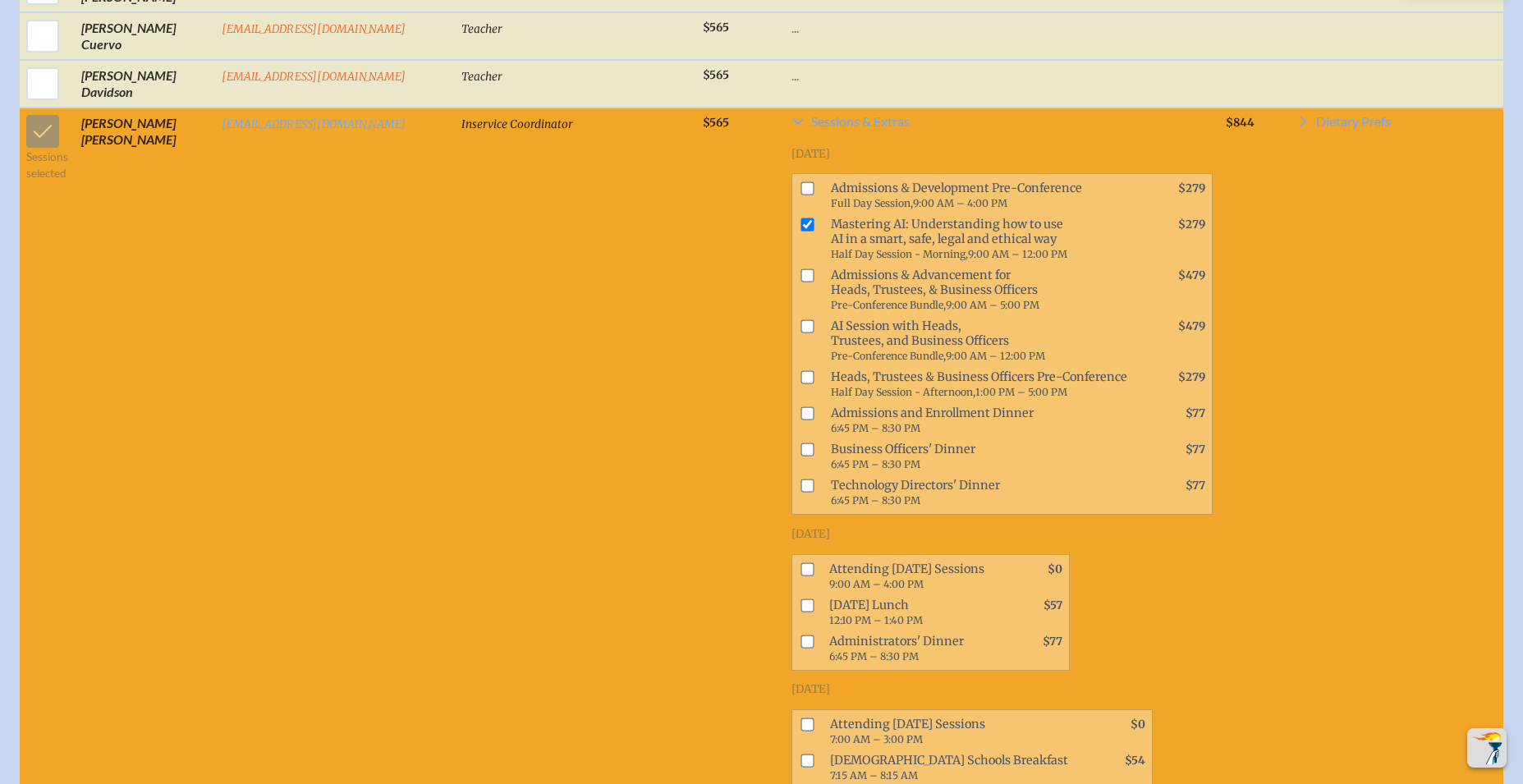
scroll to position [1325, 0]
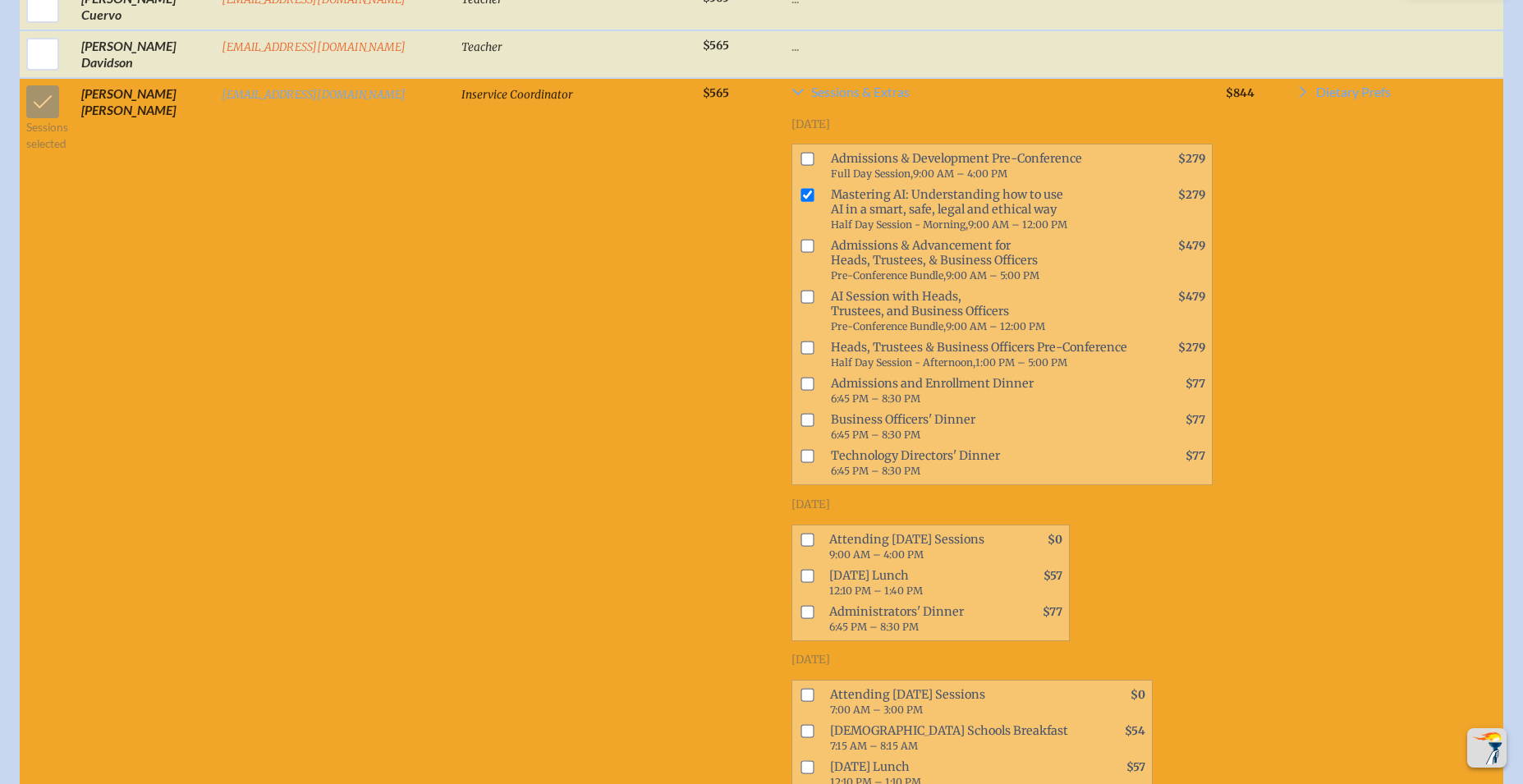
click at [801, 533] on input "checkbox" at bounding box center [808, 539] width 14 height 14
checkbox input "true"
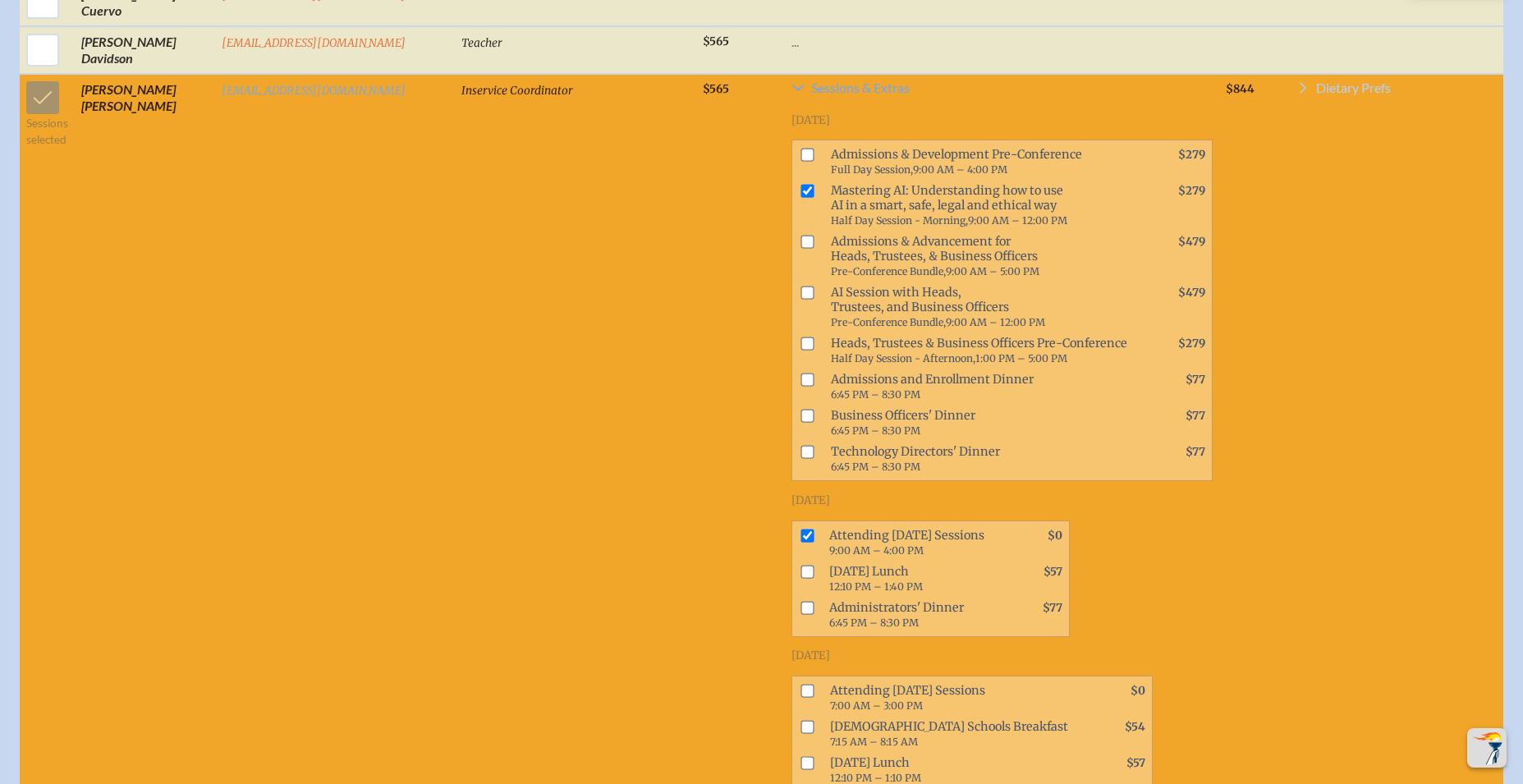
click at [1361, 94] on span "Dietary Prefs" at bounding box center [1354, 88] width 75 height 14
click at [1303, 158] on input "checkbox" at bounding box center [1309, 154] width 29 height 29
checkbox input "true"
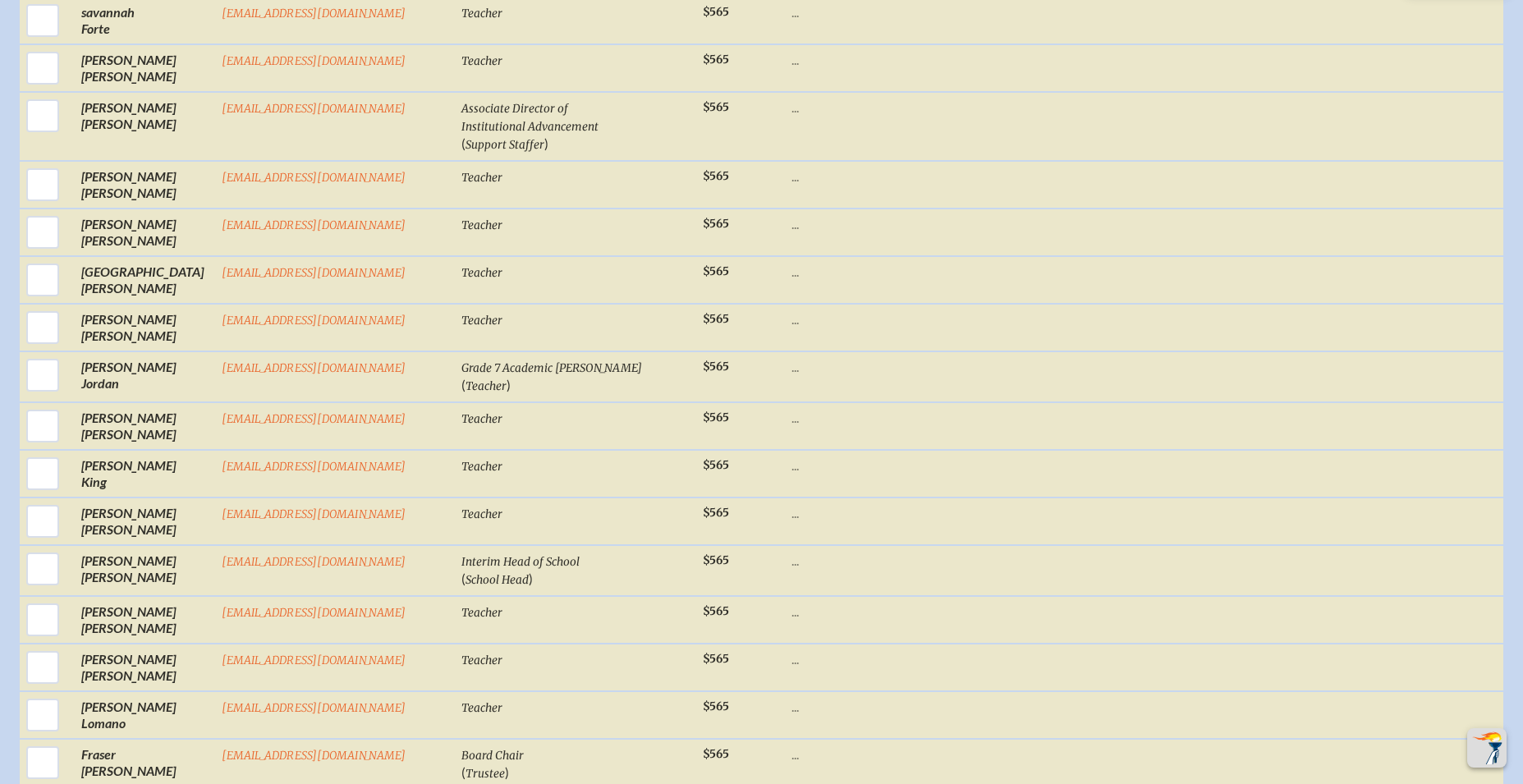
scroll to position [2435, 0]
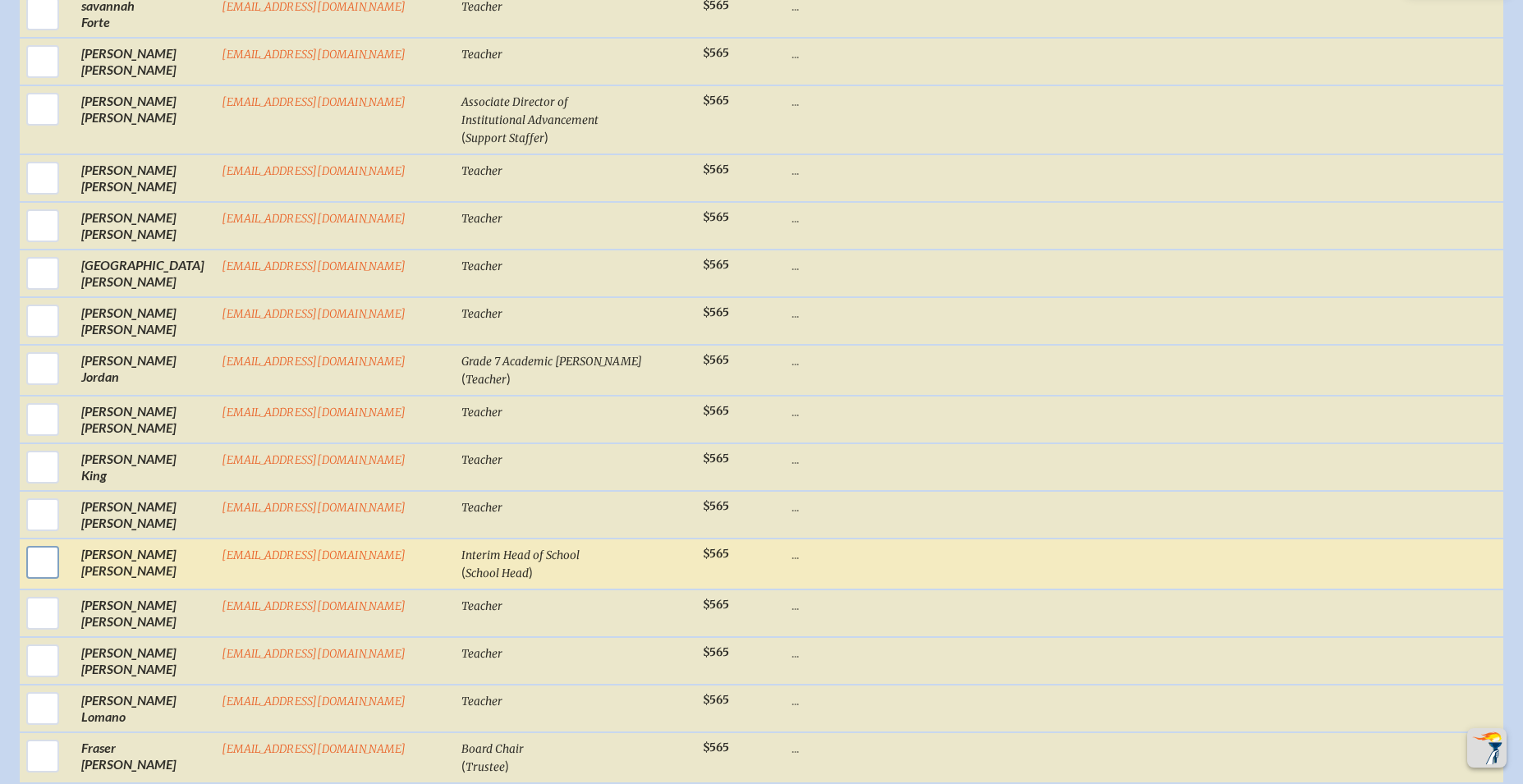
click at [48, 547] on input "checkbox" at bounding box center [42, 562] width 41 height 41
checkbox input "true"
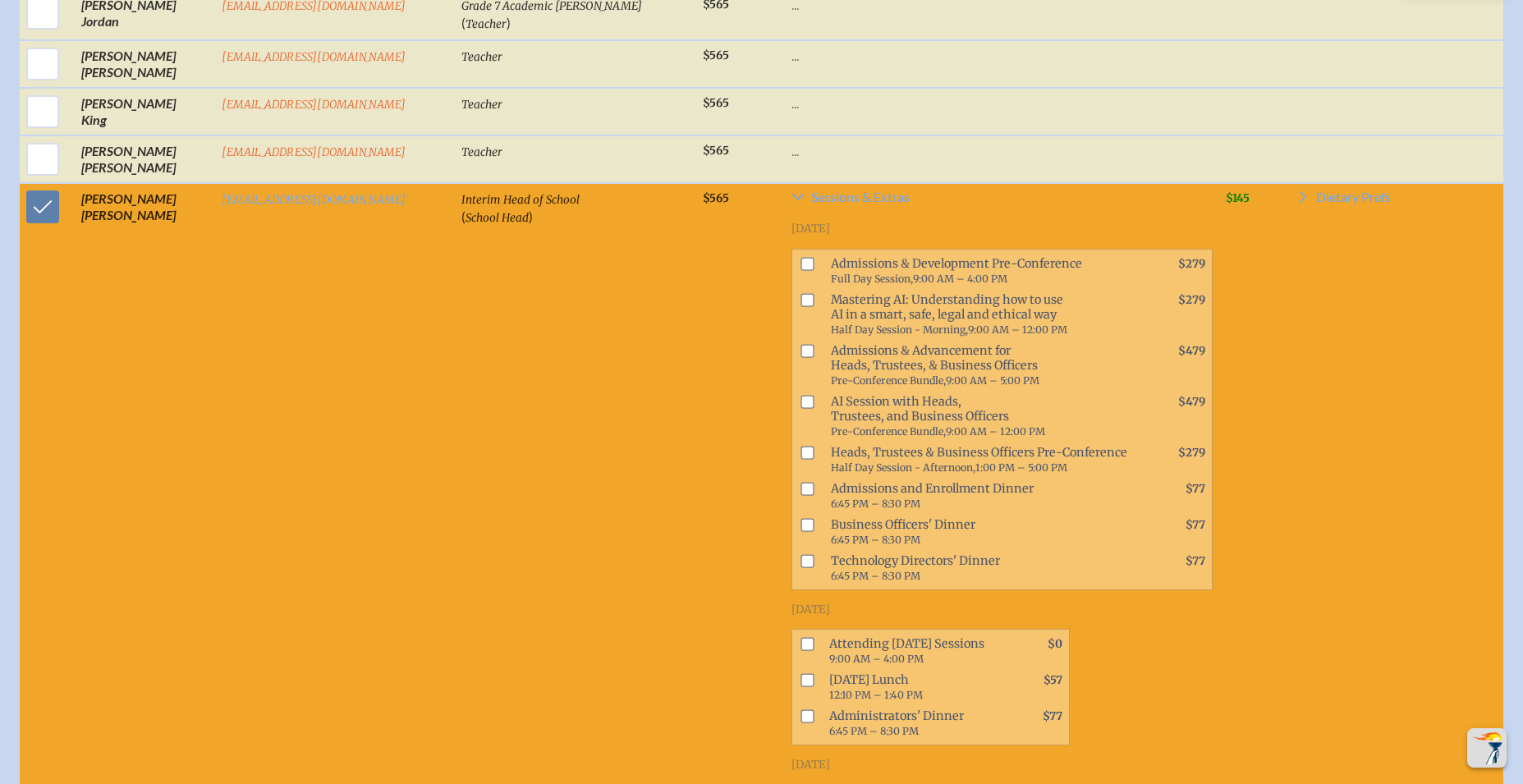
scroll to position [2793, 0]
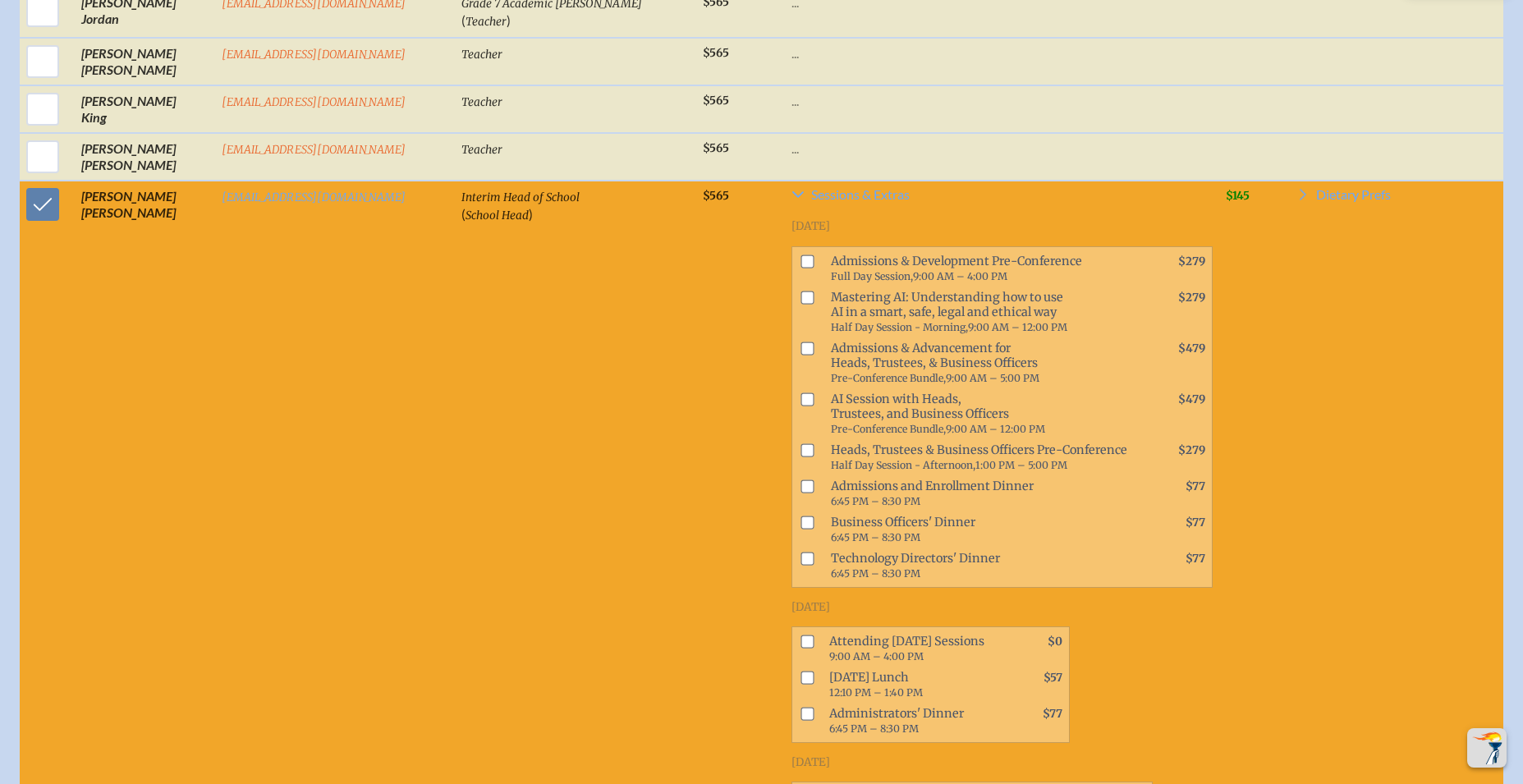
click at [801, 392] on input "checkbox" at bounding box center [808, 399] width 14 height 14
checkbox input "true"
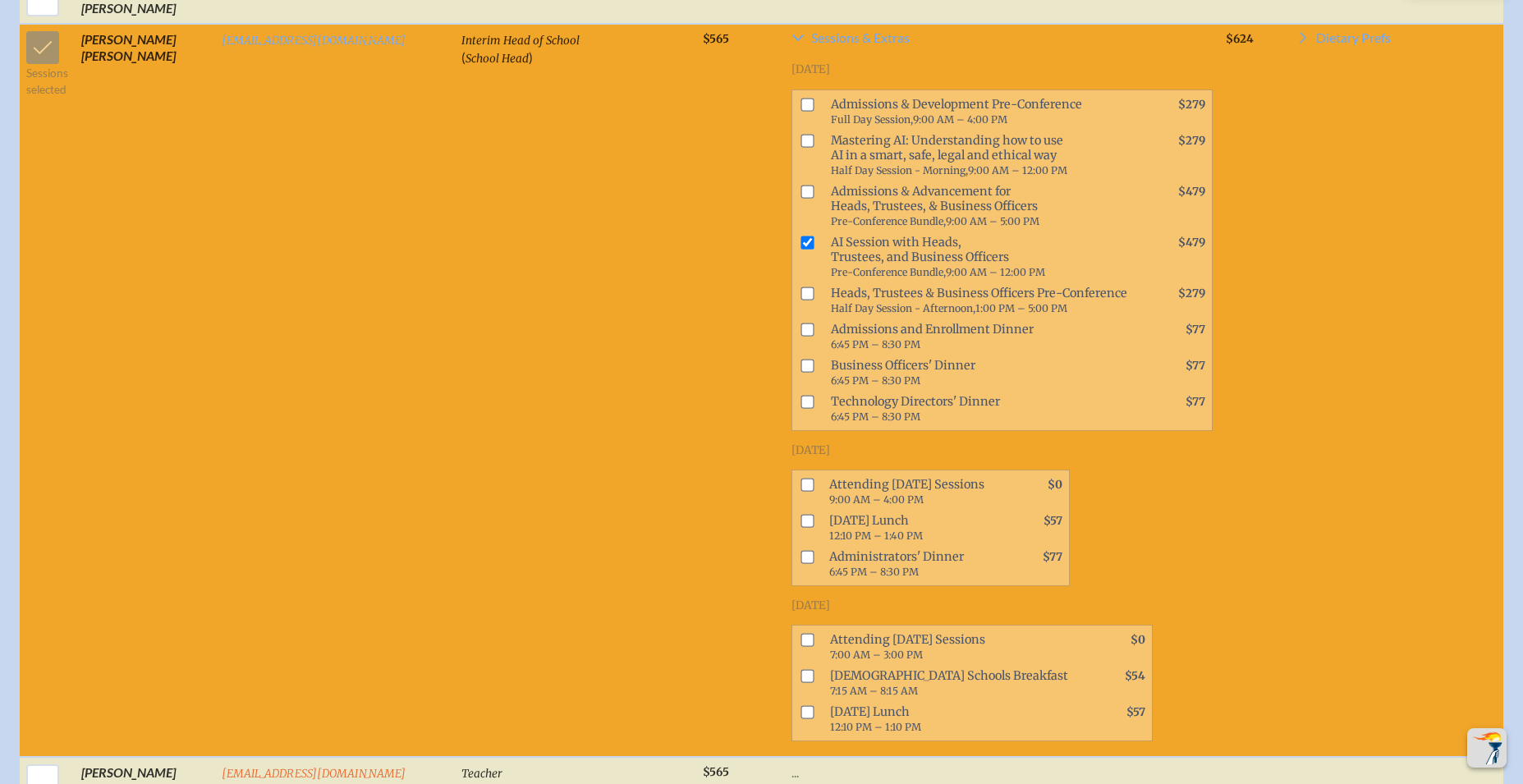
scroll to position [2972, 0]
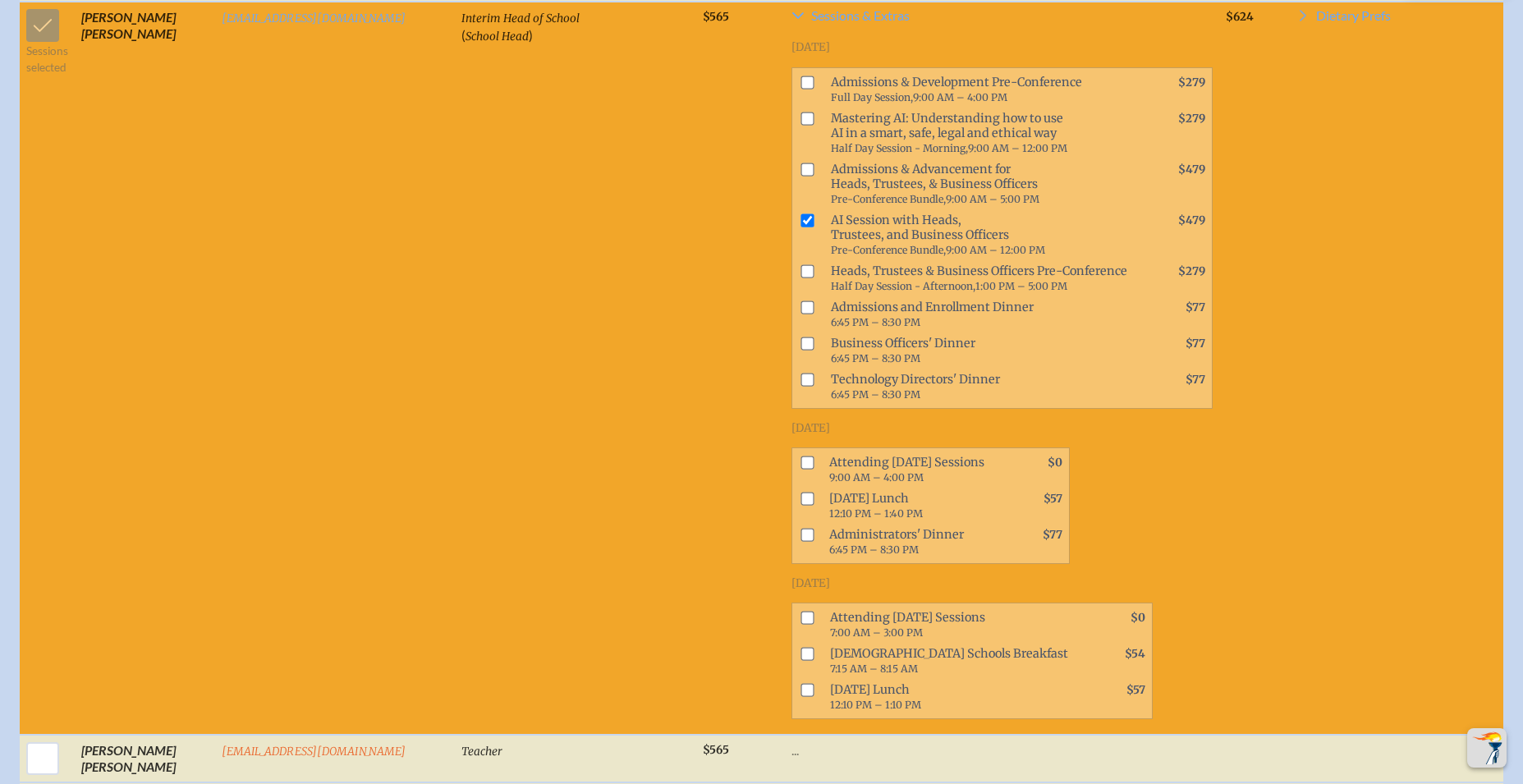
drag, startPoint x: 739, startPoint y: 434, endPoint x: 740, endPoint y: 455, distance: 21.0
click at [801, 456] on input "checkbox" at bounding box center [808, 463] width 14 height 14
checkbox input "true"
click at [801, 493] on input "checkbox" at bounding box center [808, 500] width 14 height 14
checkbox input "true"
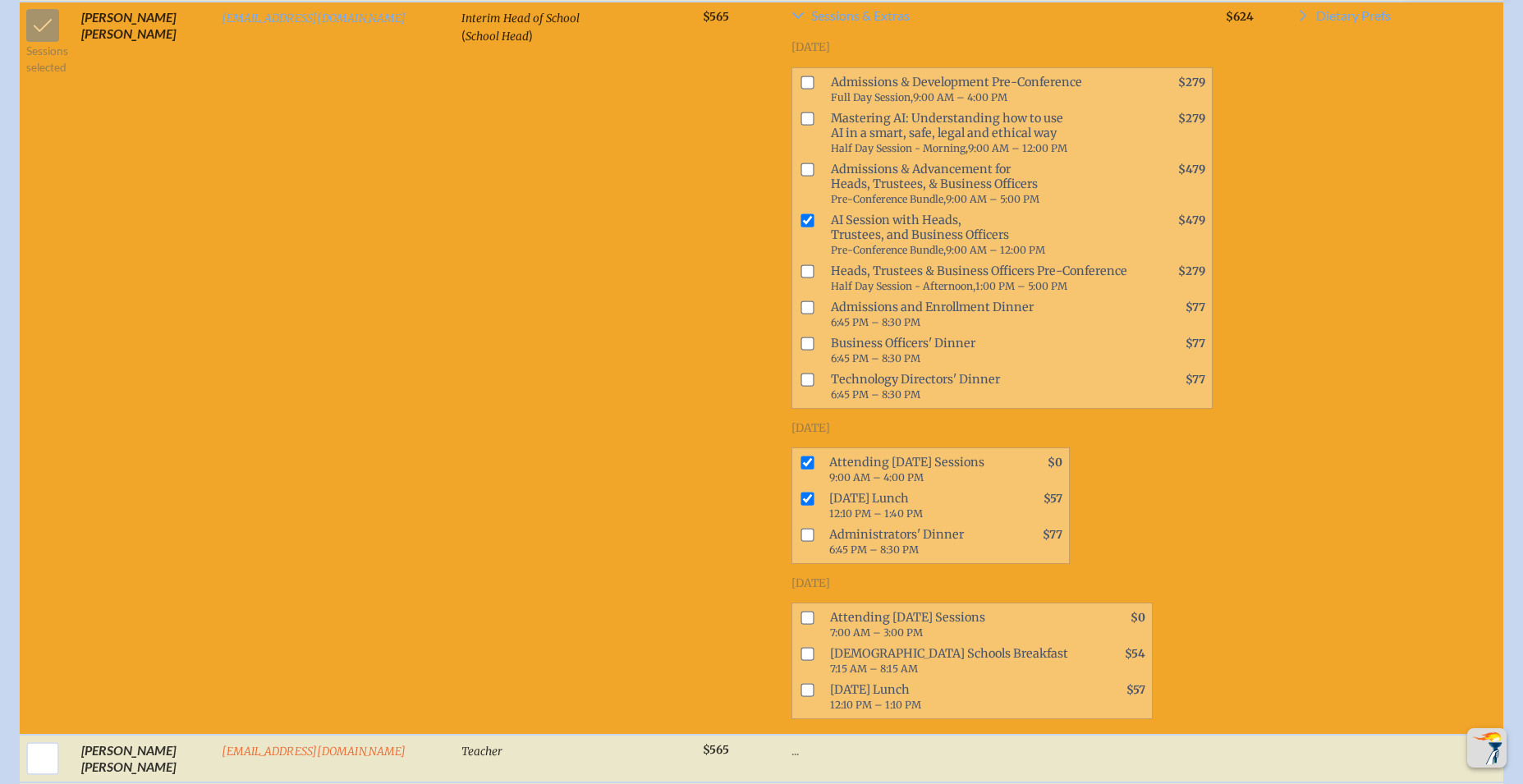
scroll to position [2974, 0]
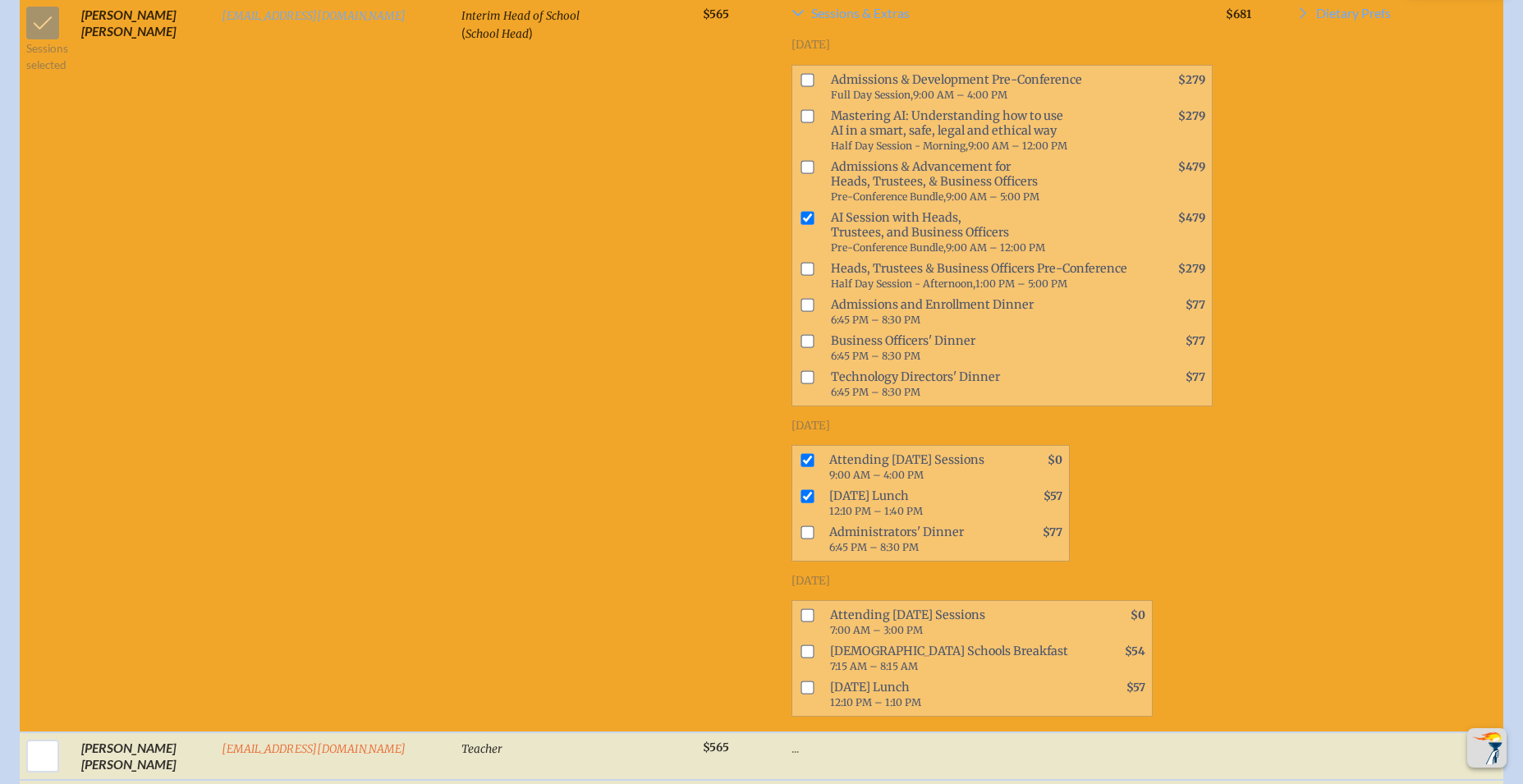
click at [801, 526] on input "checkbox" at bounding box center [808, 533] width 14 height 14
checkbox input "true"
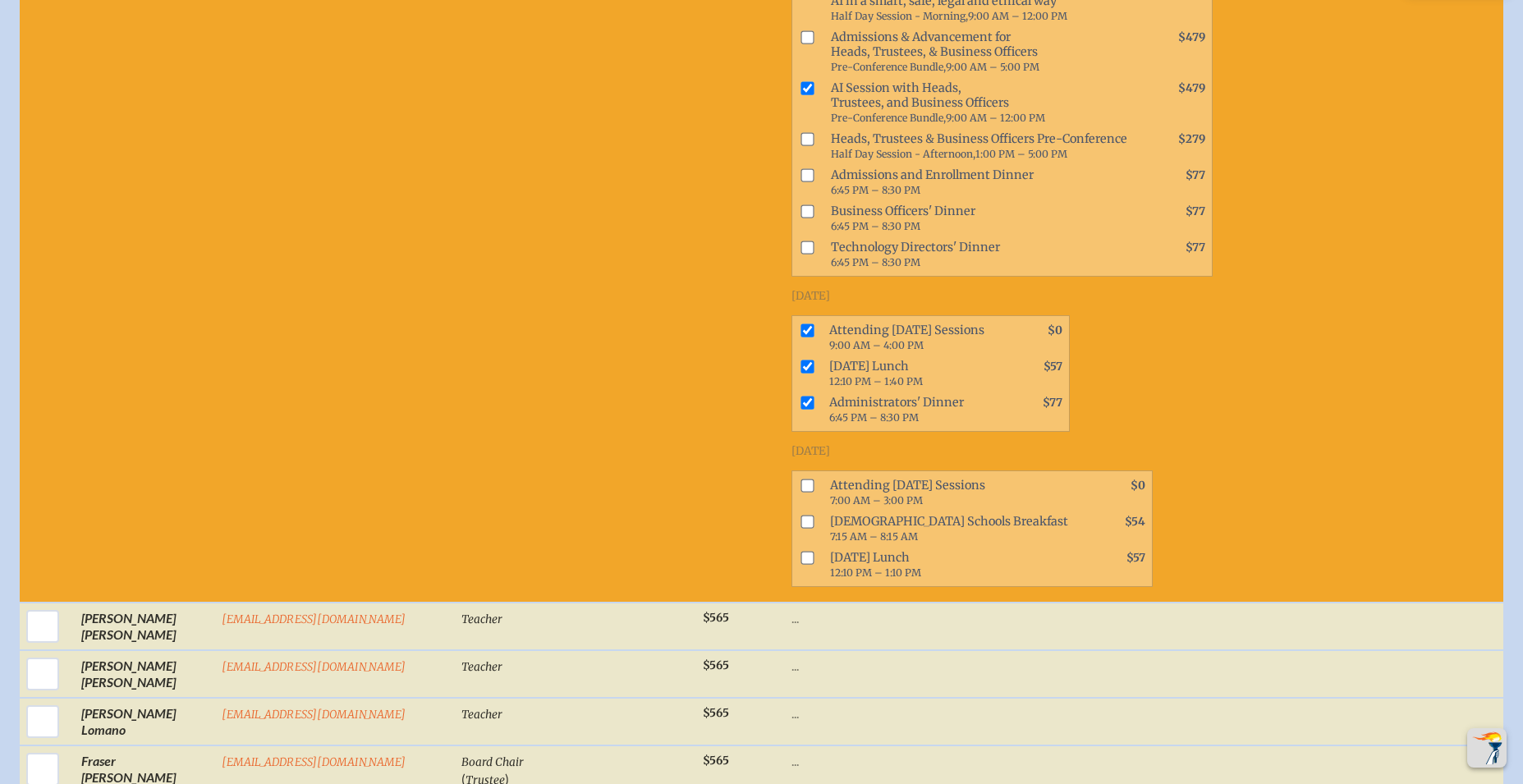
scroll to position [3106, 0]
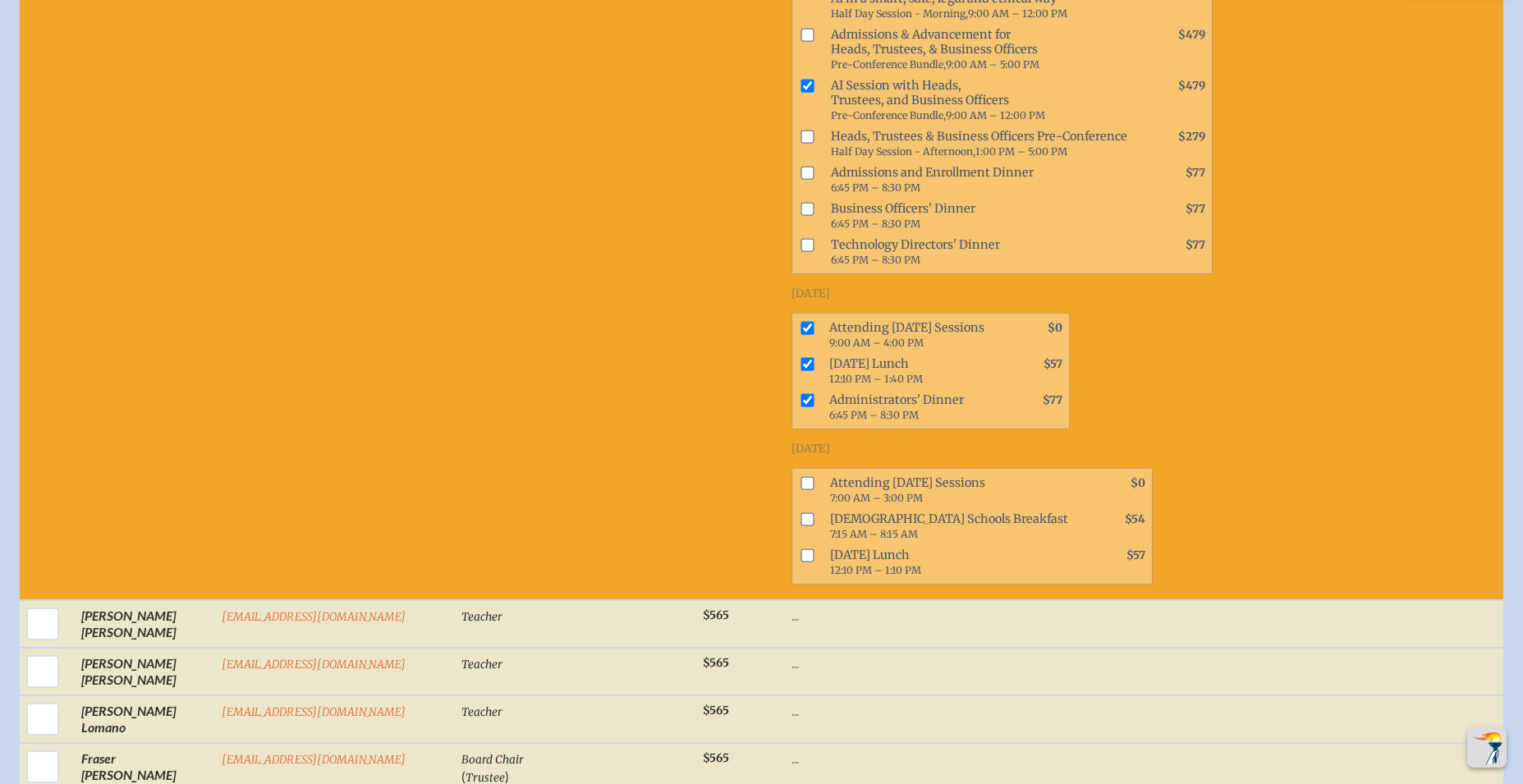
click at [801, 513] on input "checkbox" at bounding box center [808, 520] width 14 height 14
checkbox input "true"
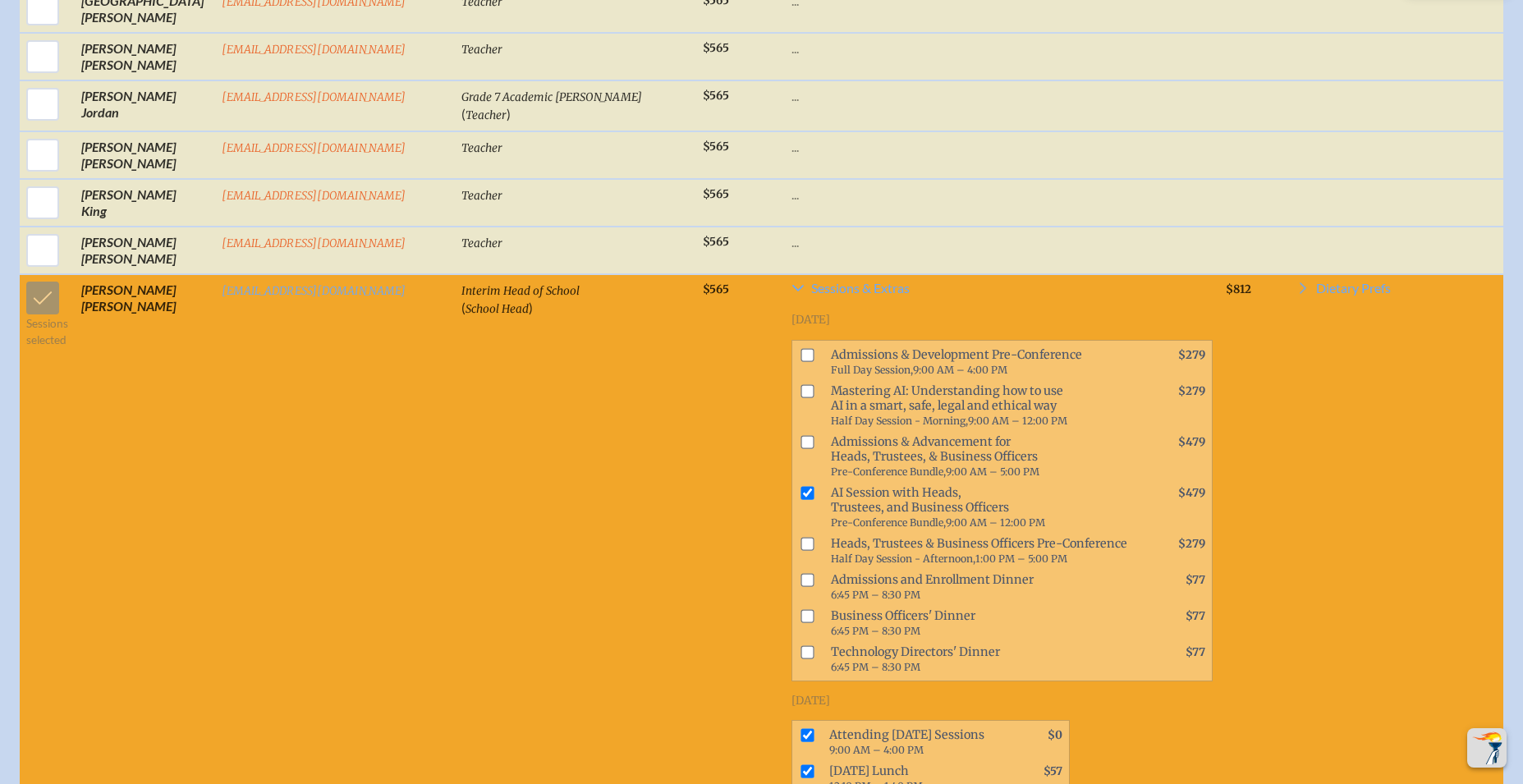
scroll to position [2674, 0]
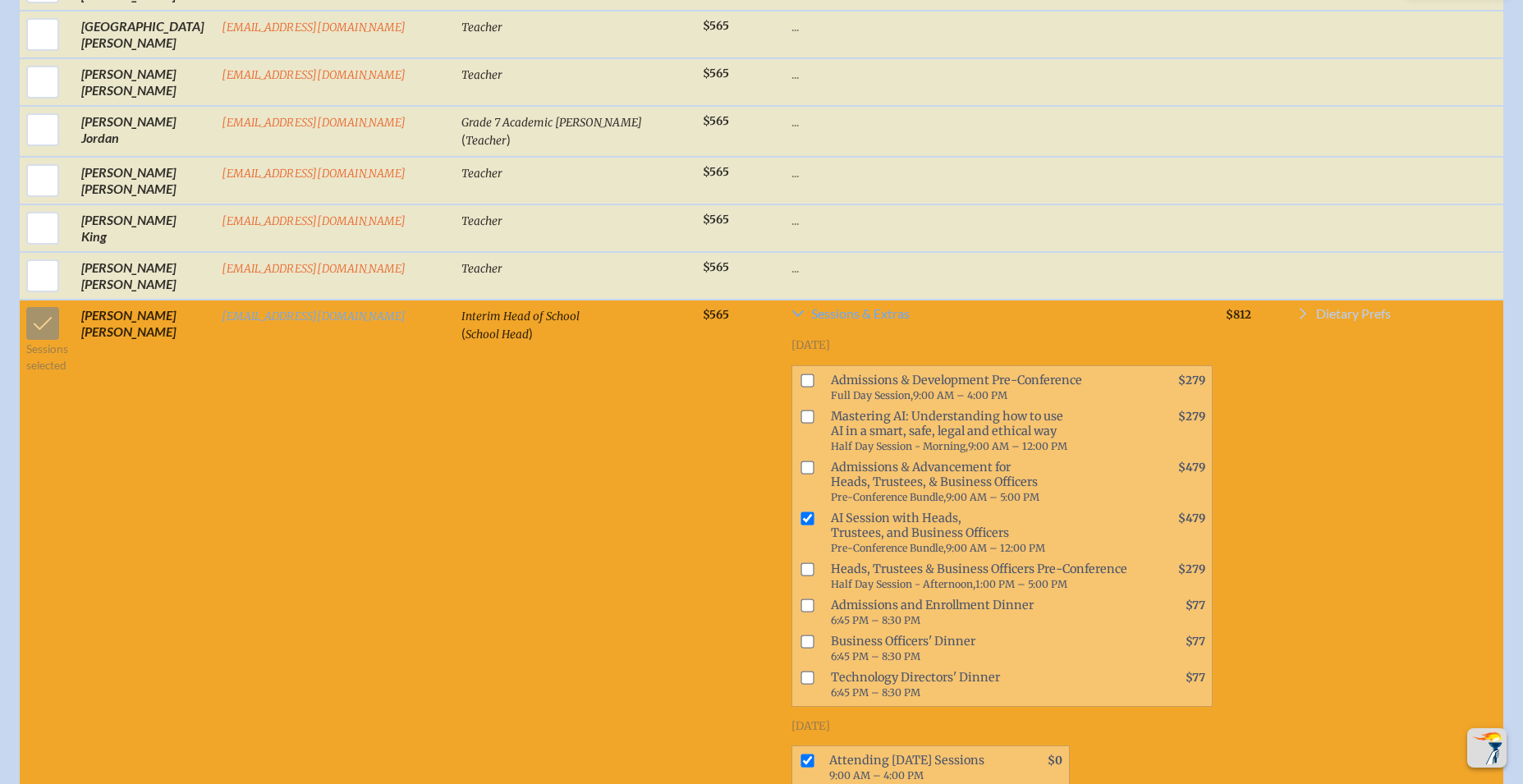
click at [1326, 307] on span "Dietary Prefs" at bounding box center [1354, 314] width 75 height 14
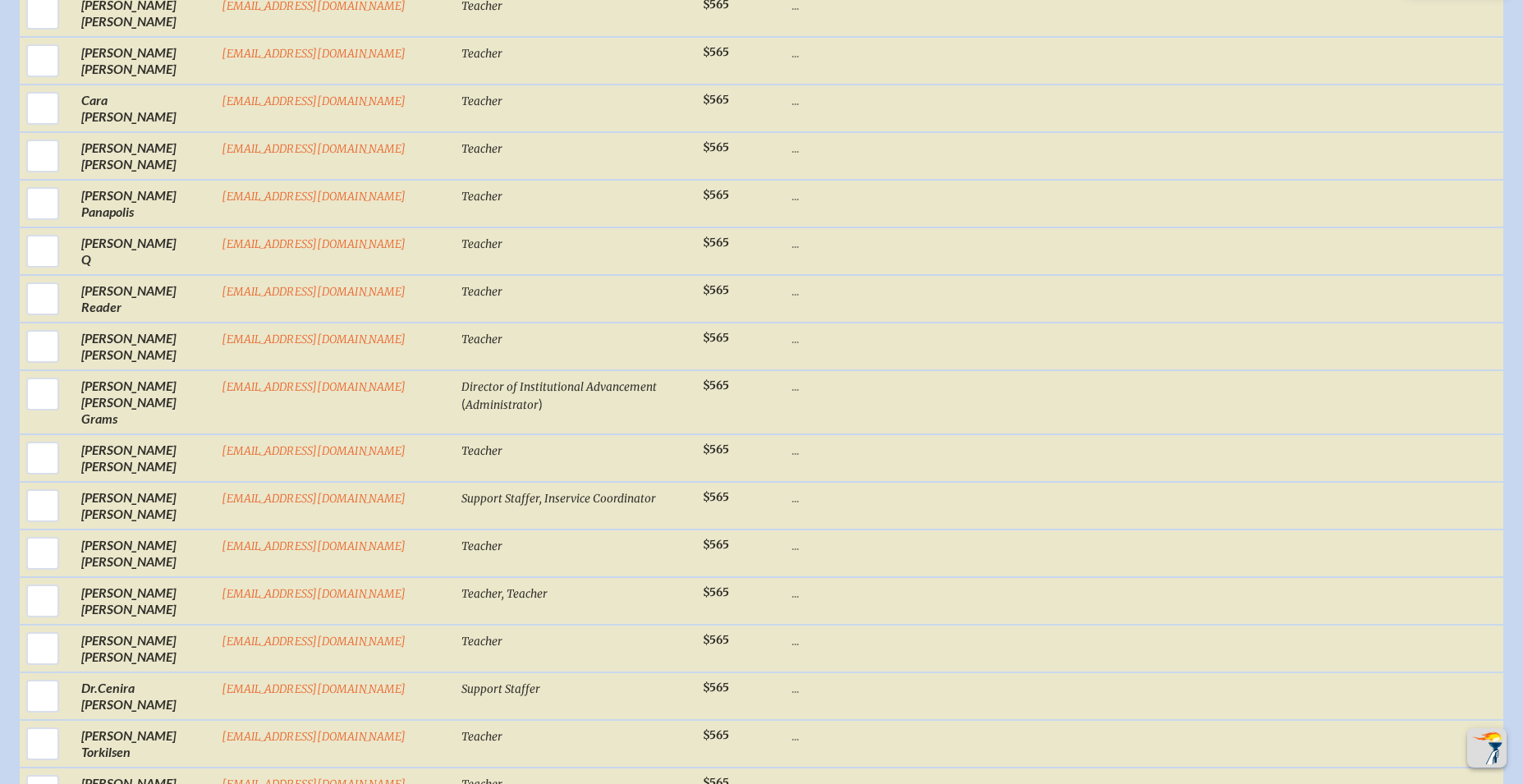
scroll to position [4153, 0]
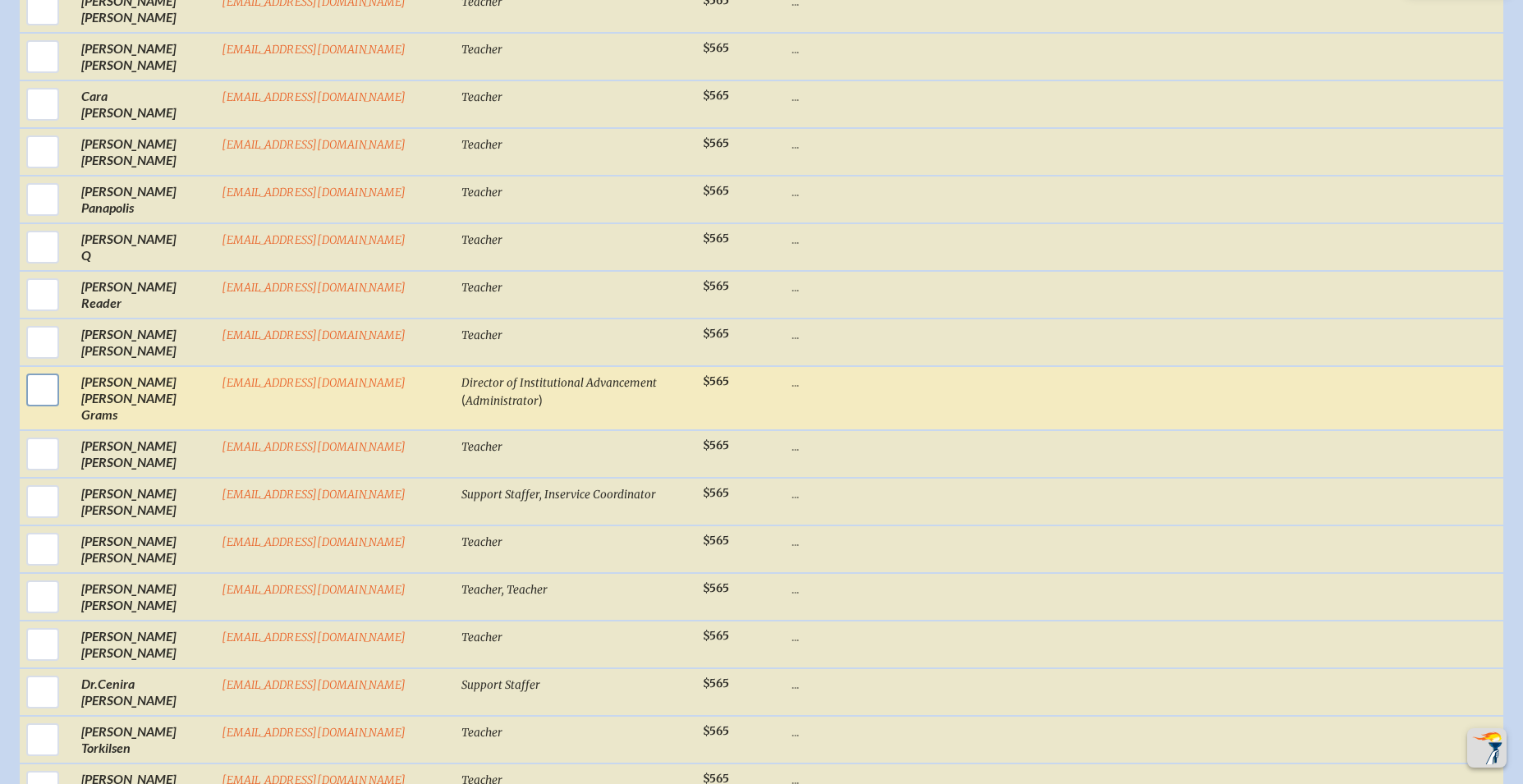
click at [45, 369] on input "checkbox" at bounding box center [42, 389] width 41 height 41
checkbox input "true"
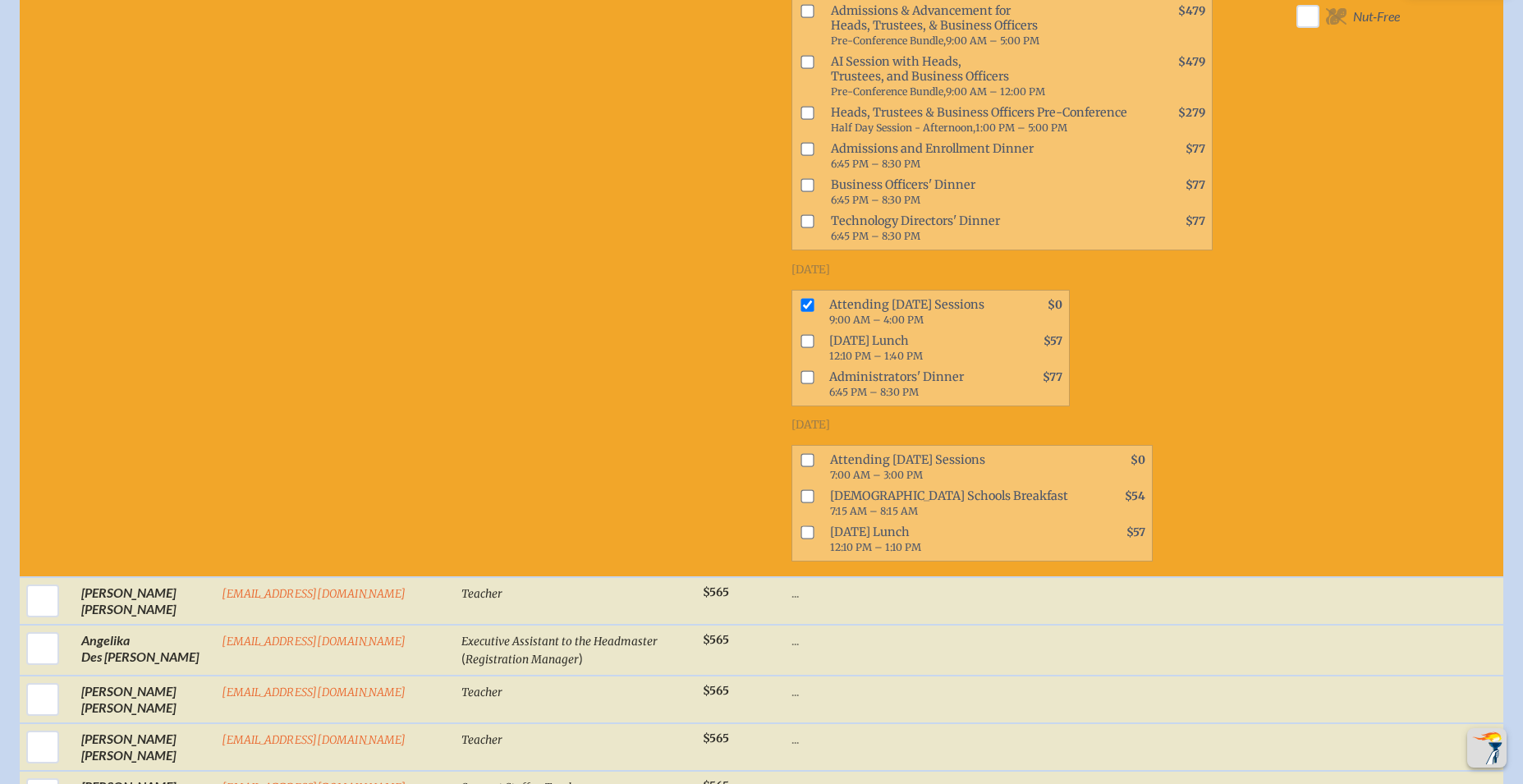
scroll to position [1571, 0]
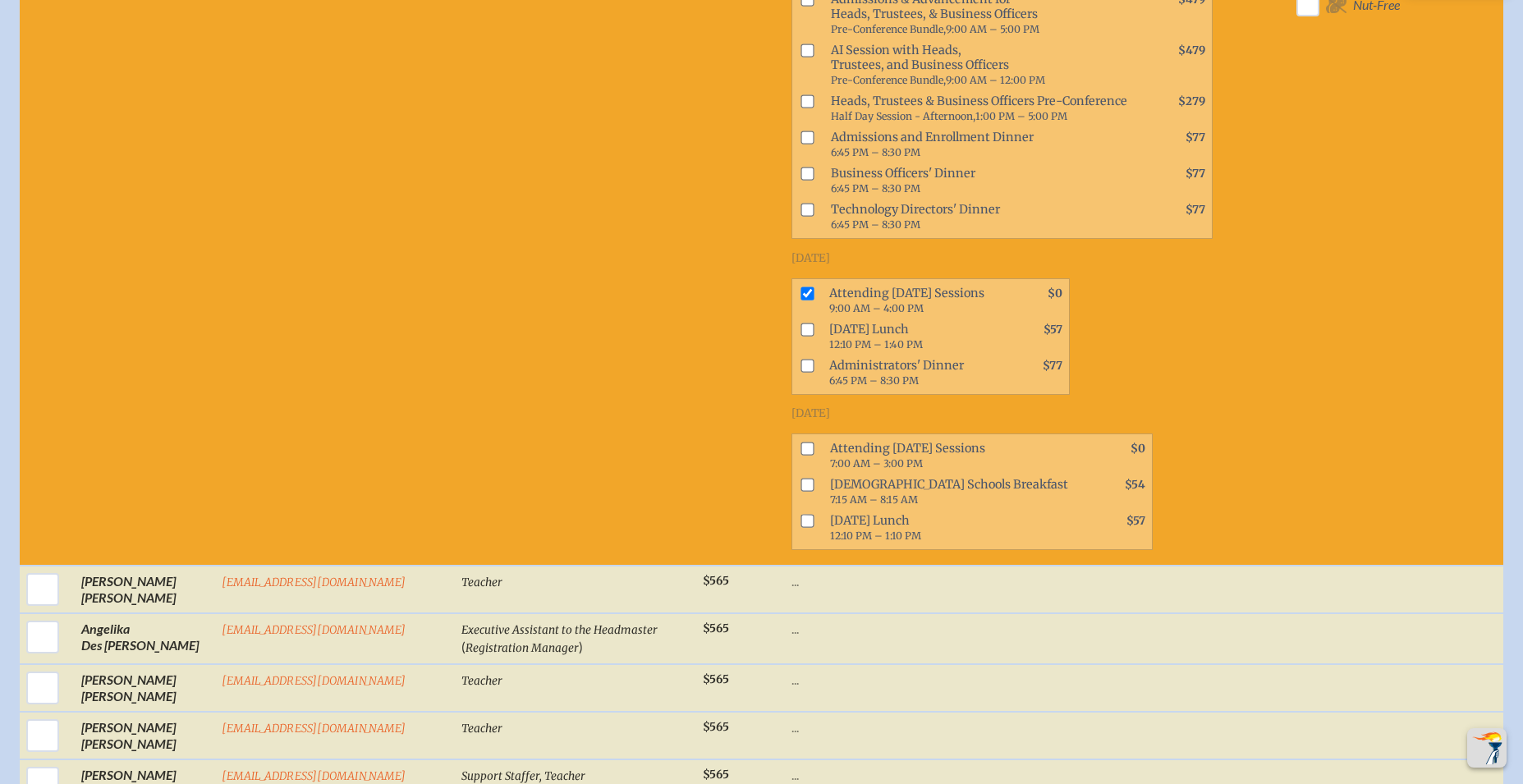
click at [801, 323] on input "checkbox" at bounding box center [808, 329] width 14 height 14
checkbox input "true"
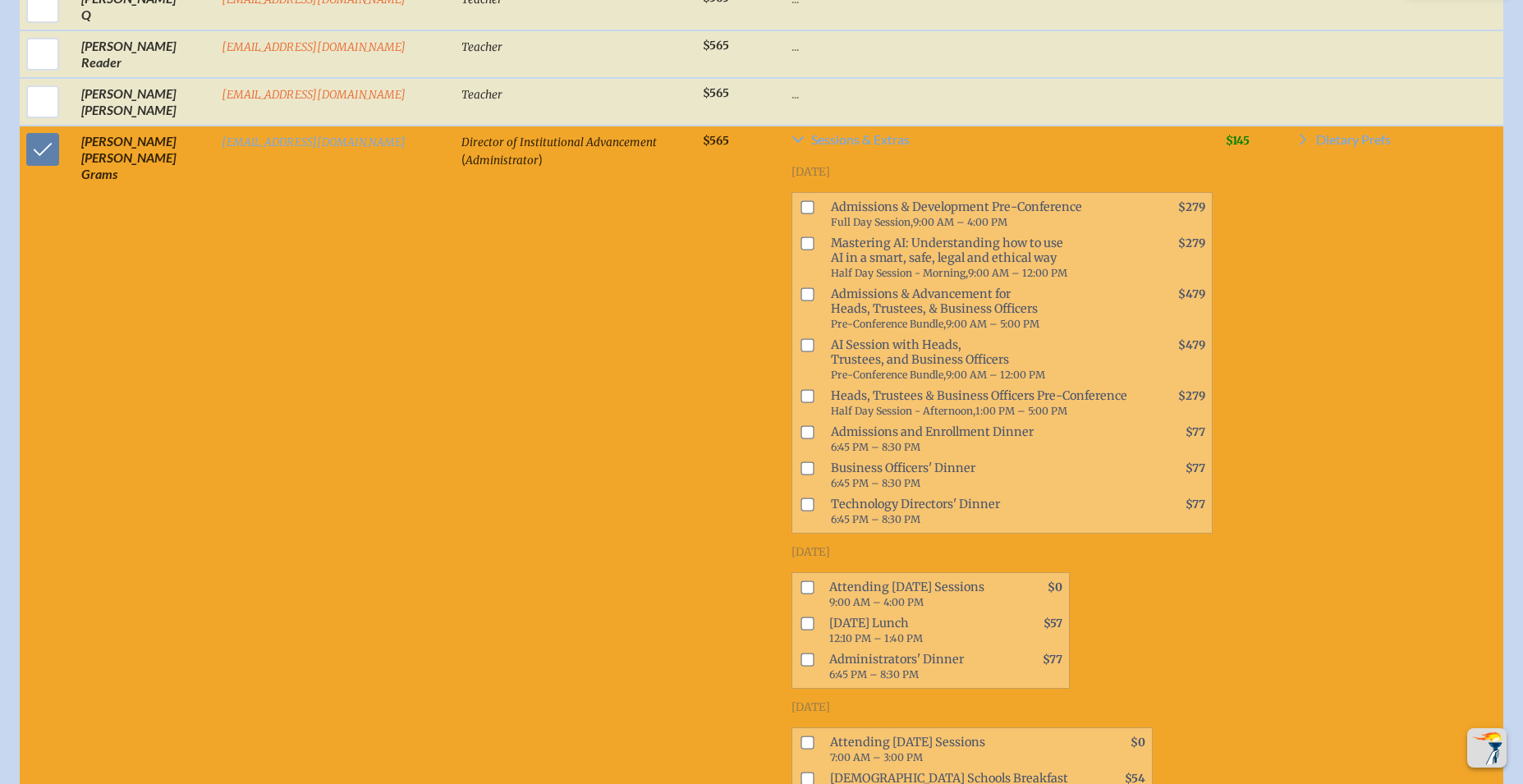
scroll to position [4428, 0]
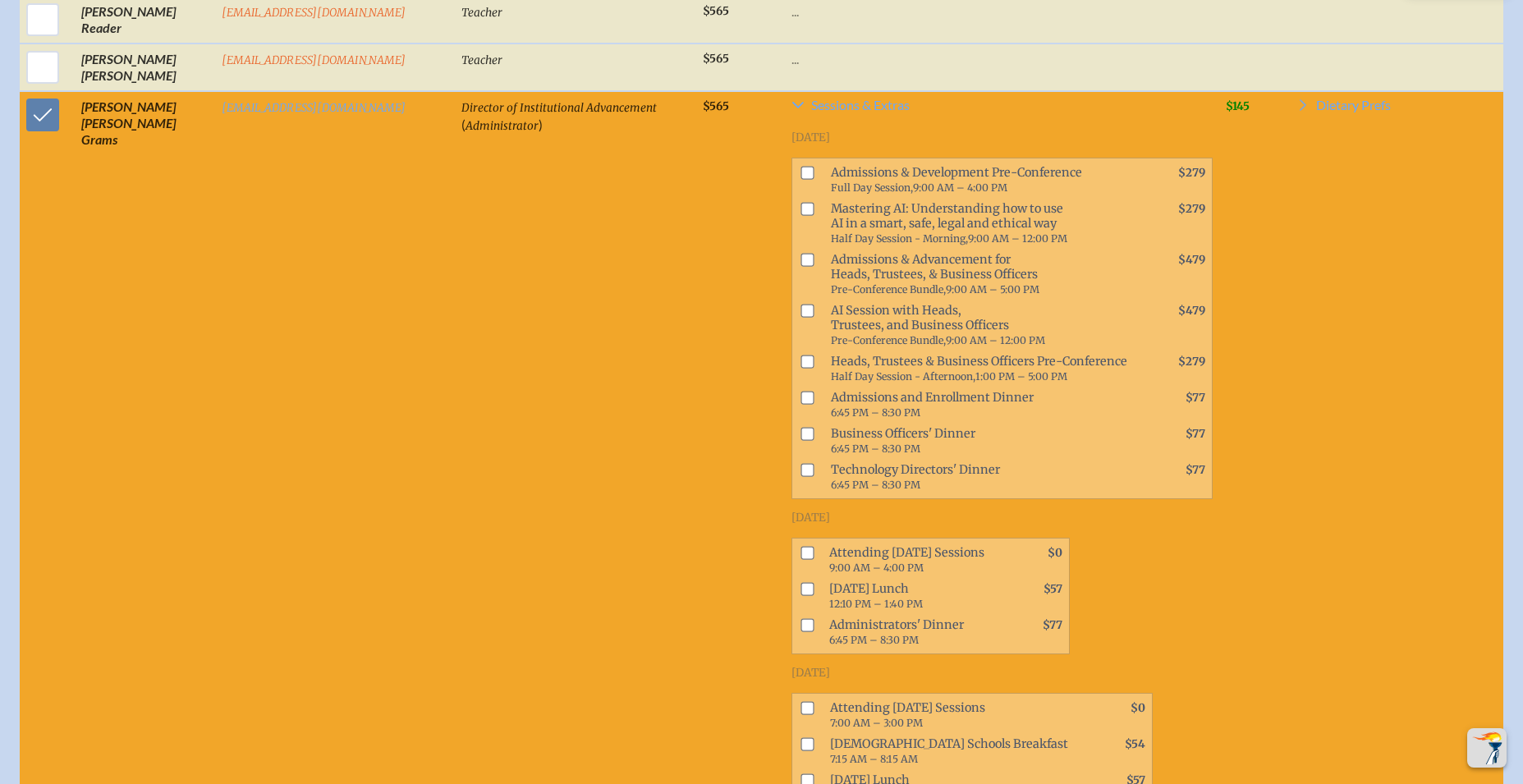
click at [801, 546] on input "checkbox" at bounding box center [808, 553] width 14 height 14
checkbox input "true"
click at [801, 582] on input "checkbox" at bounding box center [808, 588] width 14 height 14
checkbox input "true"
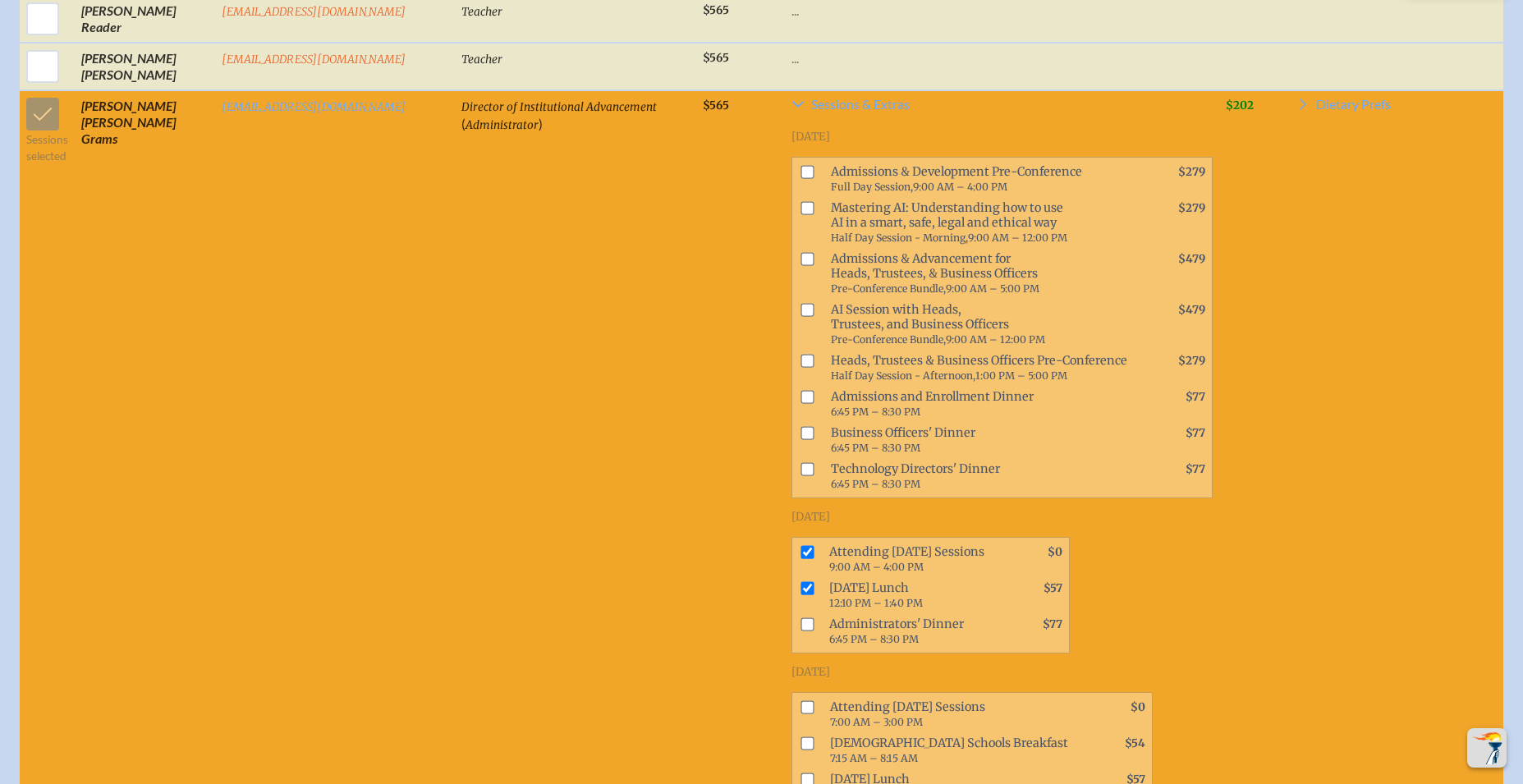
click at [801, 617] on input "checkbox" at bounding box center [808, 624] width 14 height 14
checkbox input "true"
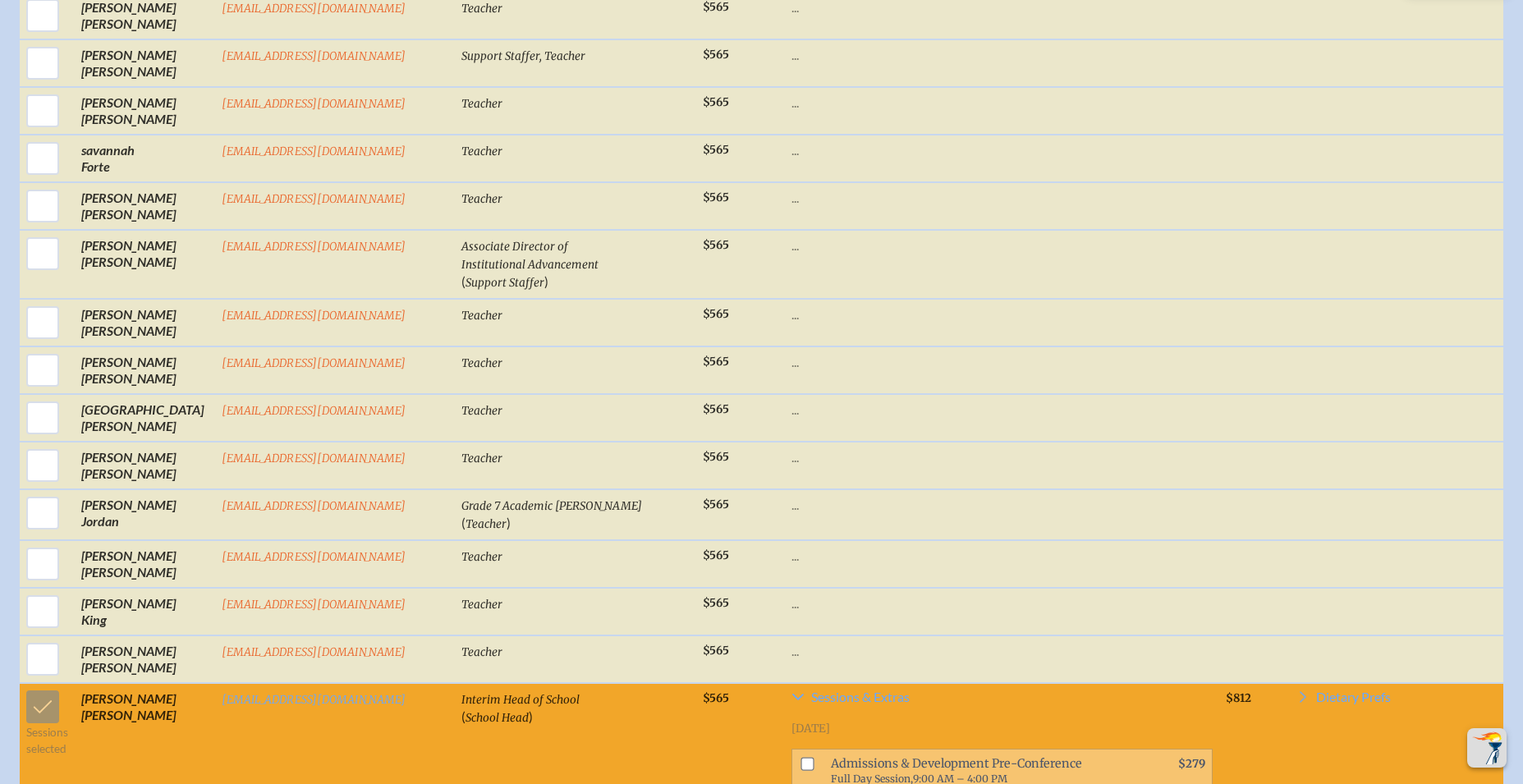
scroll to position [2287, 0]
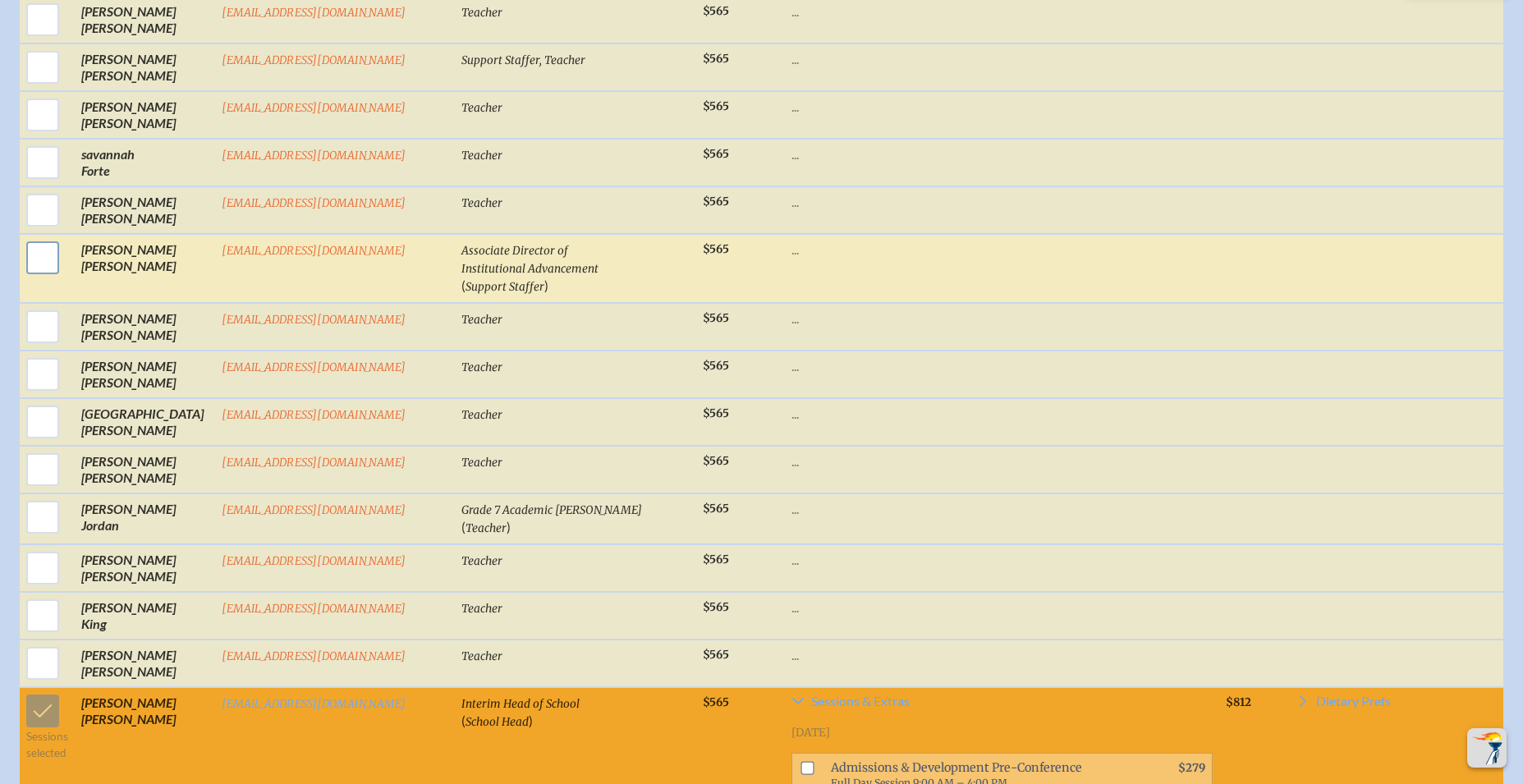
click at [44, 251] on input "checkbox" at bounding box center [42, 257] width 41 height 41
checkbox input "true"
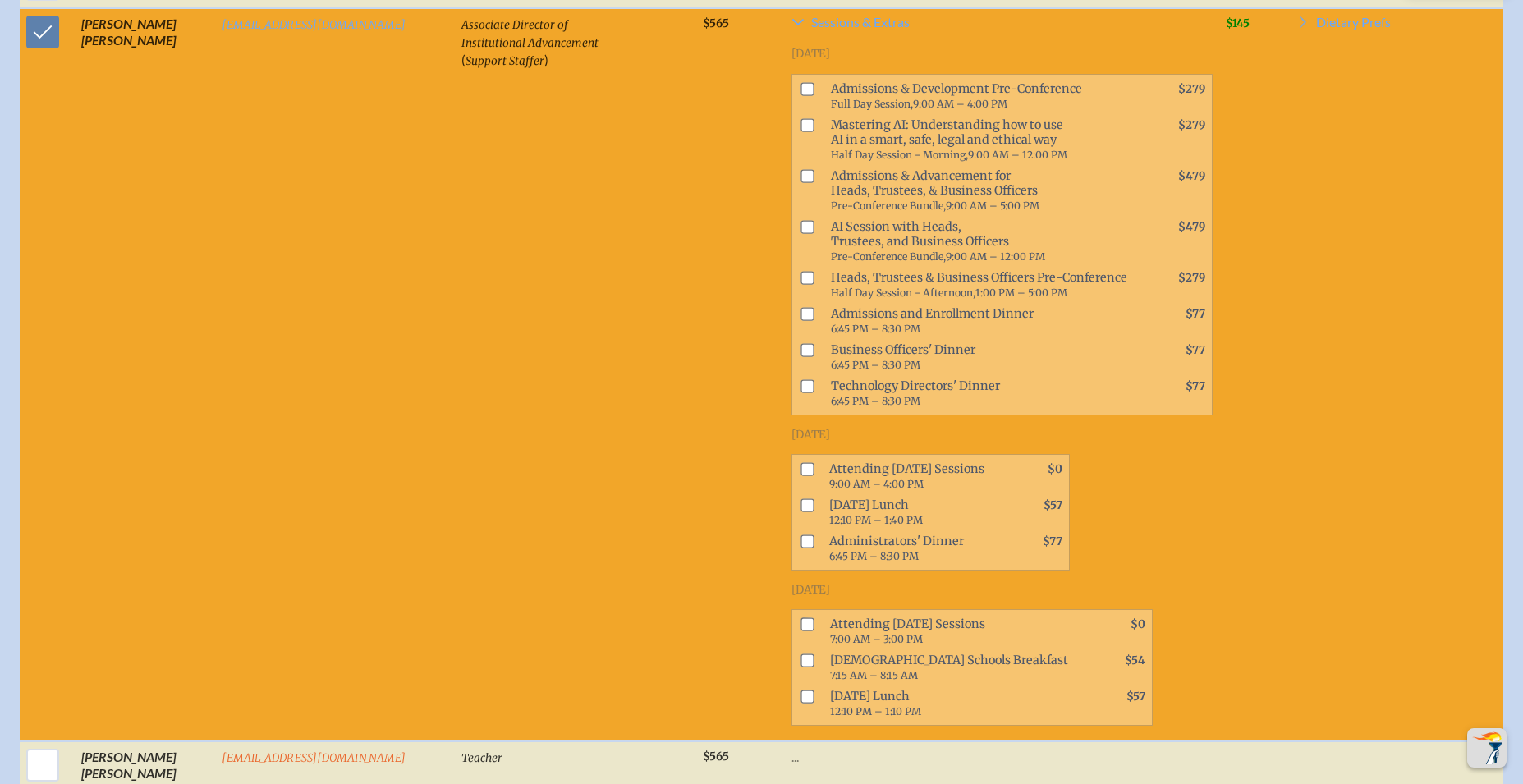
scroll to position [2518, 0]
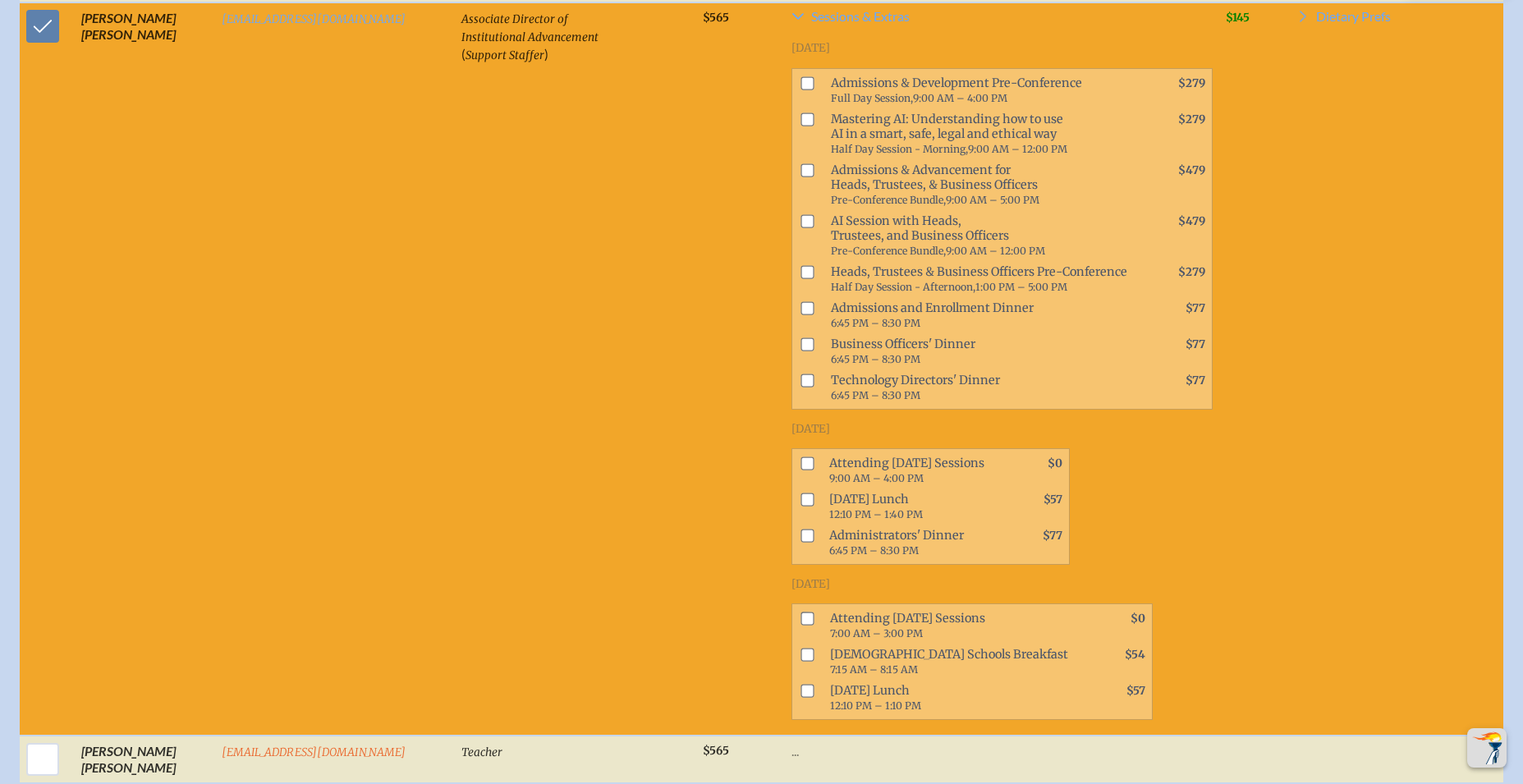
click at [801, 457] on input "checkbox" at bounding box center [808, 464] width 14 height 14
checkbox input "true"
click at [801, 494] on input "checkbox" at bounding box center [808, 500] width 14 height 14
checkbox input "true"
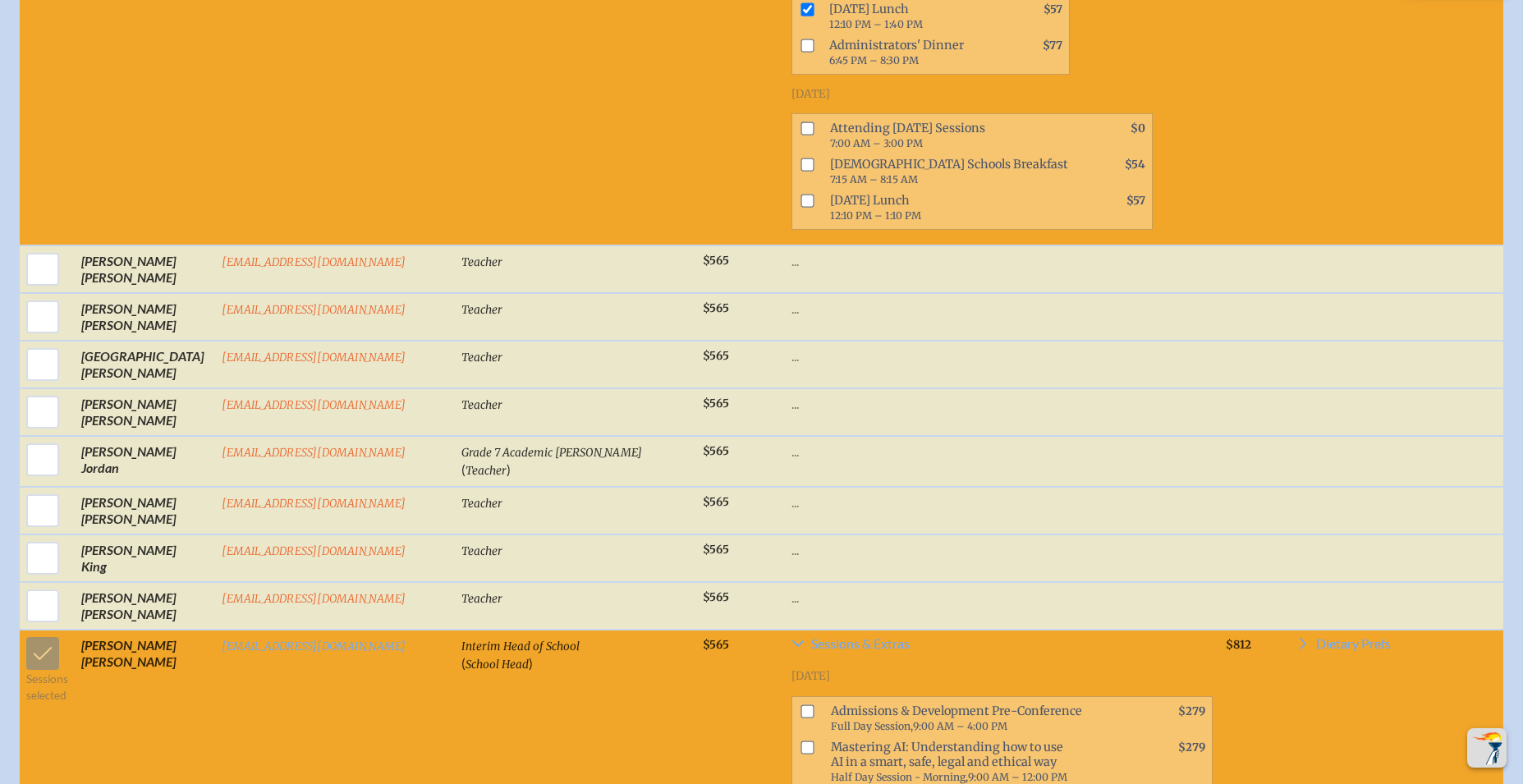
scroll to position [3017, 0]
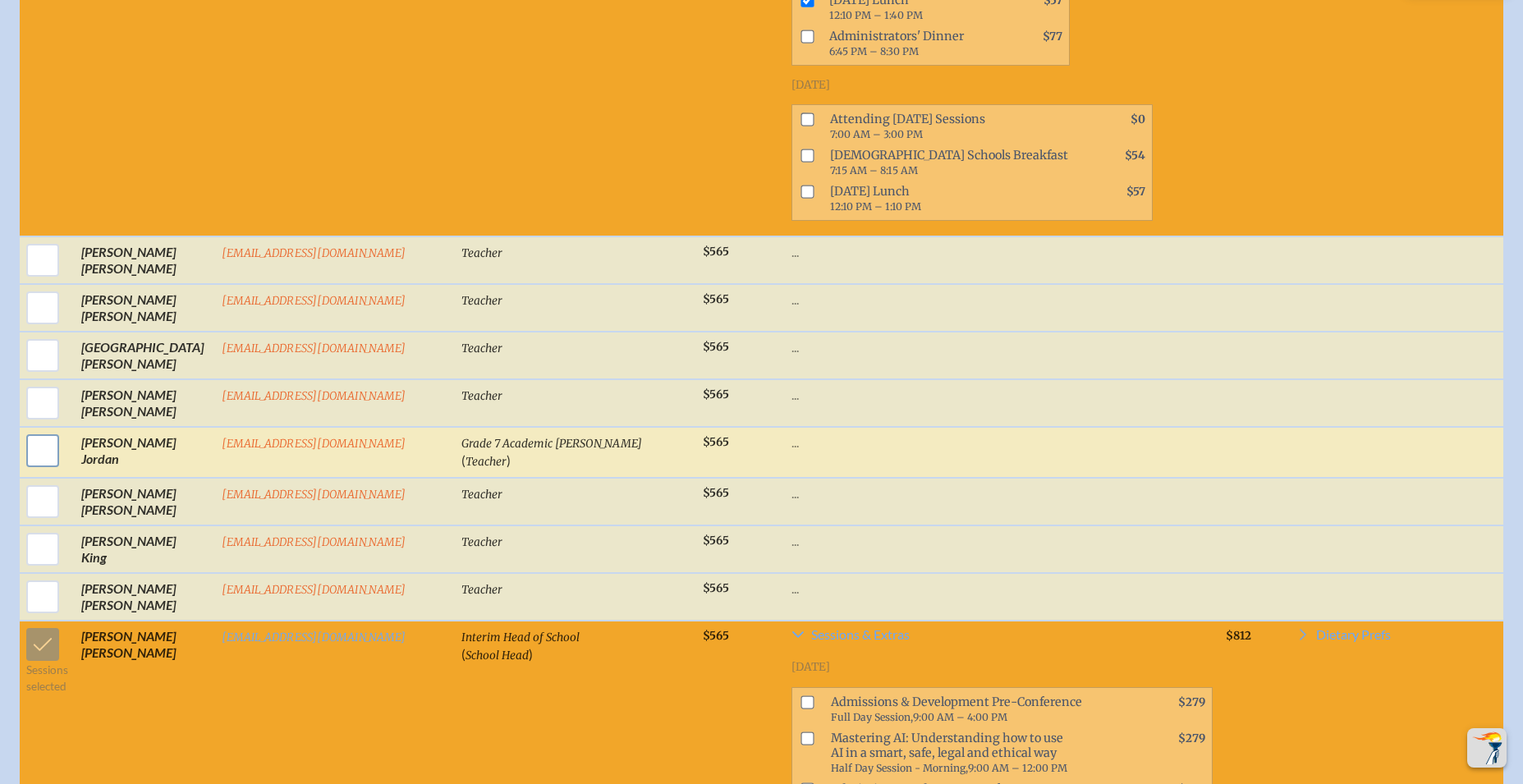
click at [31, 430] on input "checkbox" at bounding box center [42, 450] width 41 height 41
checkbox input "true"
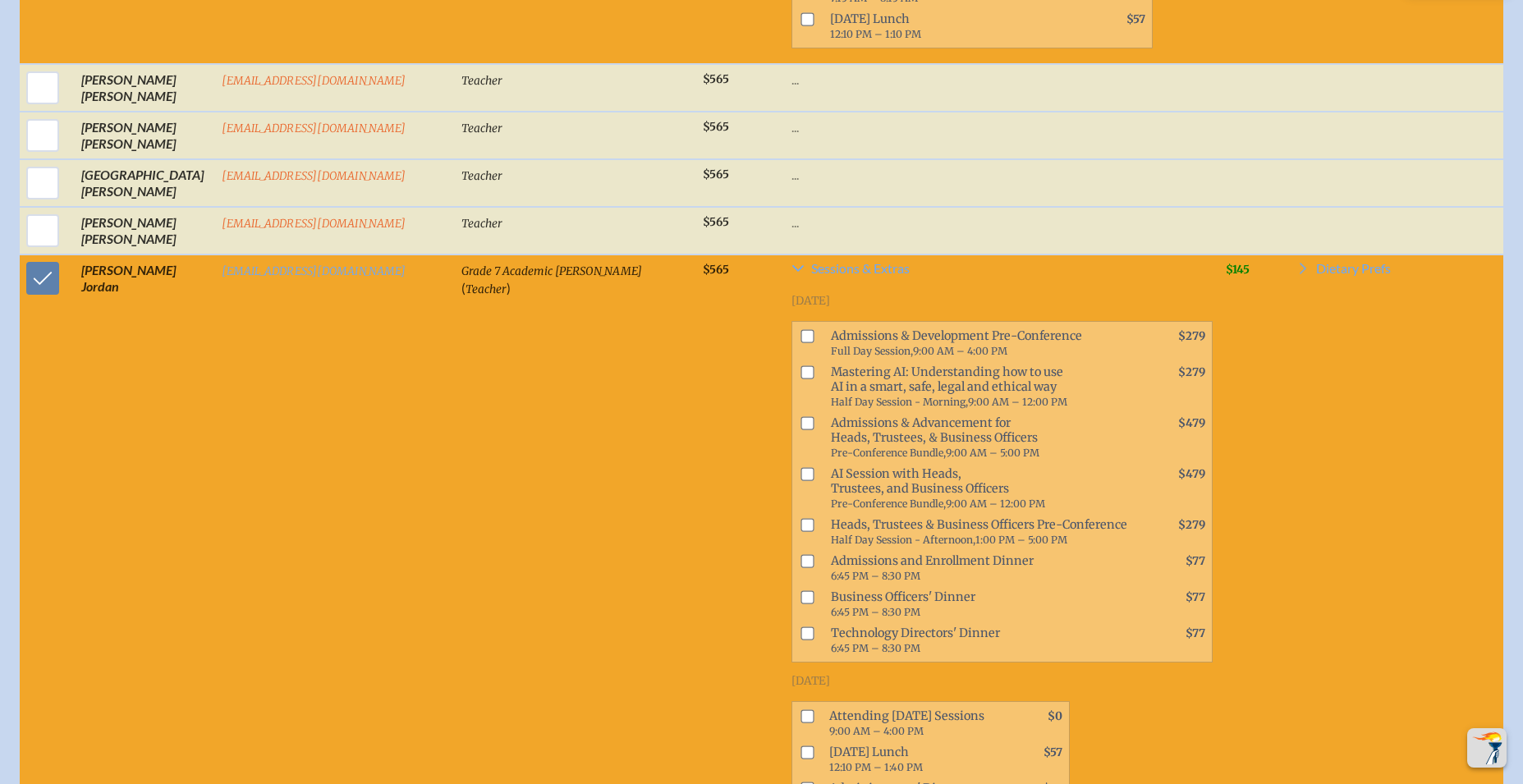
scroll to position [3194, 0]
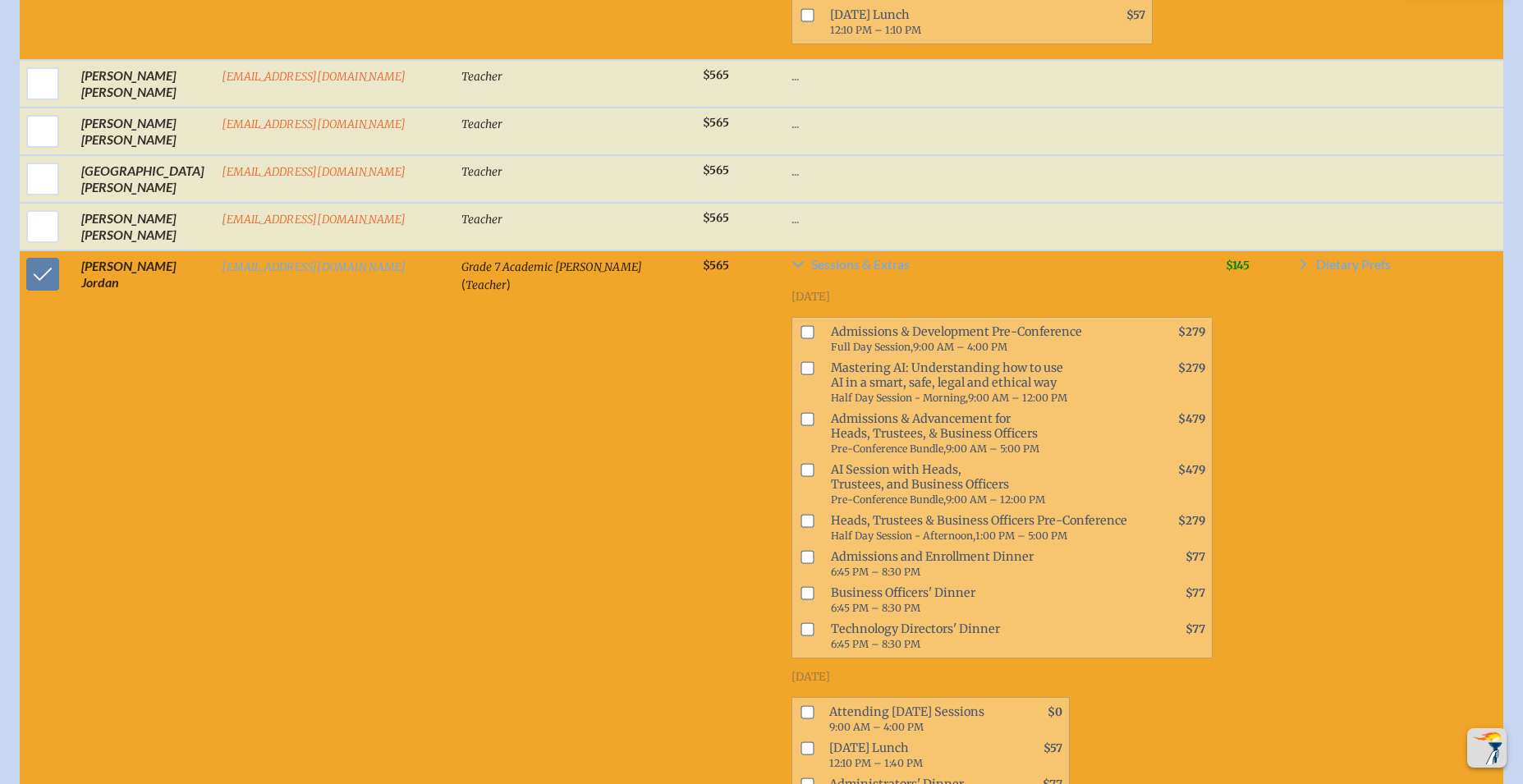
click at [801, 362] on input "checkbox" at bounding box center [808, 368] width 14 height 14
checkbox input "true"
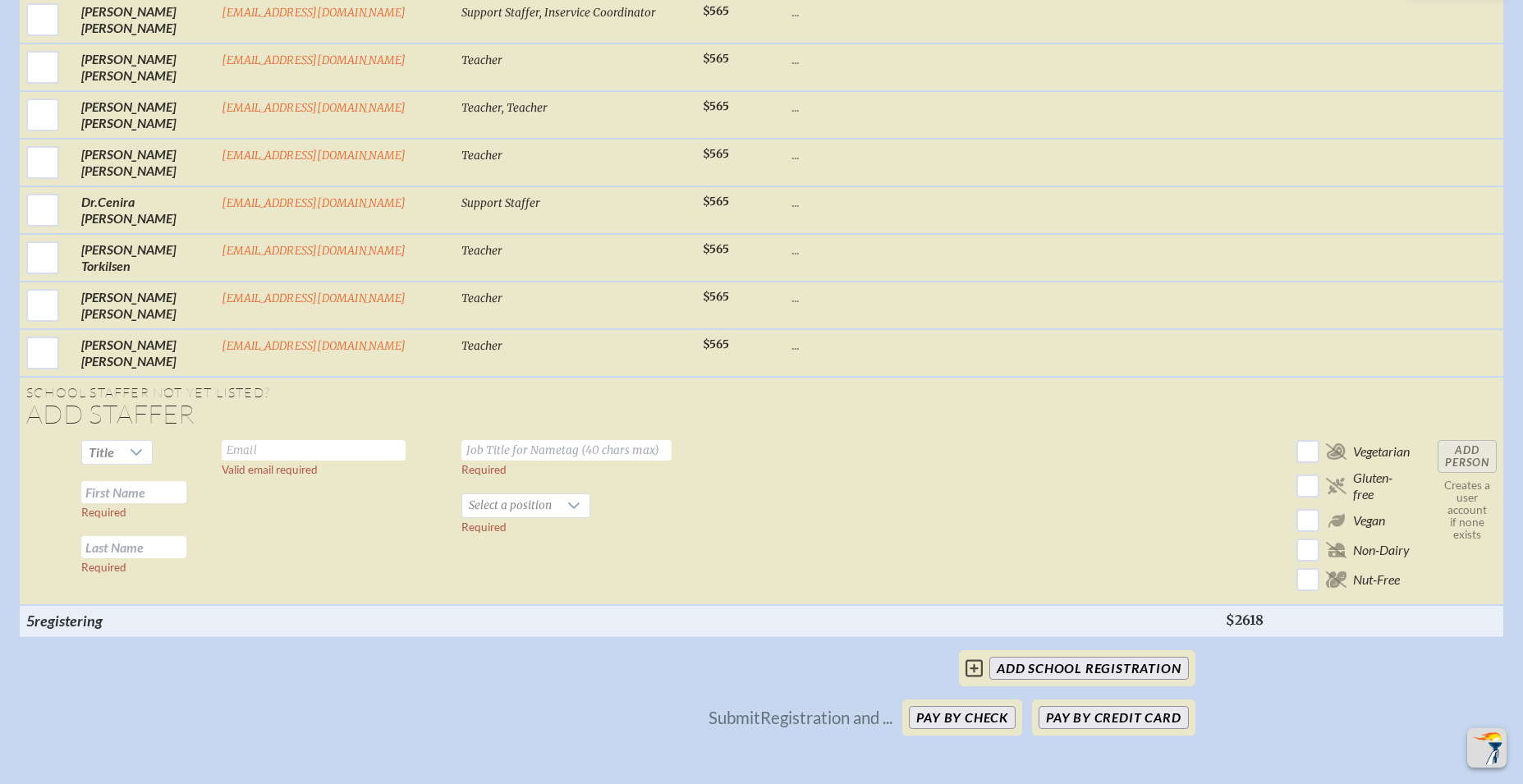
scroll to position [6656, 0]
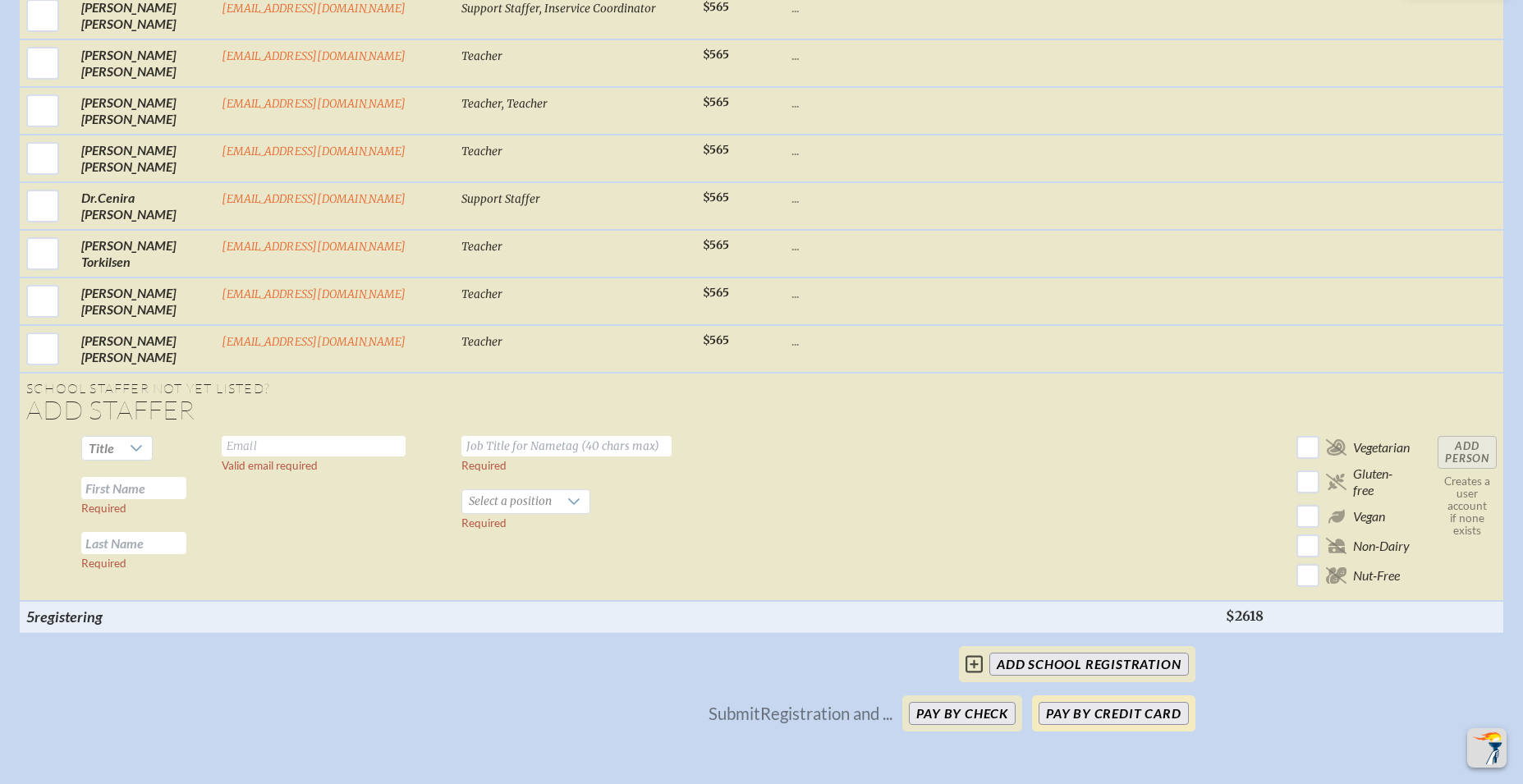
click at [1083, 702] on button "Pay by Credit Card" at bounding box center [1113, 713] width 149 height 23
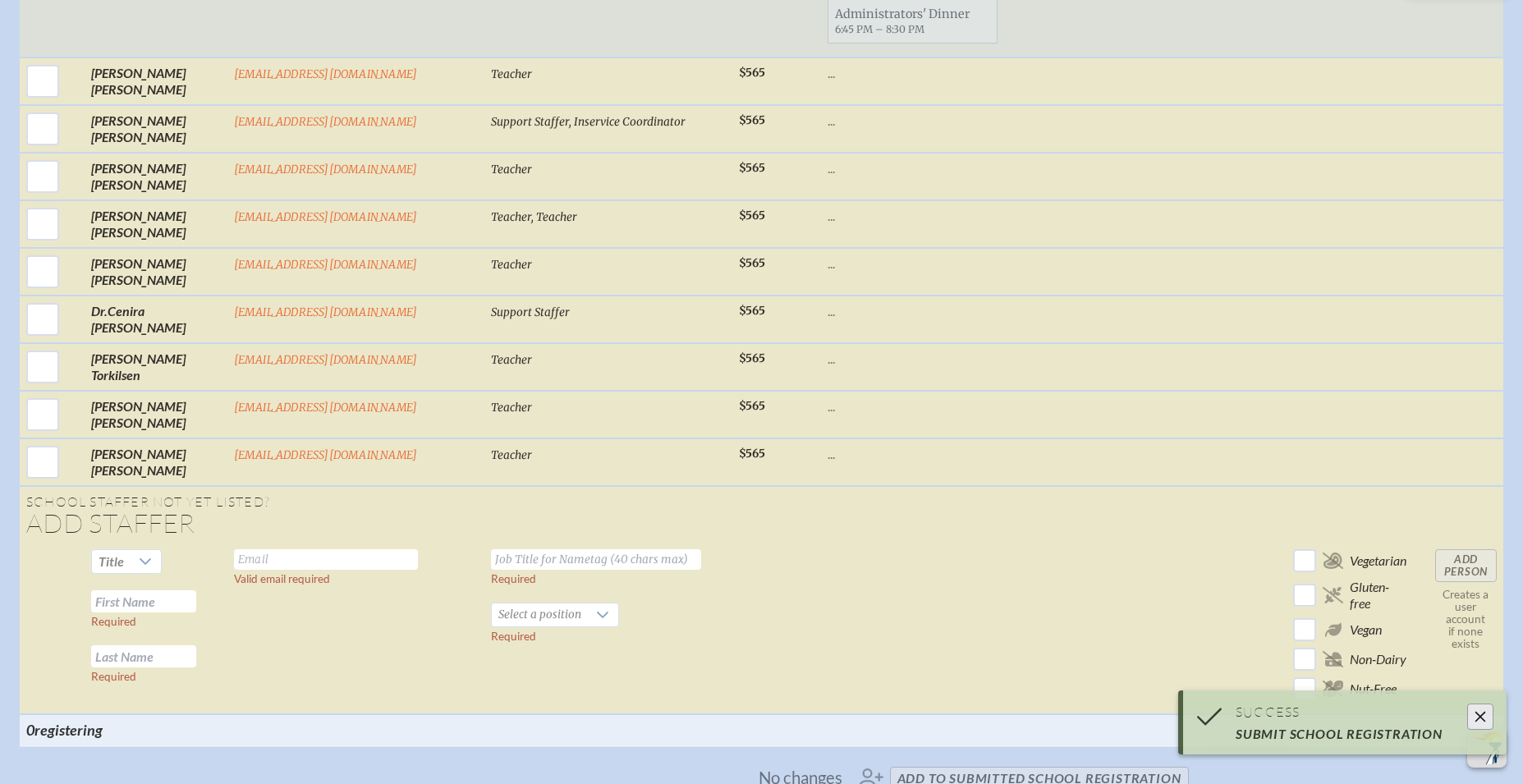
scroll to position [3746, 0]
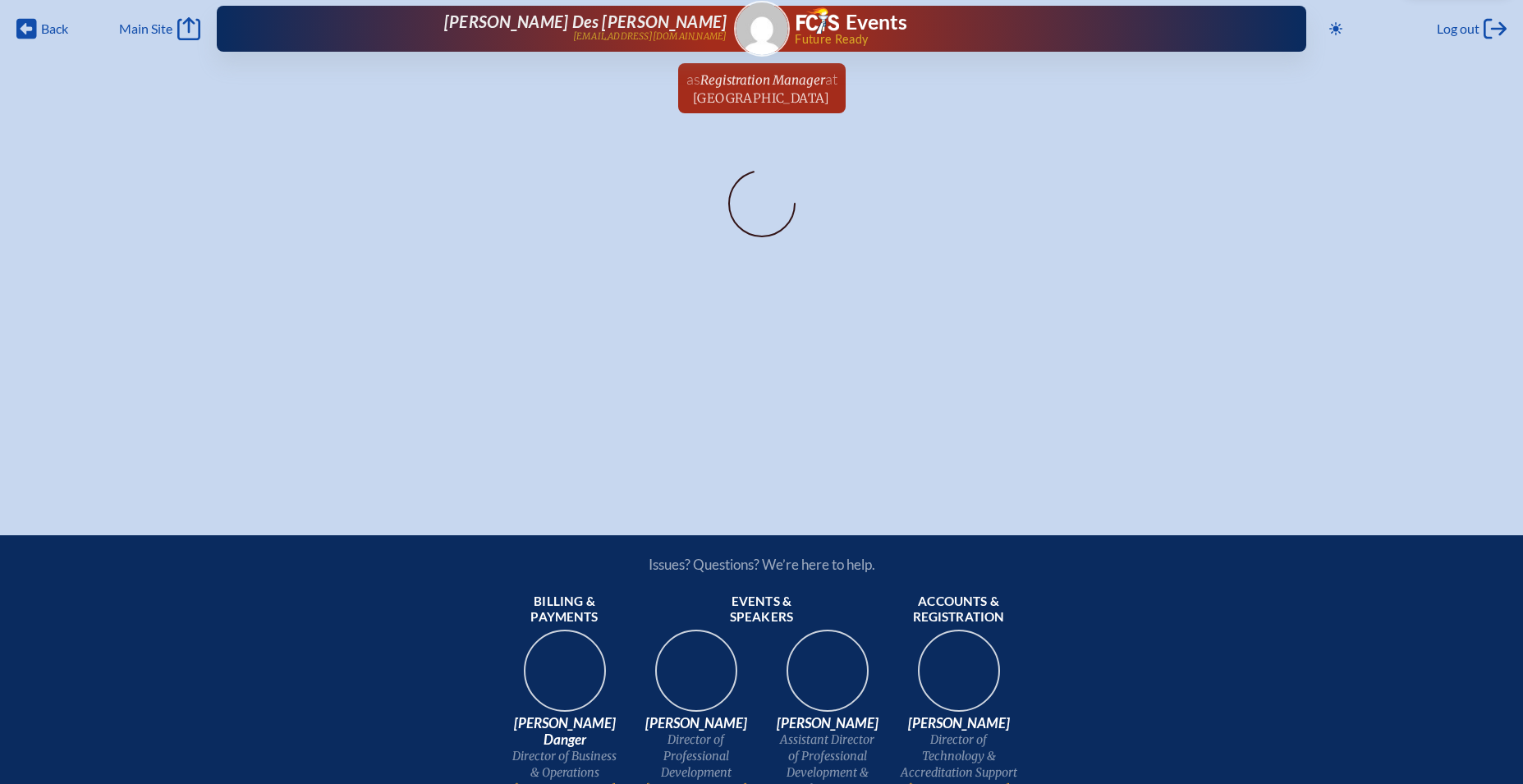
scroll to position [5, 0]
